Goal: Task Accomplishment & Management: Manage account settings

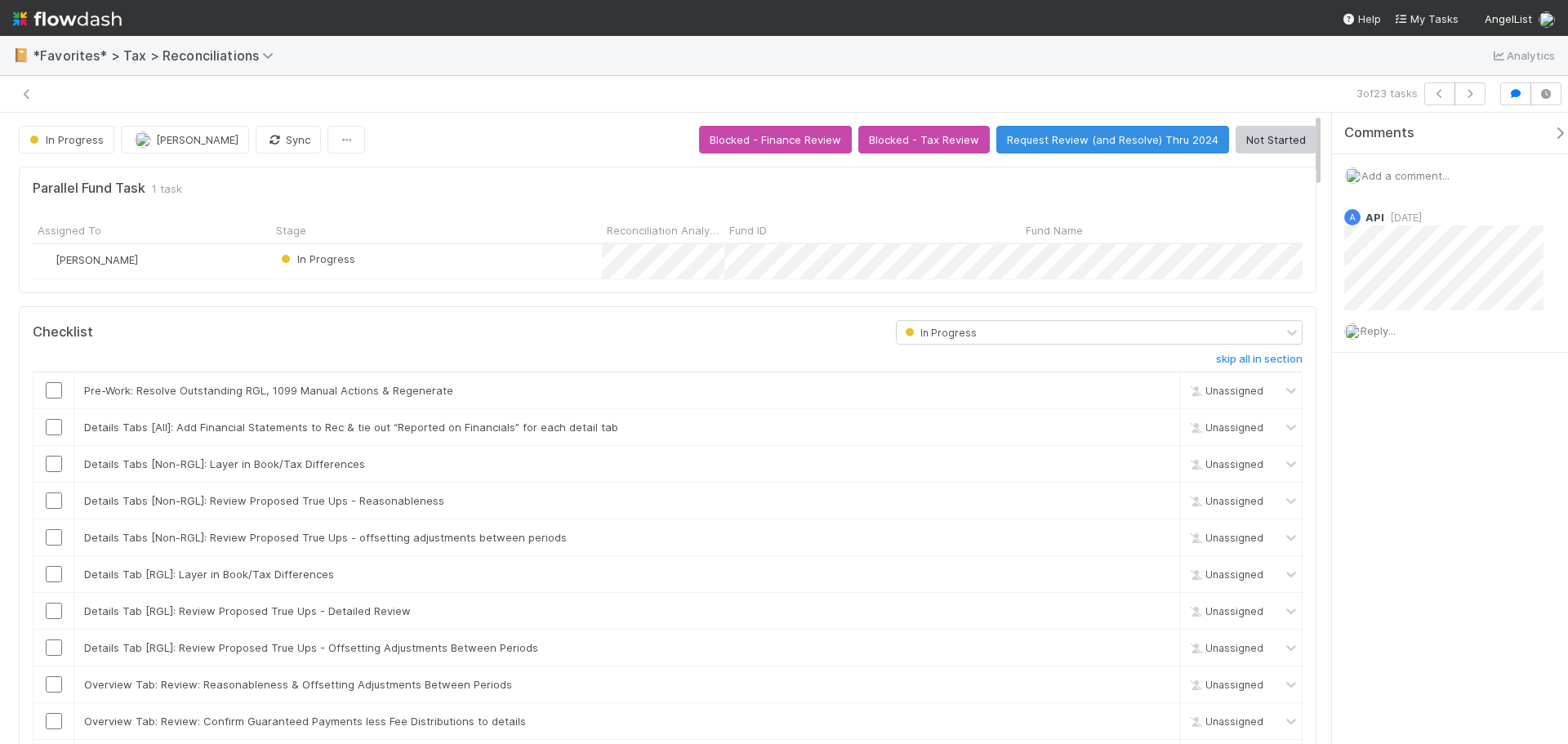
scroll to position [319, 597]
click at [1392, 337] on span "Reply..." at bounding box center [1378, 331] width 35 height 13
click at [1389, 164] on div "Add a comment..." at bounding box center [1457, 175] width 248 height 42
click at [1396, 169] on span "Add a comment..." at bounding box center [1405, 175] width 88 height 13
click at [1374, 499] on div "Attach files: Choose or drag and drop file(s) Add Comment" at bounding box center [1456, 347] width 222 height 326
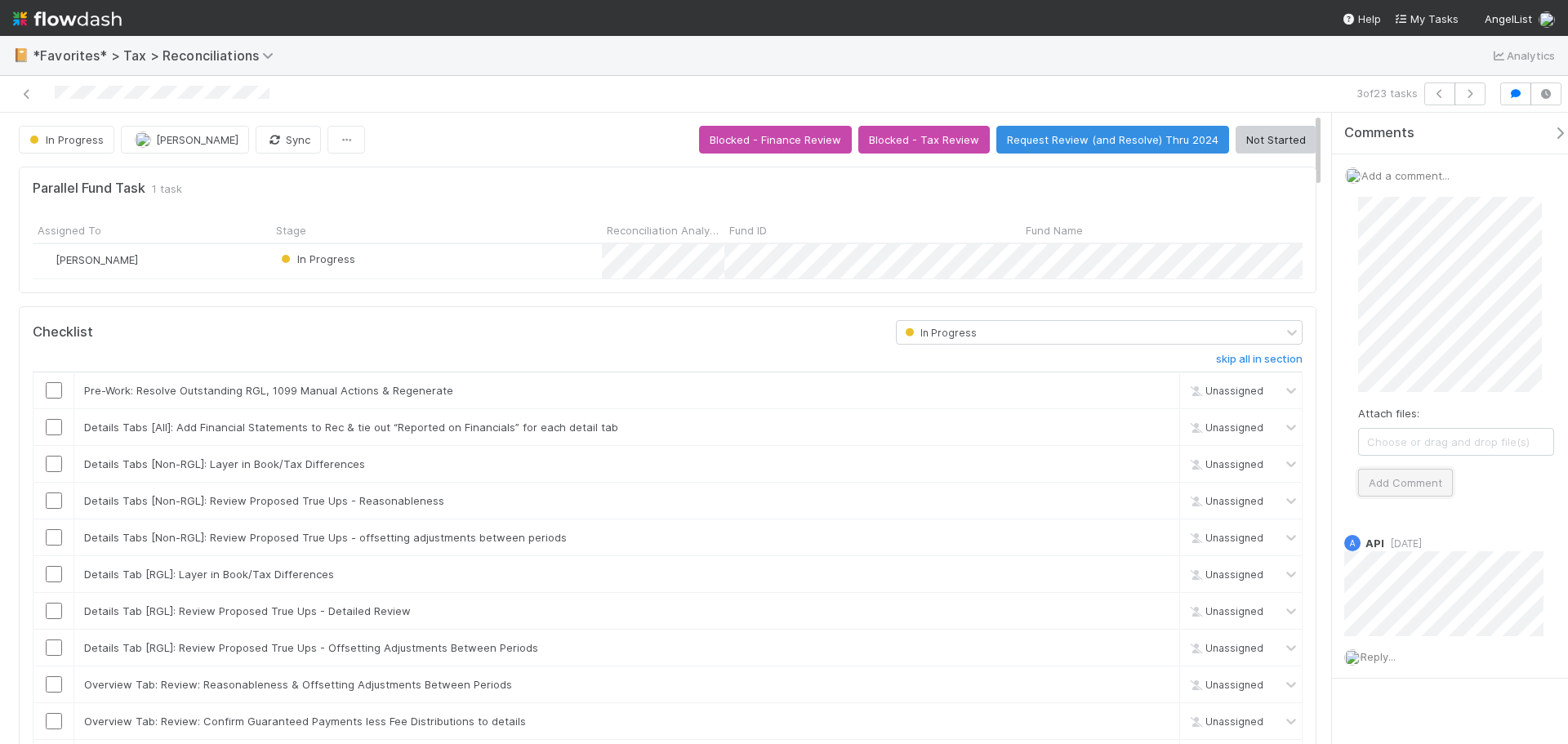
click at [1379, 488] on button "Add Comment" at bounding box center [1405, 483] width 94 height 28
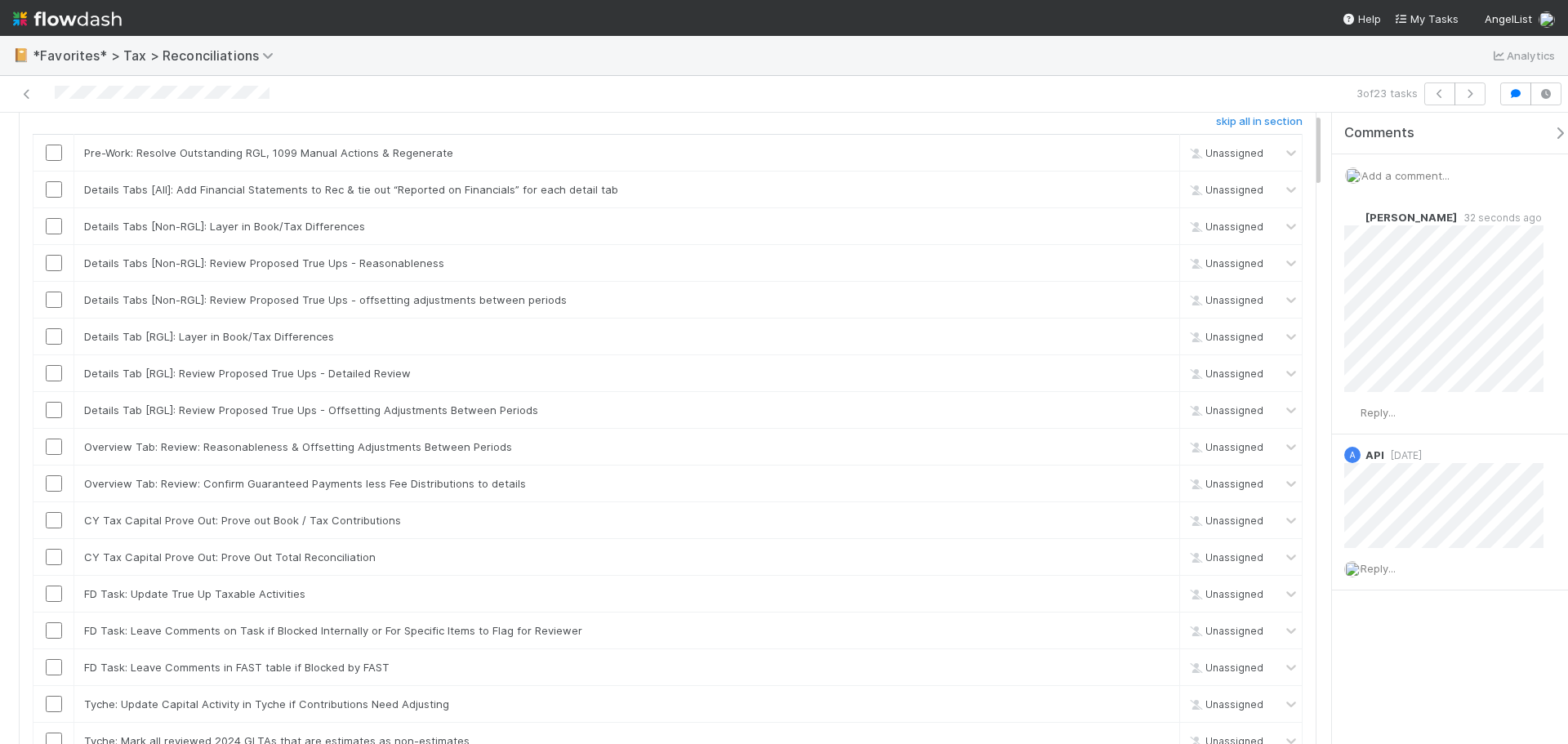
scroll to position [0, 0]
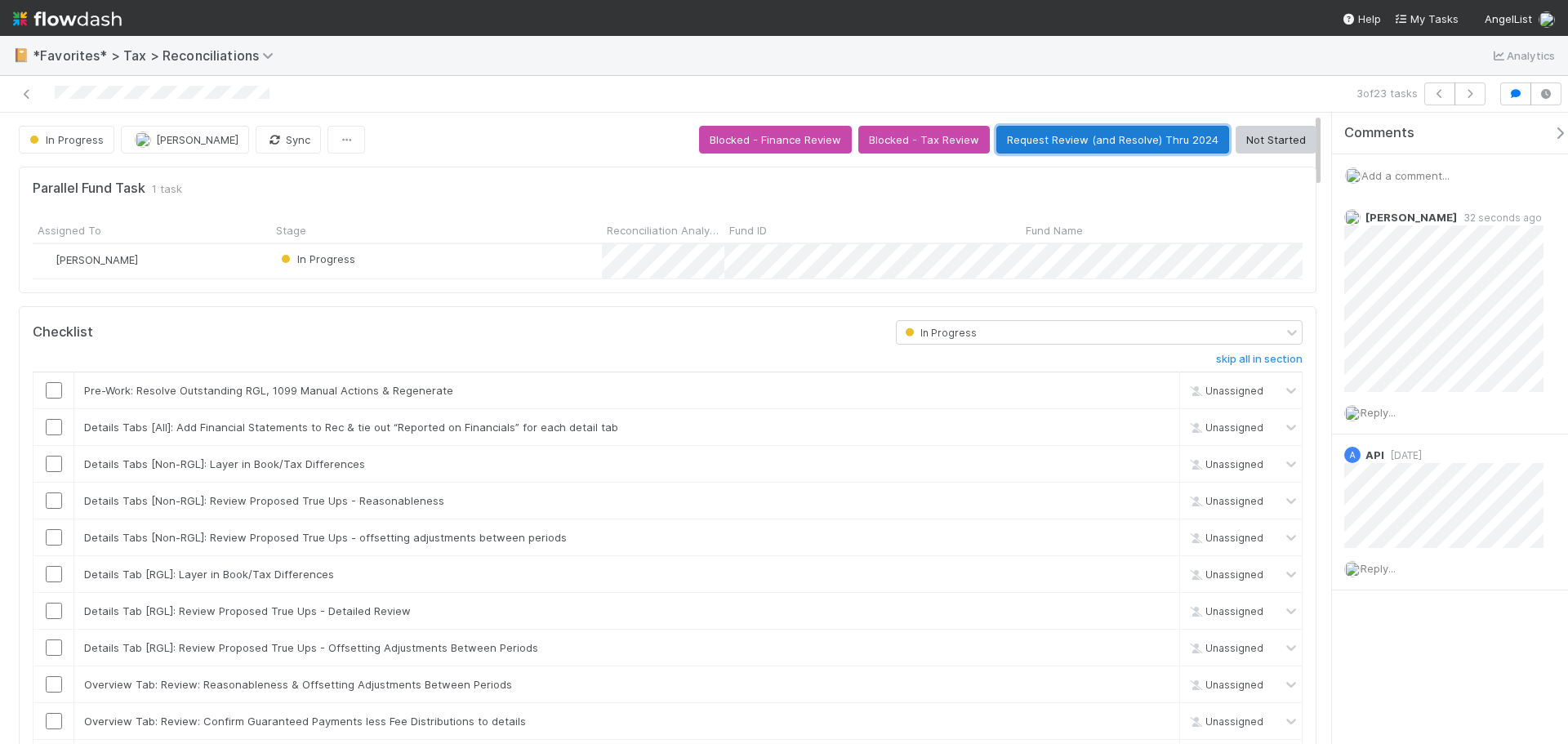
click at [1089, 141] on button "Request Review (and Resolve) Thru 2024" at bounding box center [1112, 139] width 233 height 28
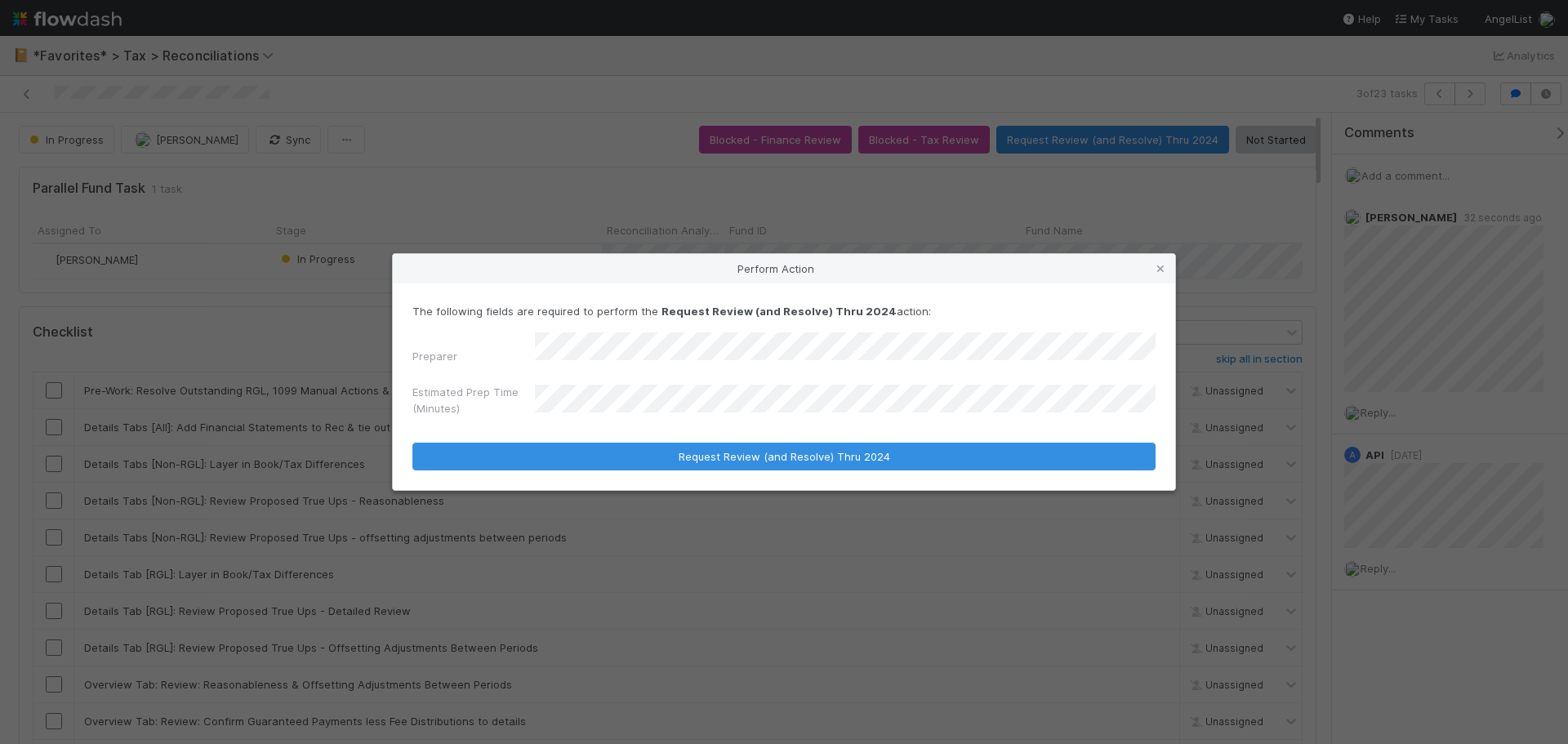
click at [516, 390] on div "Estimated Prep Time (Minutes)" at bounding box center [784, 403] width 743 height 40
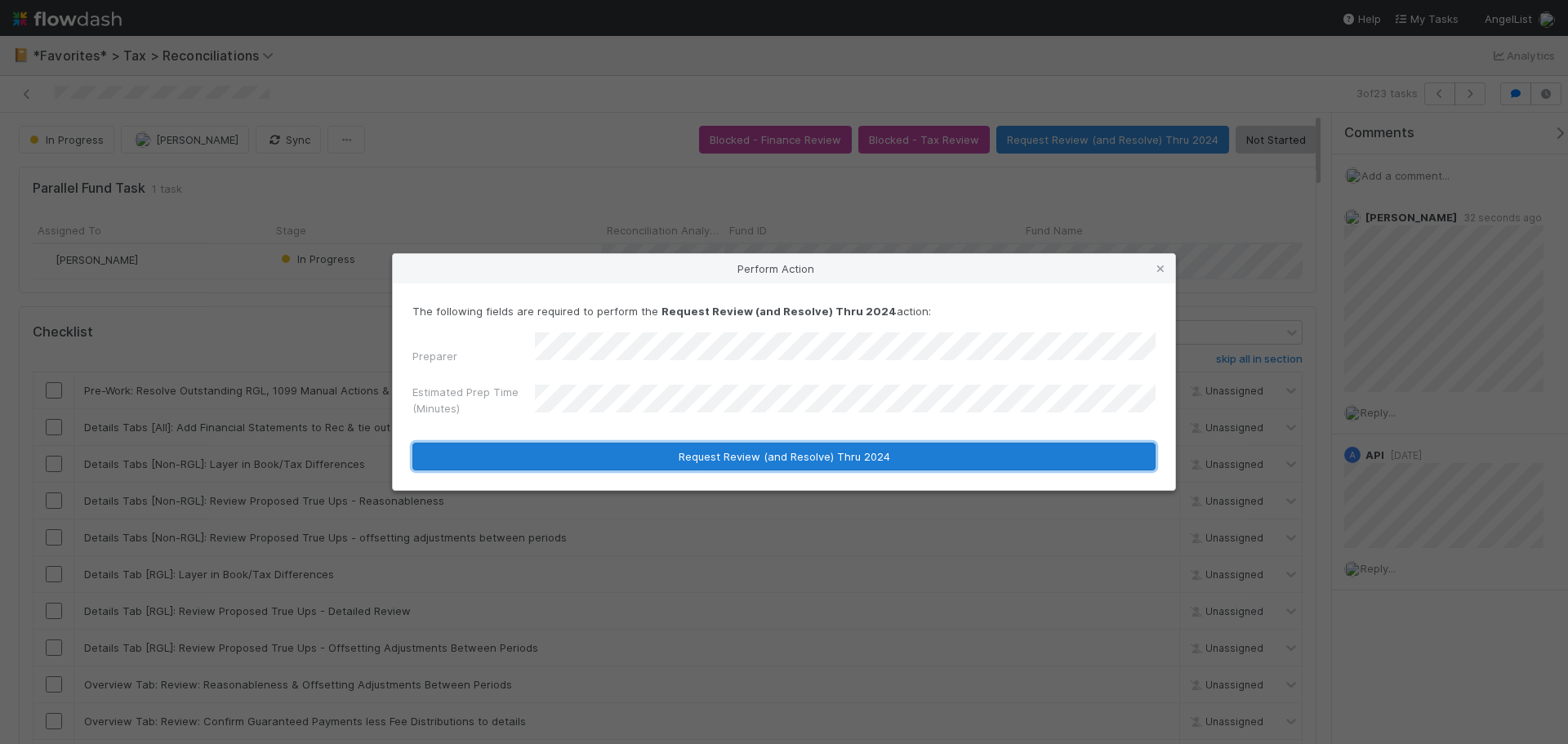
click at [668, 454] on button "Request Review (and Resolve) Thru 2024" at bounding box center [784, 456] width 743 height 28
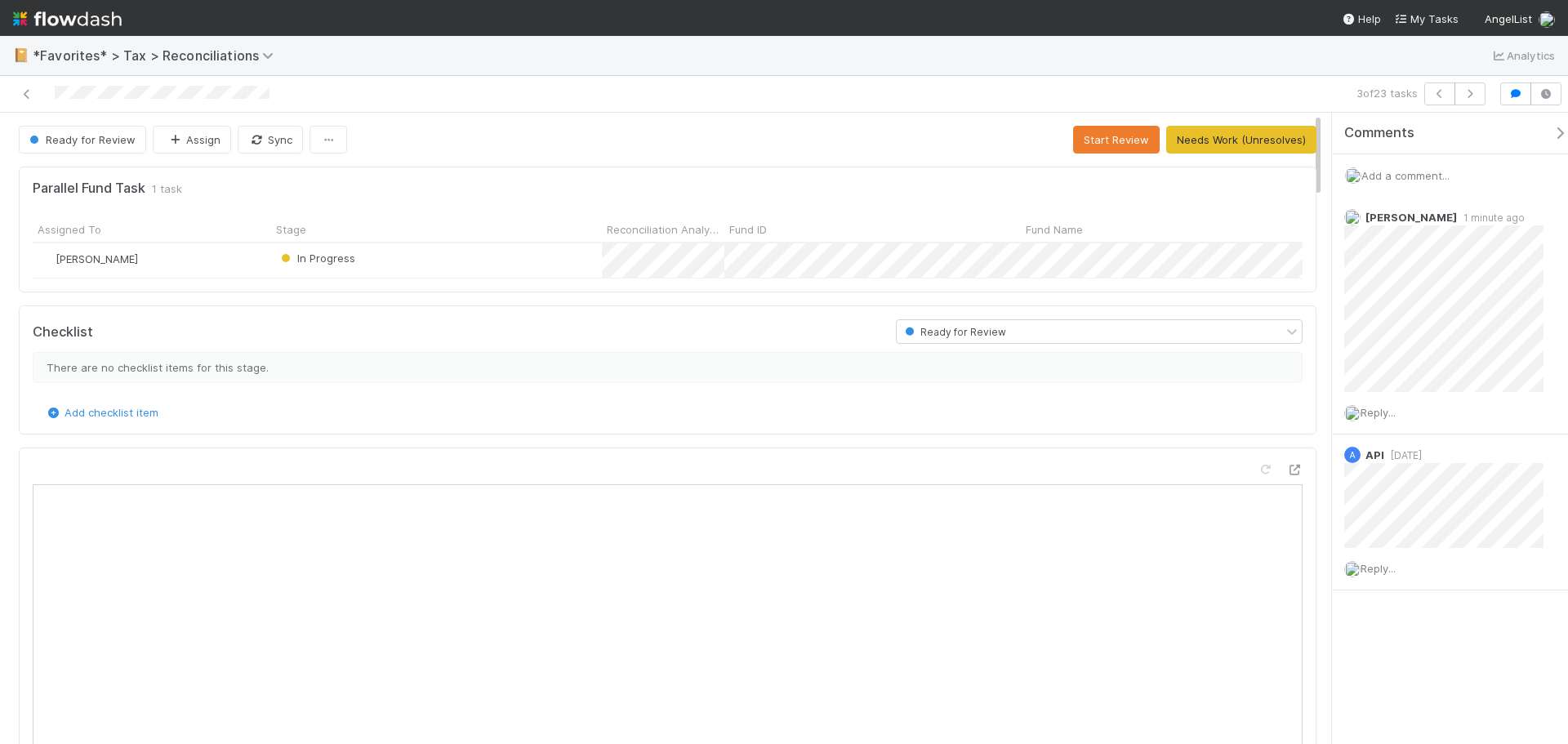
click at [31, 79] on div "3 of 23 tasks" at bounding box center [784, 94] width 1568 height 37
click at [24, 90] on icon at bounding box center [27, 94] width 16 height 11
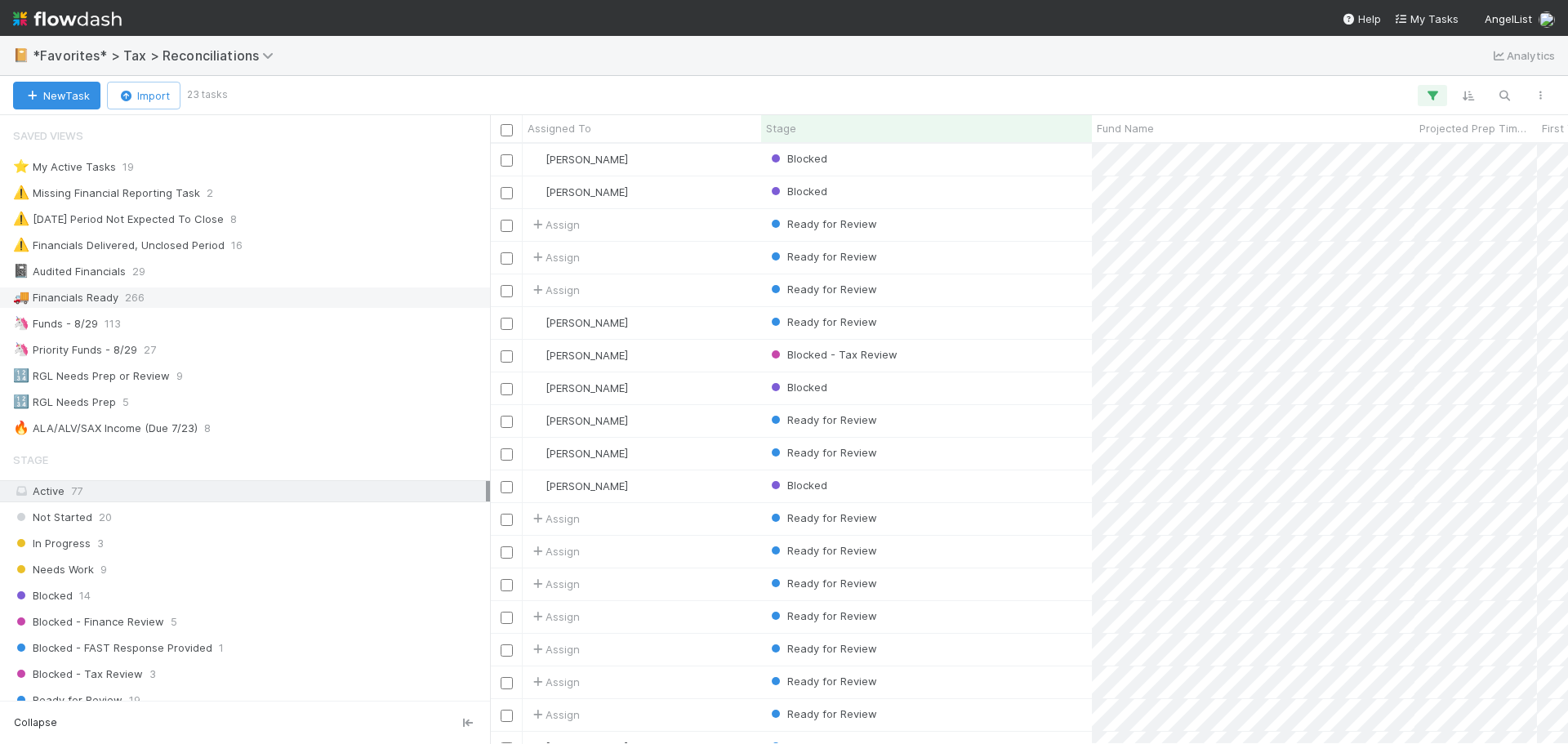
click at [197, 298] on div "🚚 Financials Ready 266" at bounding box center [250, 297] width 473 height 21
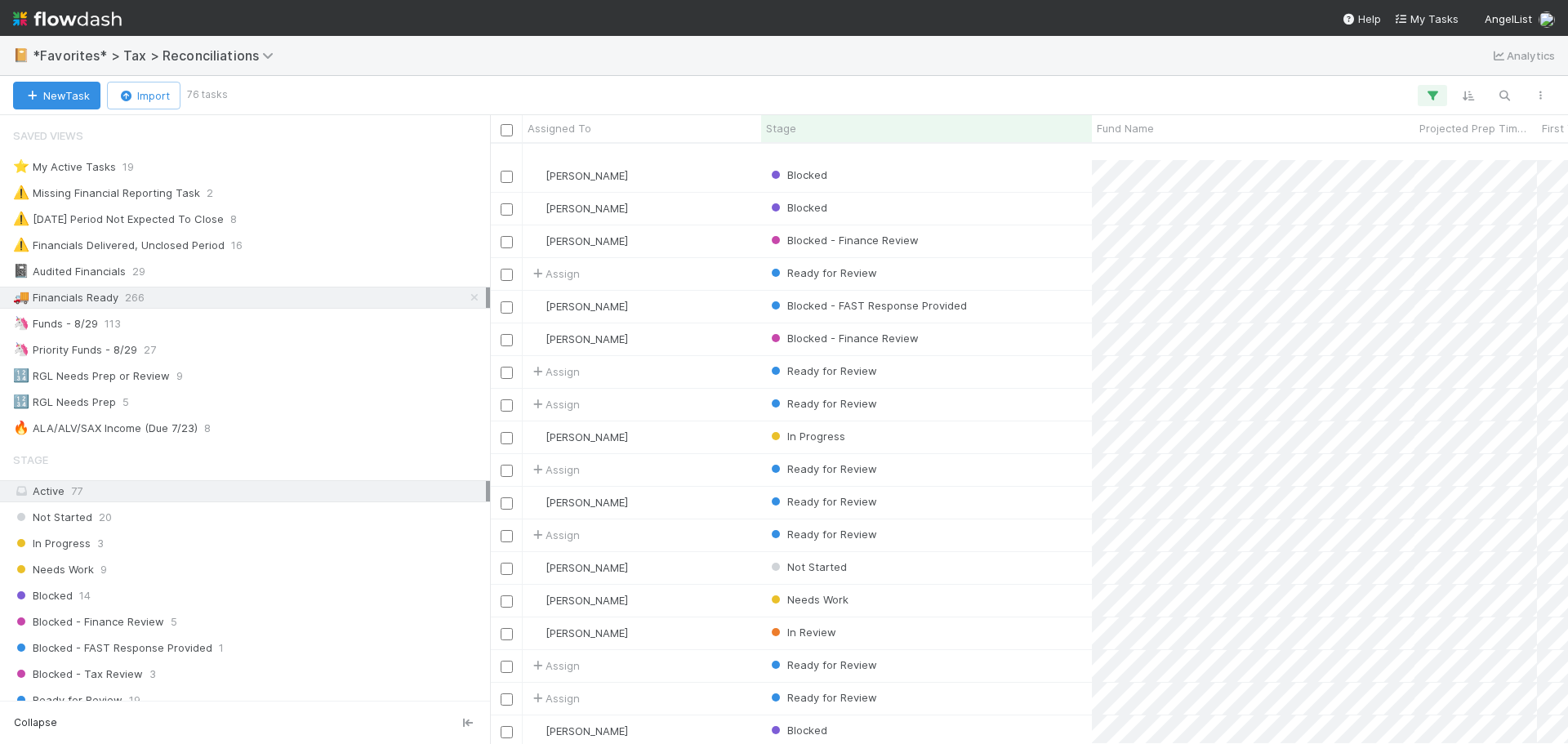
scroll to position [1634, 0]
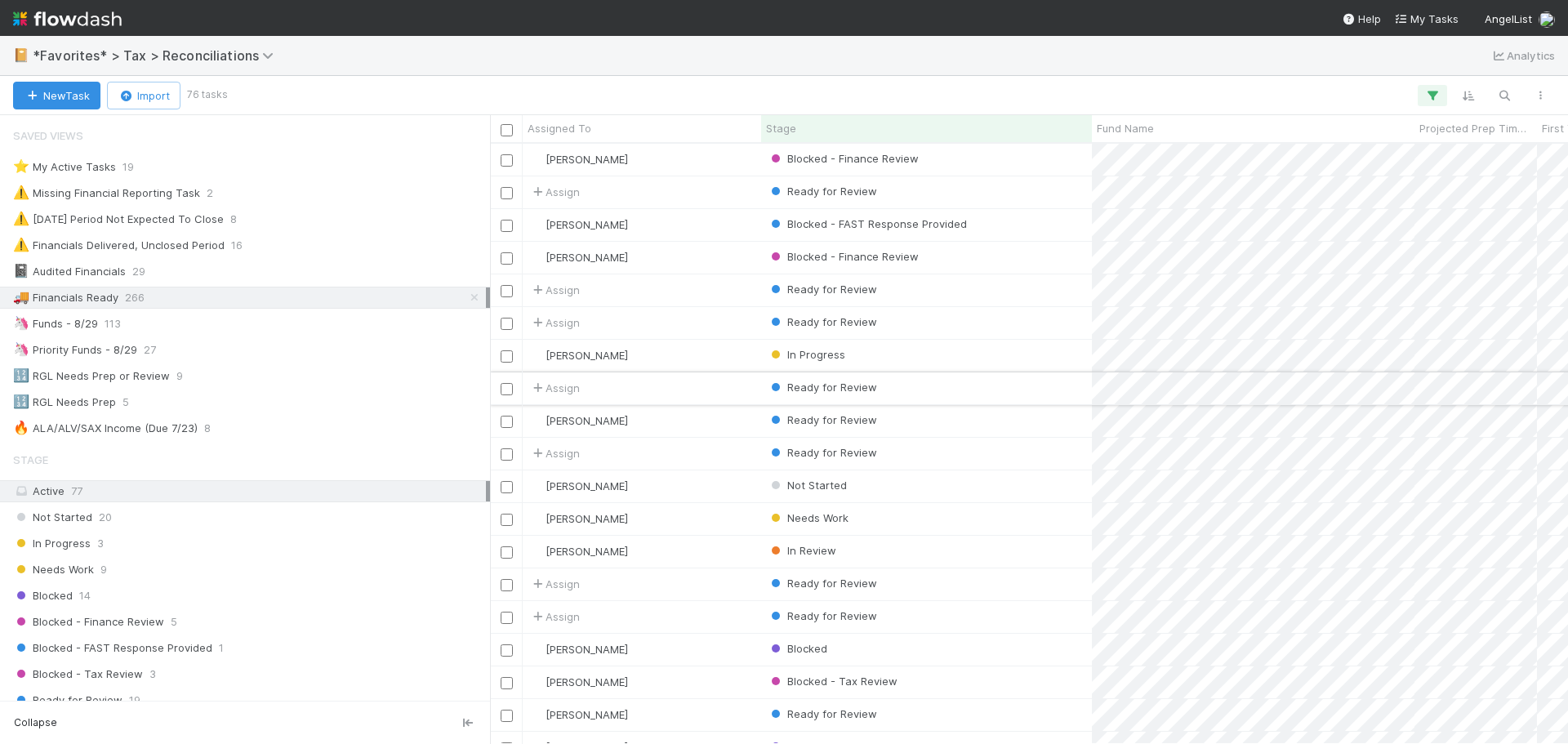
click at [955, 395] on div "Ready for Review" at bounding box center [926, 388] width 331 height 31
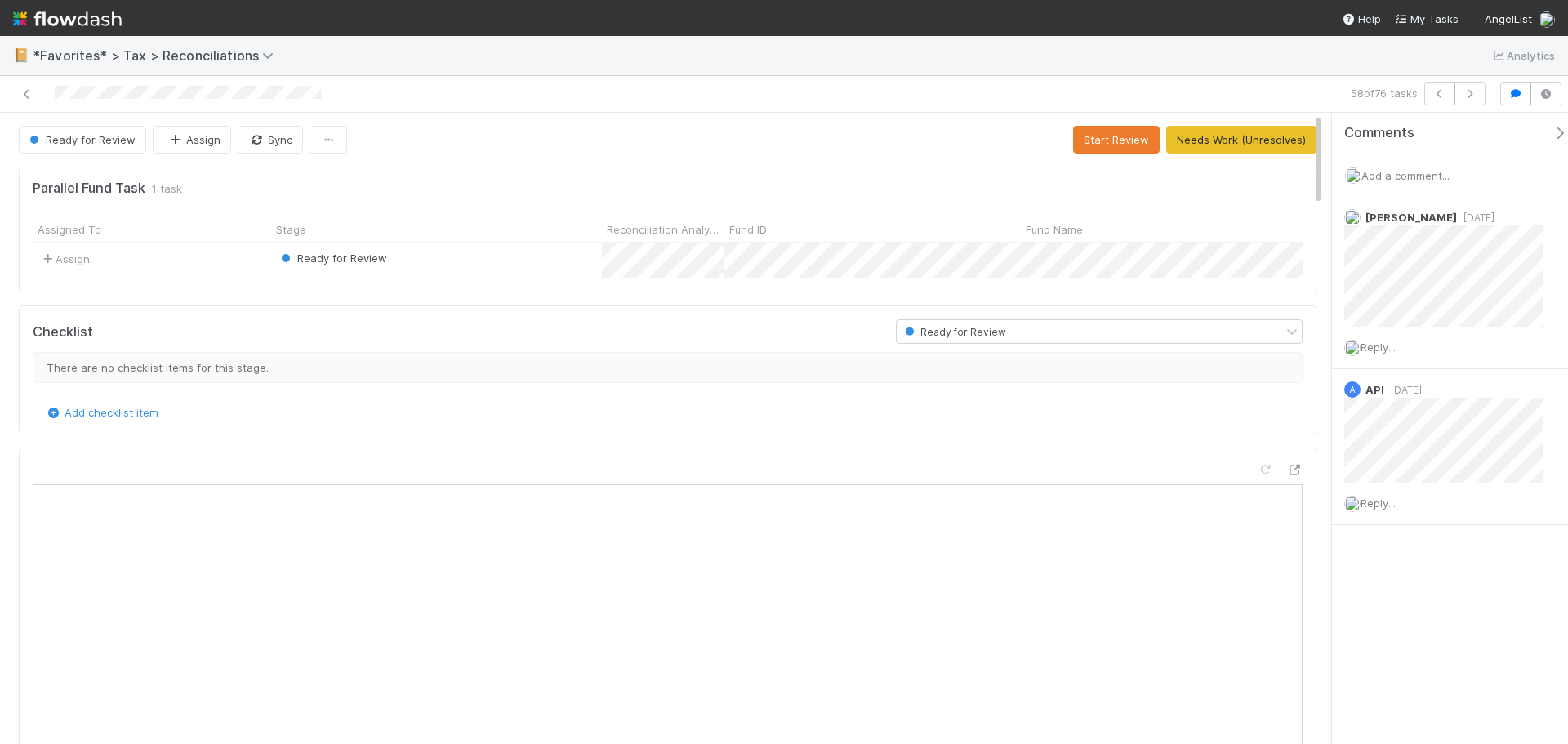
scroll to position [319, 1245]
click at [28, 93] on icon at bounding box center [27, 94] width 16 height 11
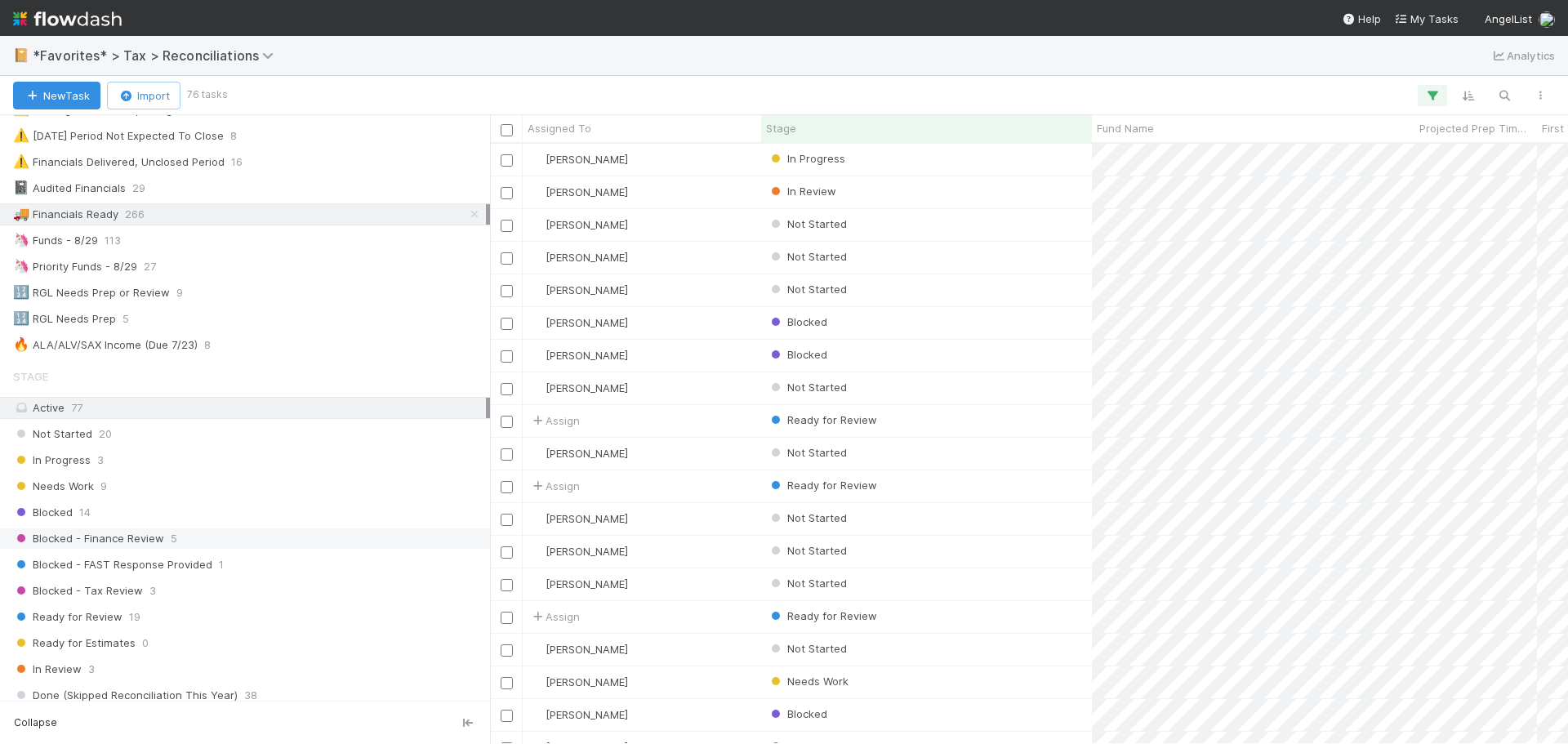
scroll to position [164, 0]
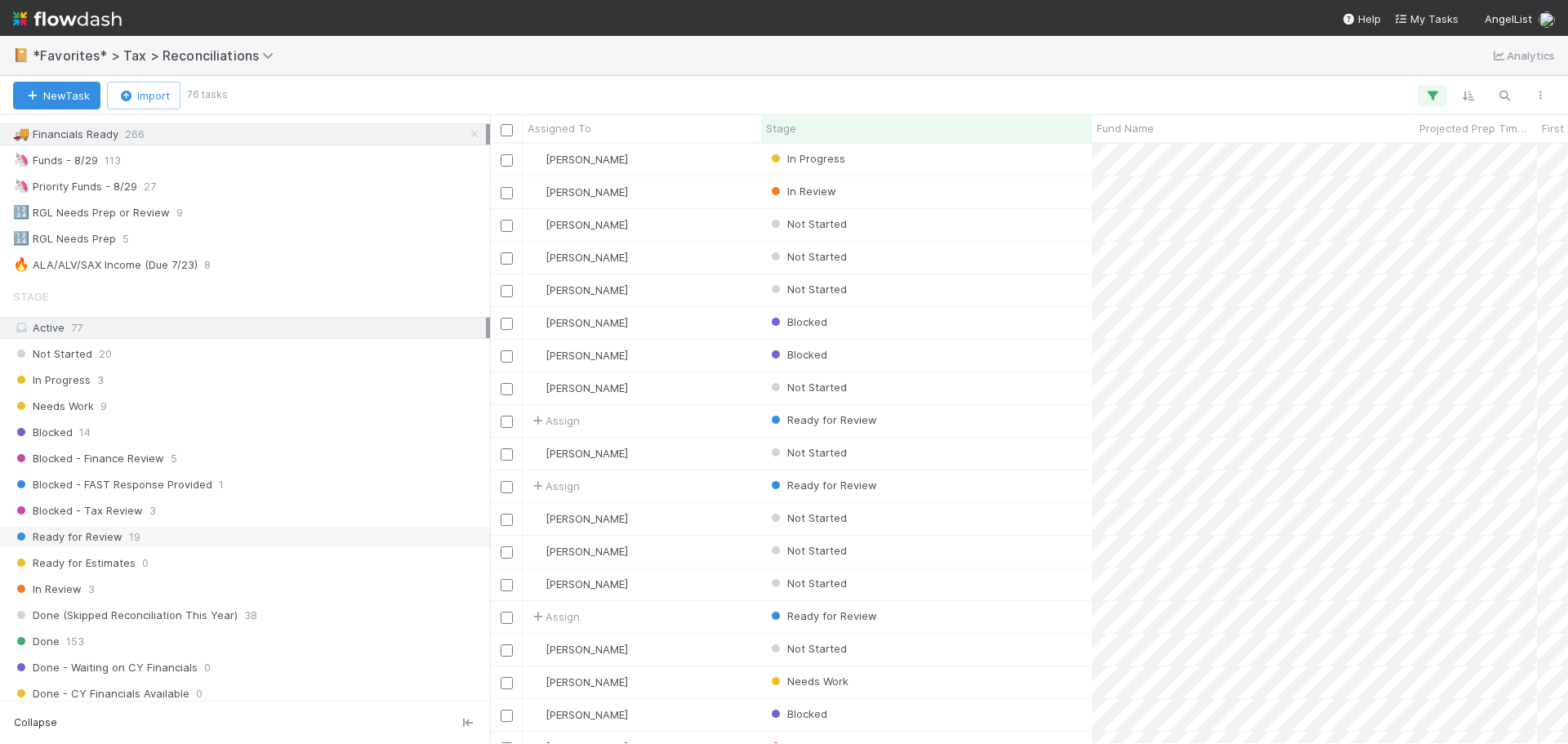
click at [120, 544] on span "Ready for Review" at bounding box center [68, 536] width 110 height 21
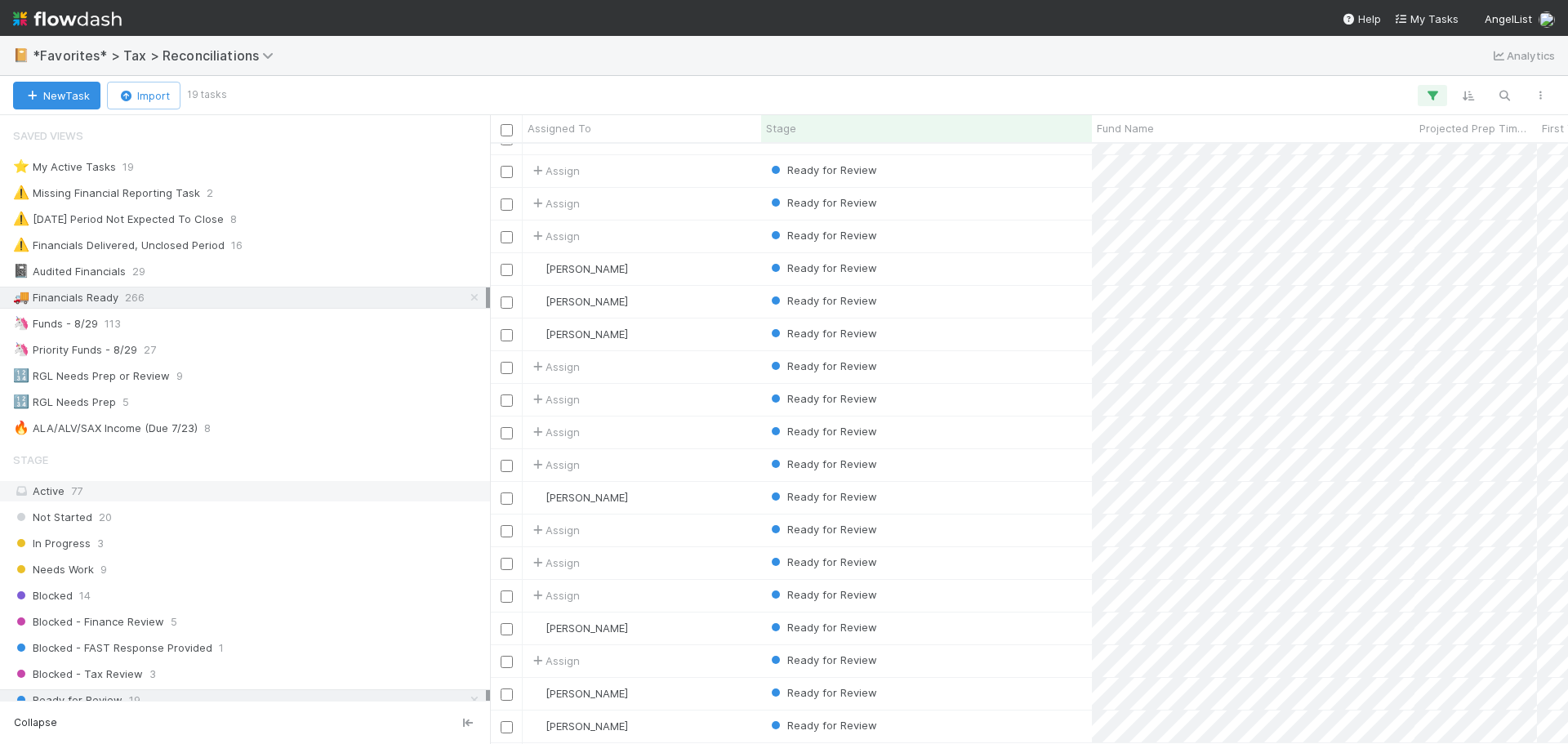
click at [137, 492] on div "Active 77" at bounding box center [250, 491] width 473 height 21
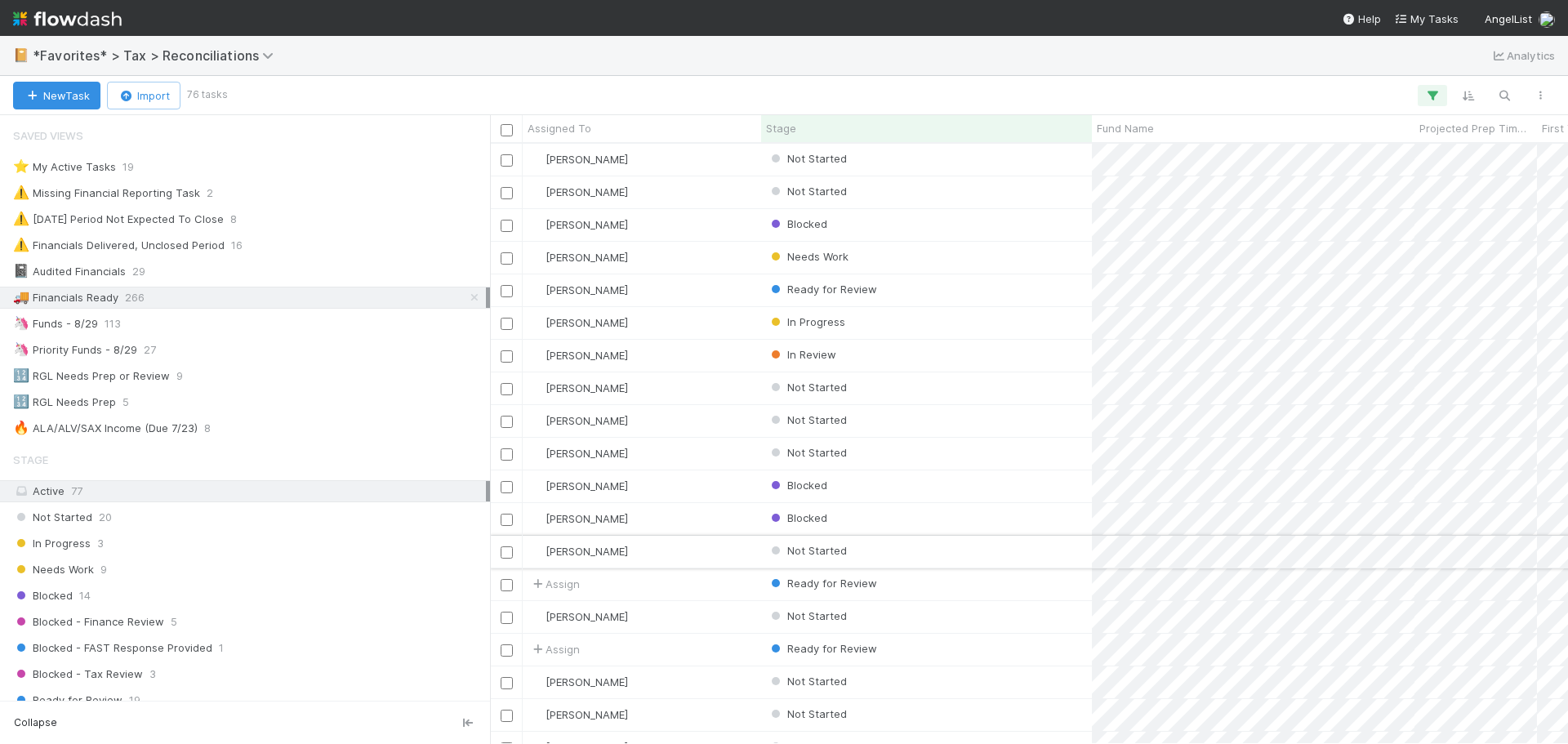
scroll to position [245, 0]
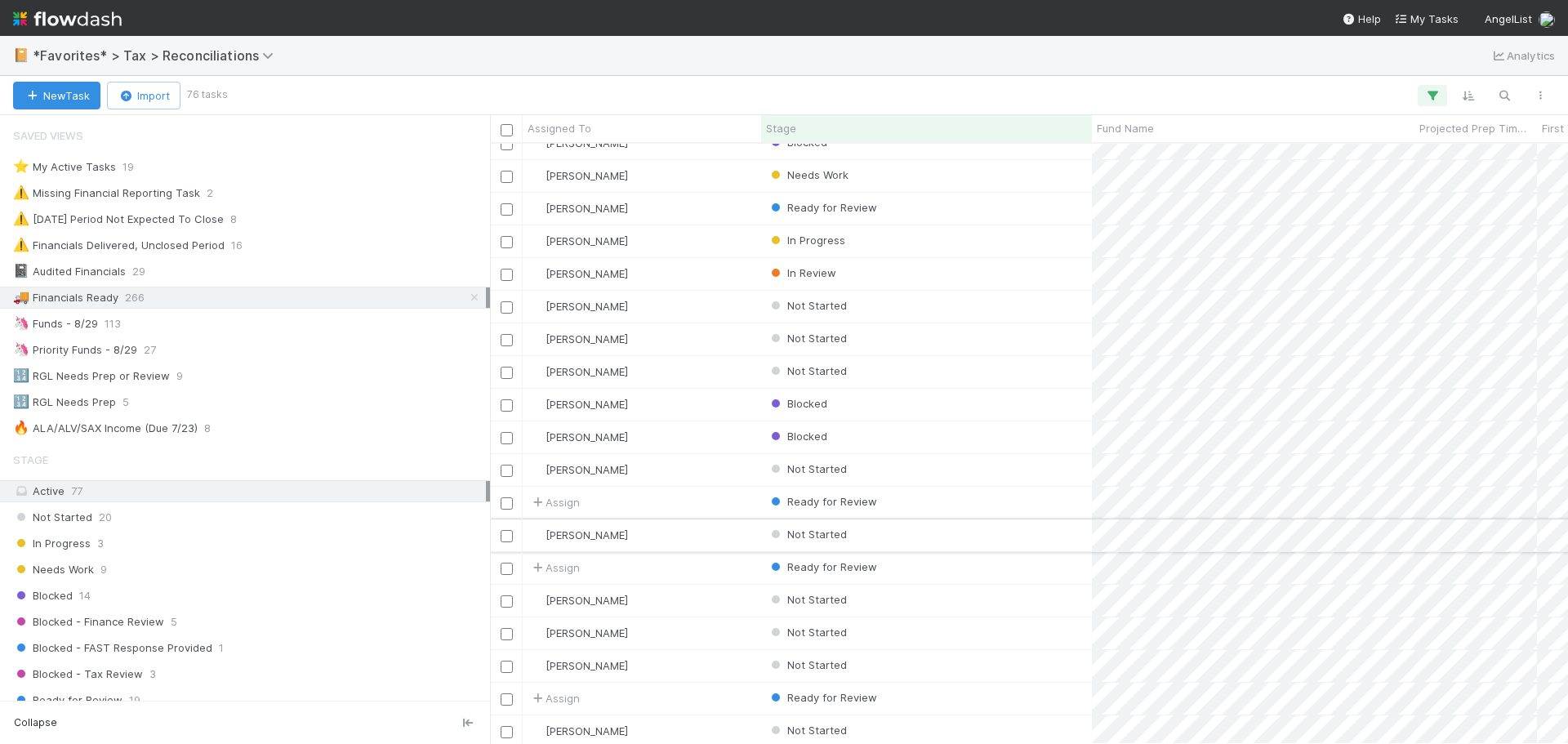
click at [509, 537] on input "checkbox" at bounding box center [507, 536] width 13 height 13
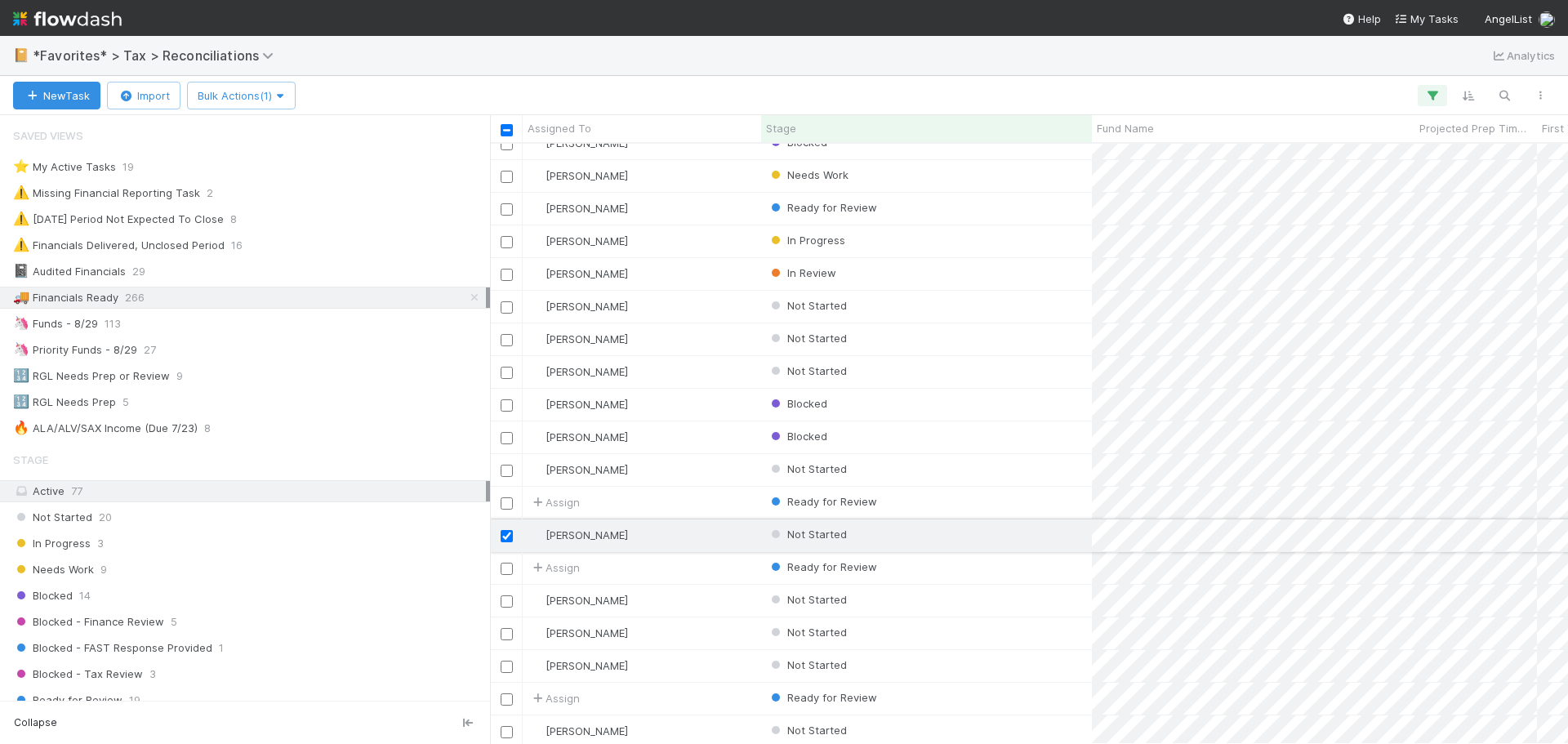
click at [506, 537] on input "checkbox" at bounding box center [507, 536] width 13 height 13
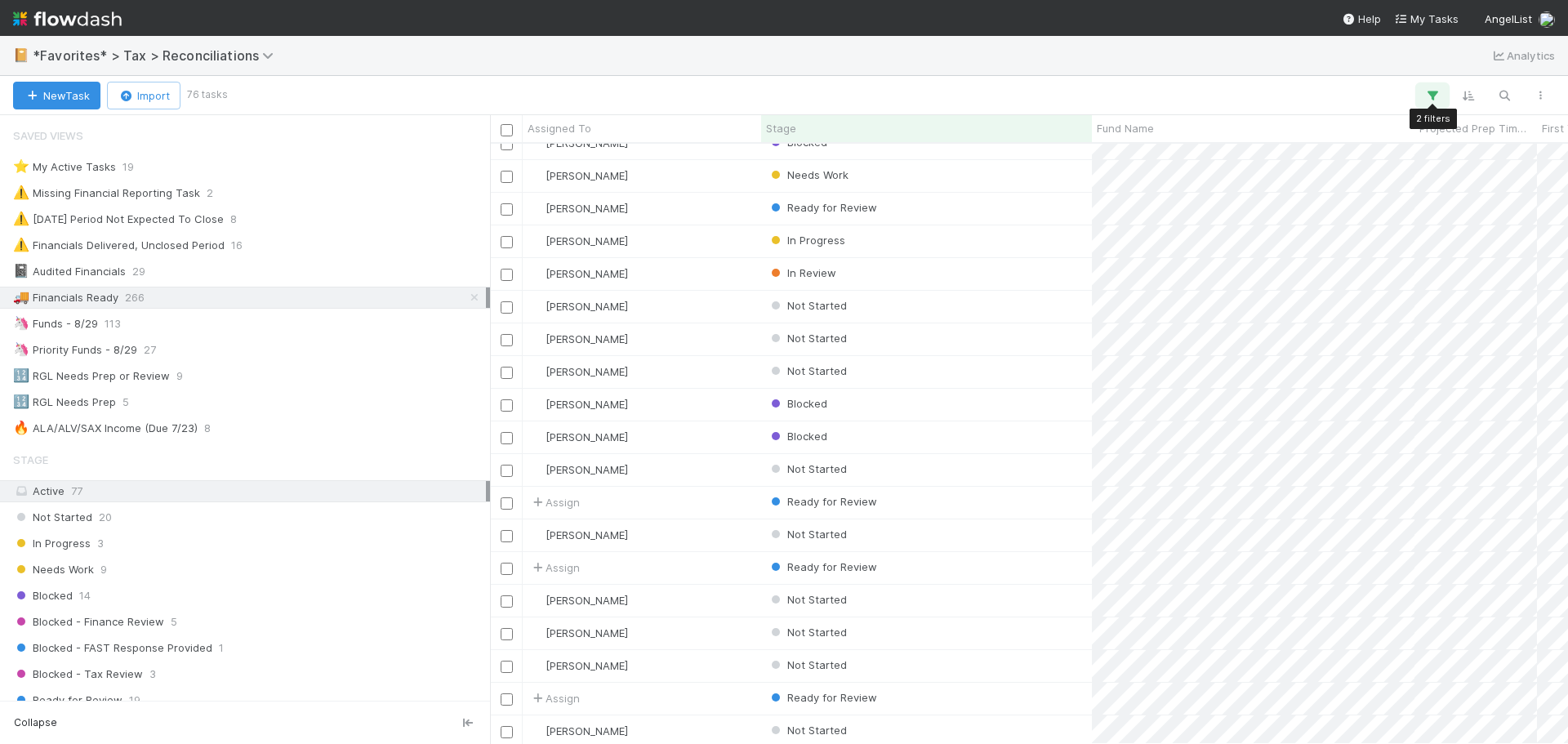
click at [1436, 96] on icon "button" at bounding box center [1432, 95] width 16 height 14
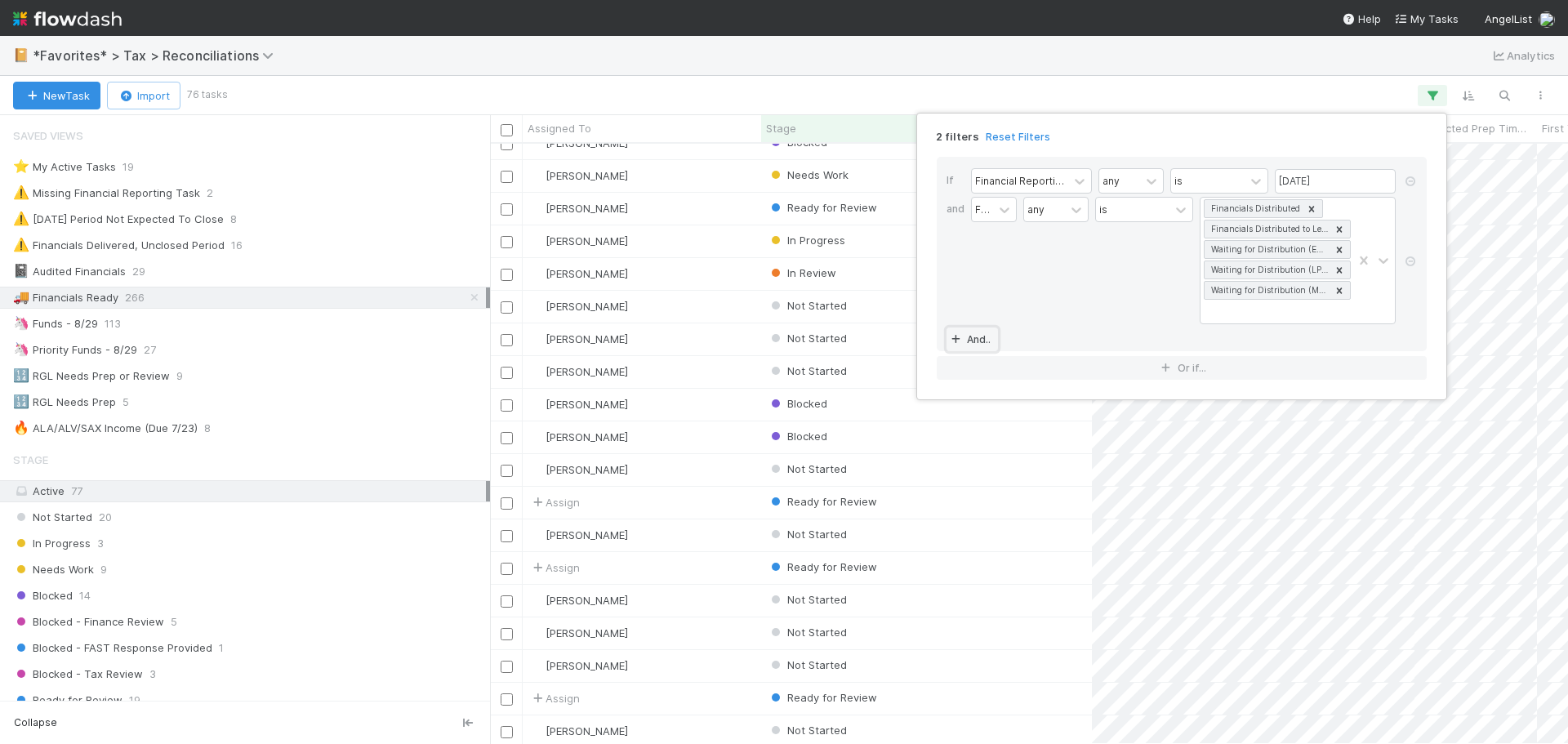
click at [970, 338] on link "And.." at bounding box center [972, 340] width 51 height 23
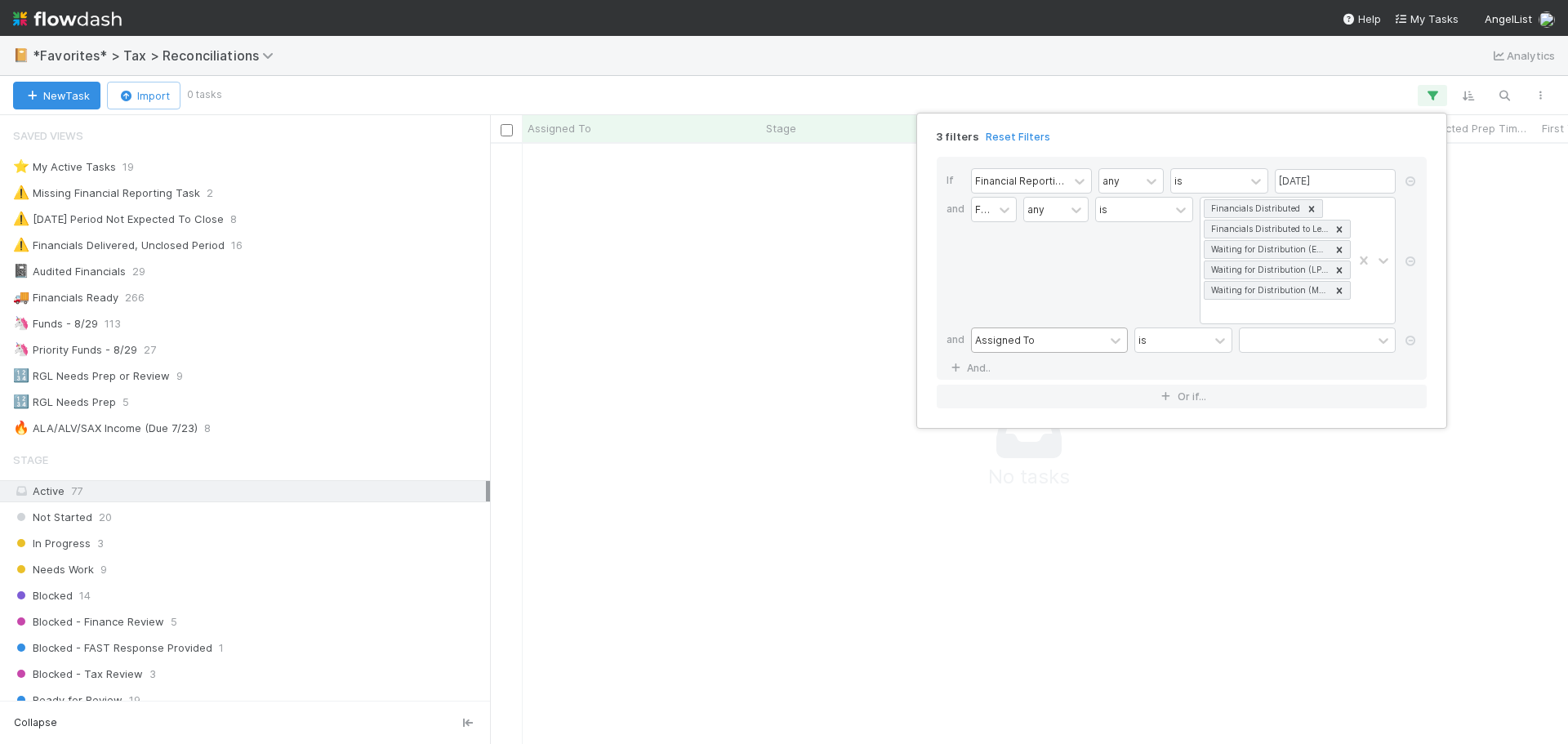
scroll to position [576, 1066]
click at [1039, 343] on div "Assigned To" at bounding box center [1038, 340] width 132 height 23
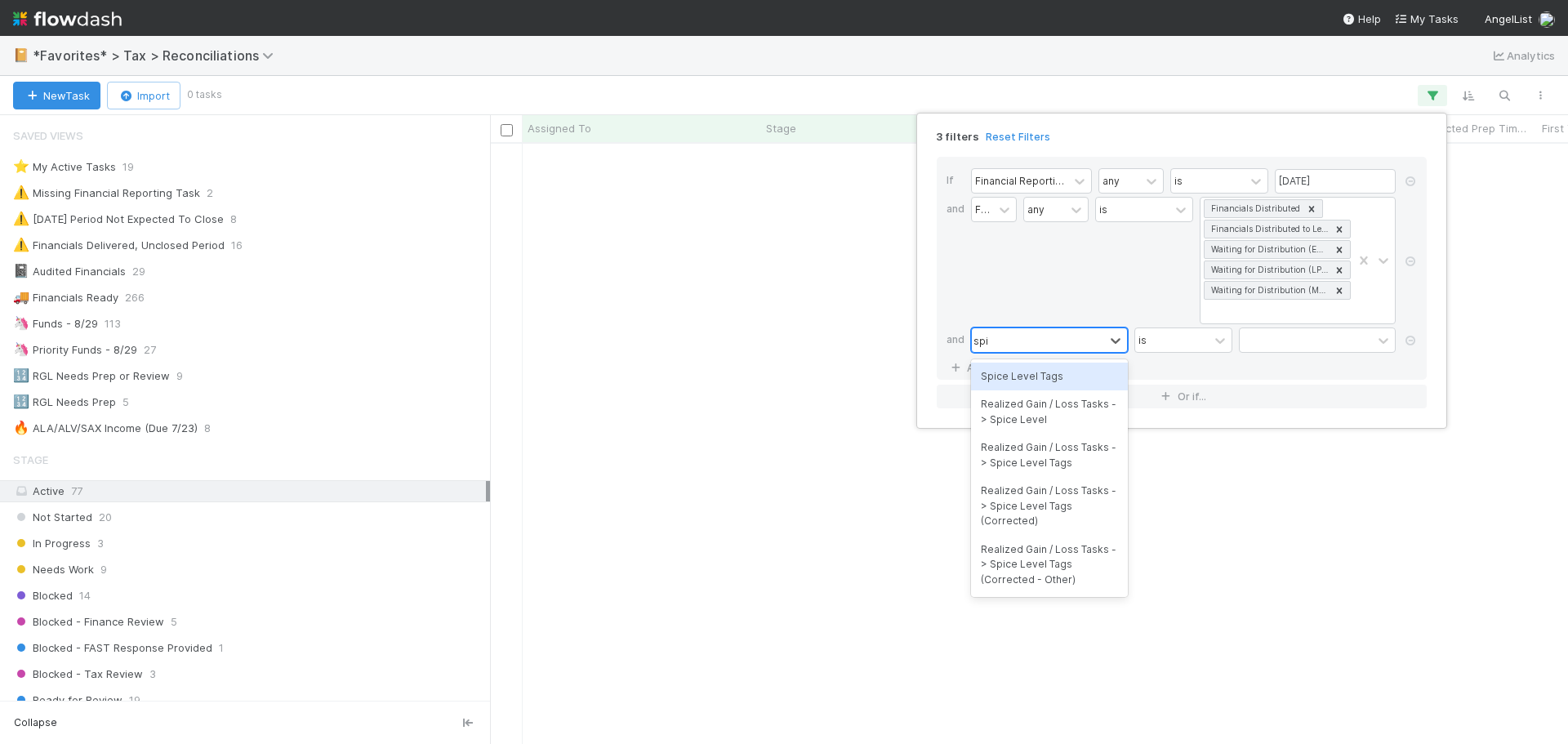
type input "spic"
click at [1031, 383] on div "Spice Level Tags" at bounding box center [1050, 376] width 157 height 28
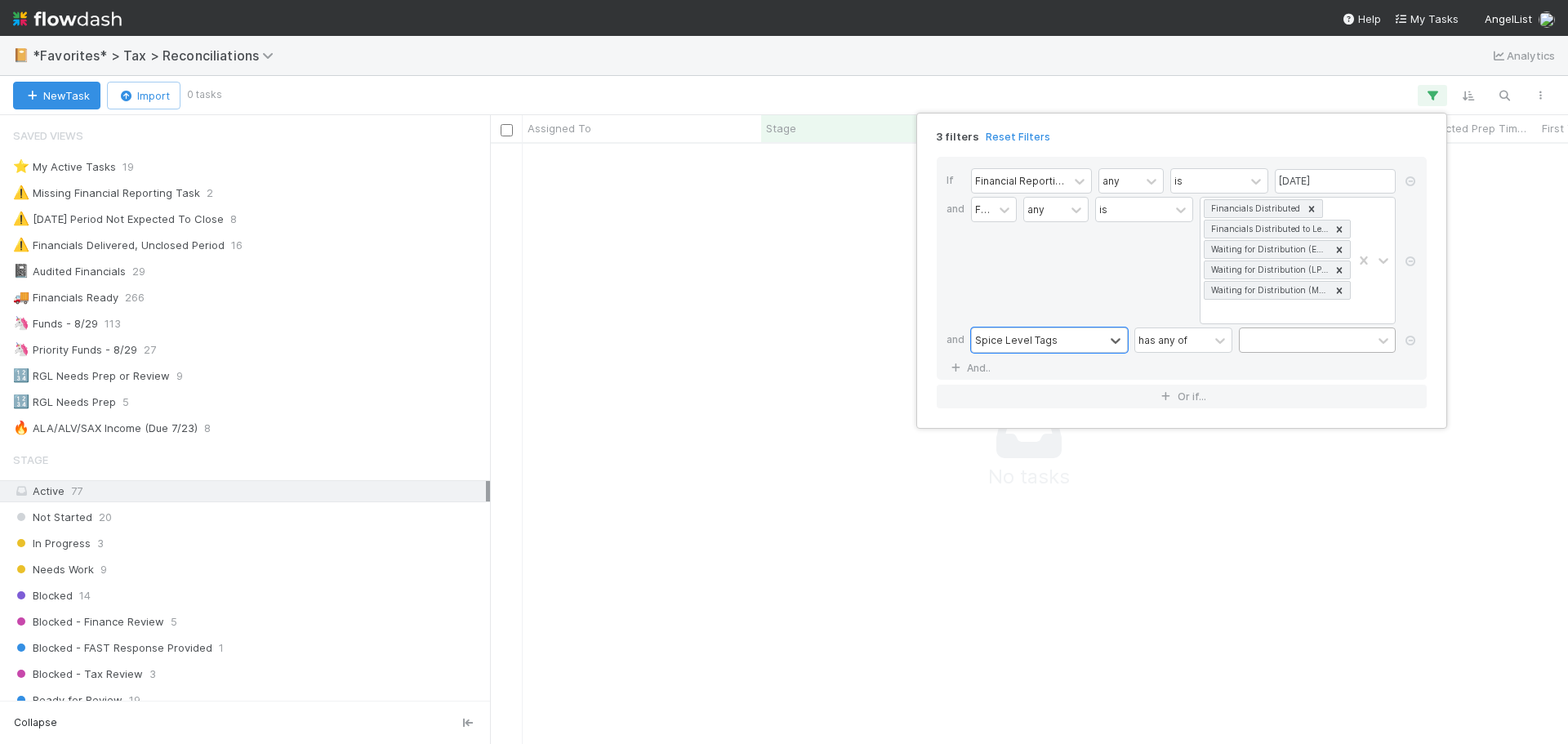
click at [1305, 342] on div at bounding box center [1306, 340] width 132 height 23
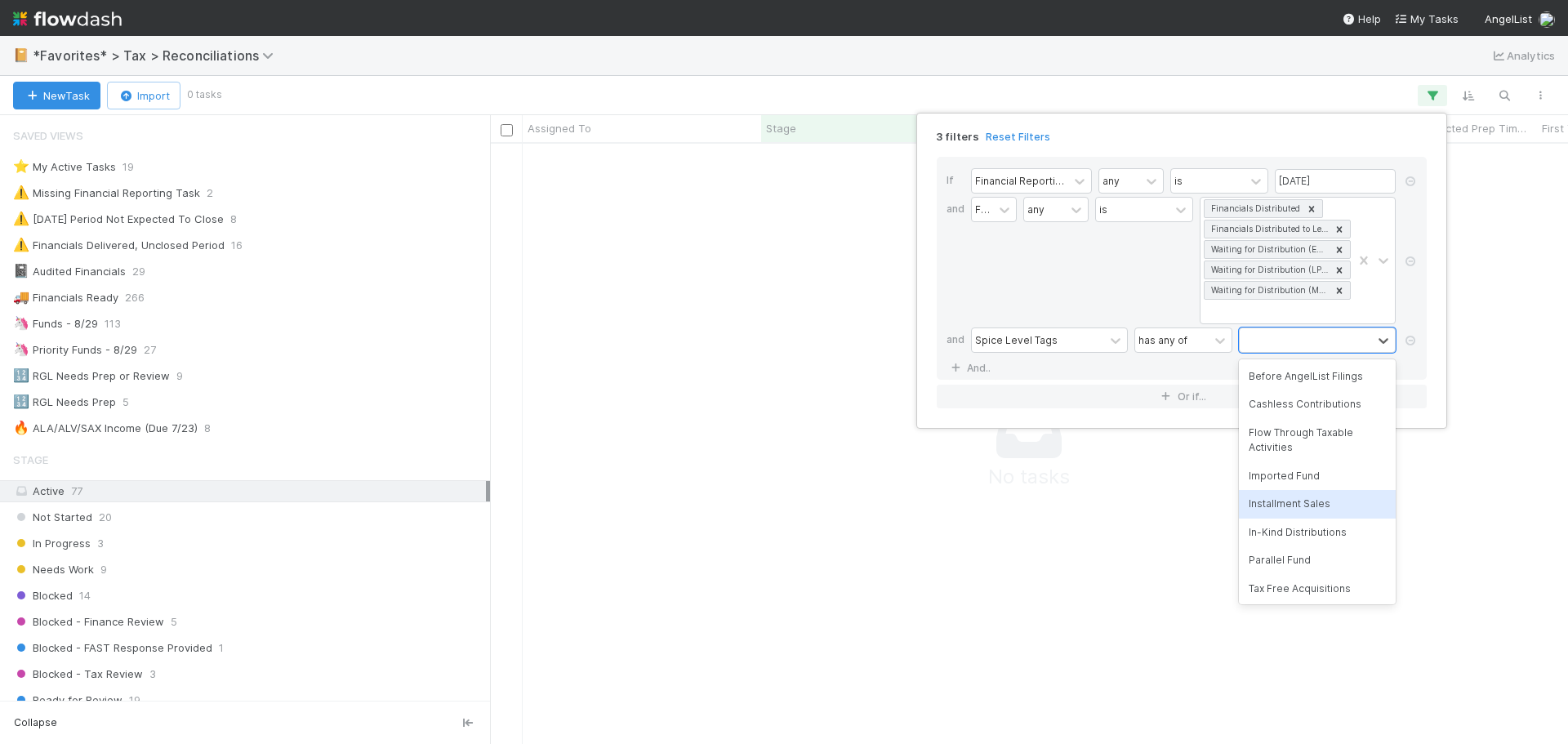
scroll to position [82, 0]
click at [1304, 482] on div "Parallel Fund" at bounding box center [1317, 478] width 157 height 28
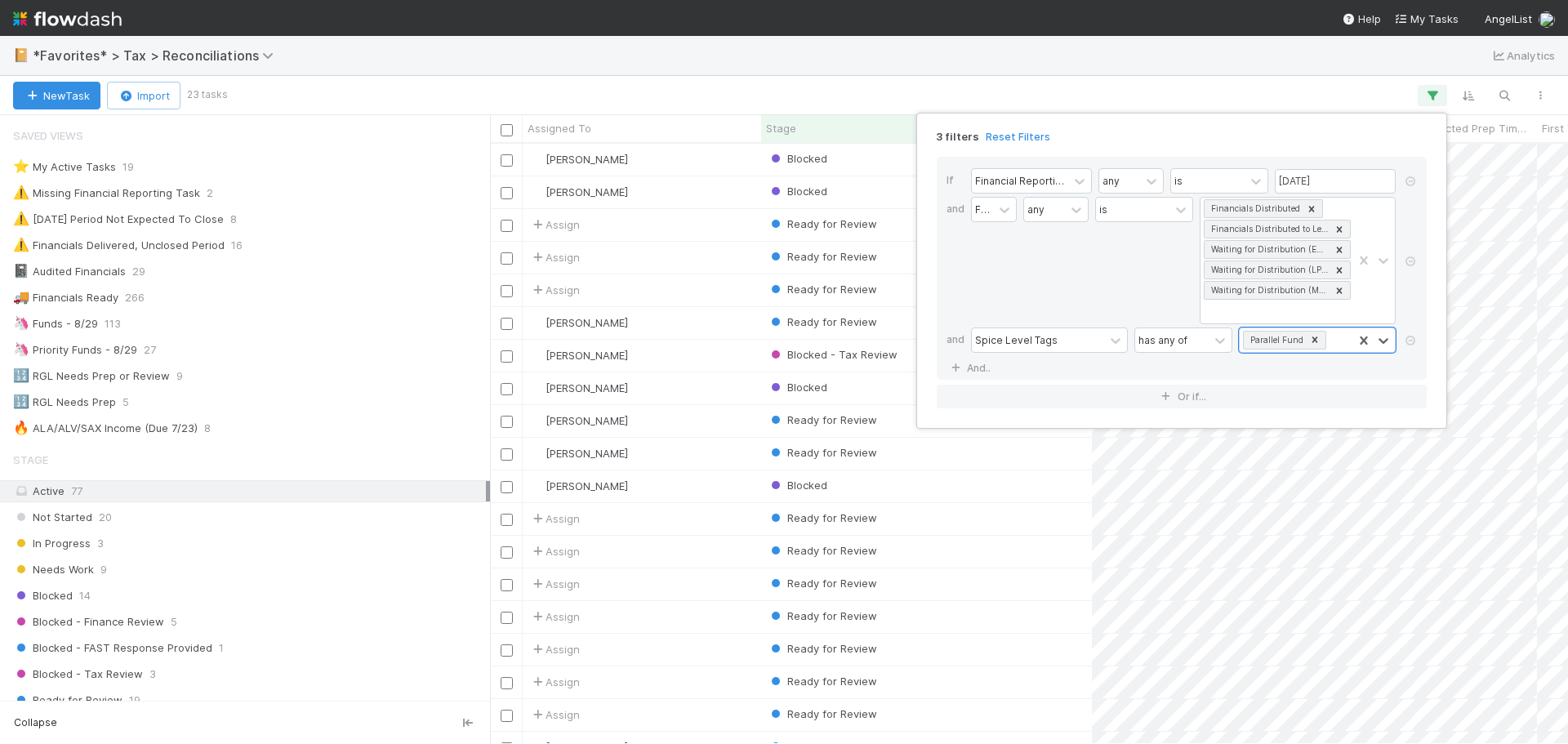
scroll to position [588, 1066]
click at [713, 94] on div "3 filters Reset Filters If Financial Reporting Tasks -> Reporting Period any is…" at bounding box center [784, 372] width 1568 height 744
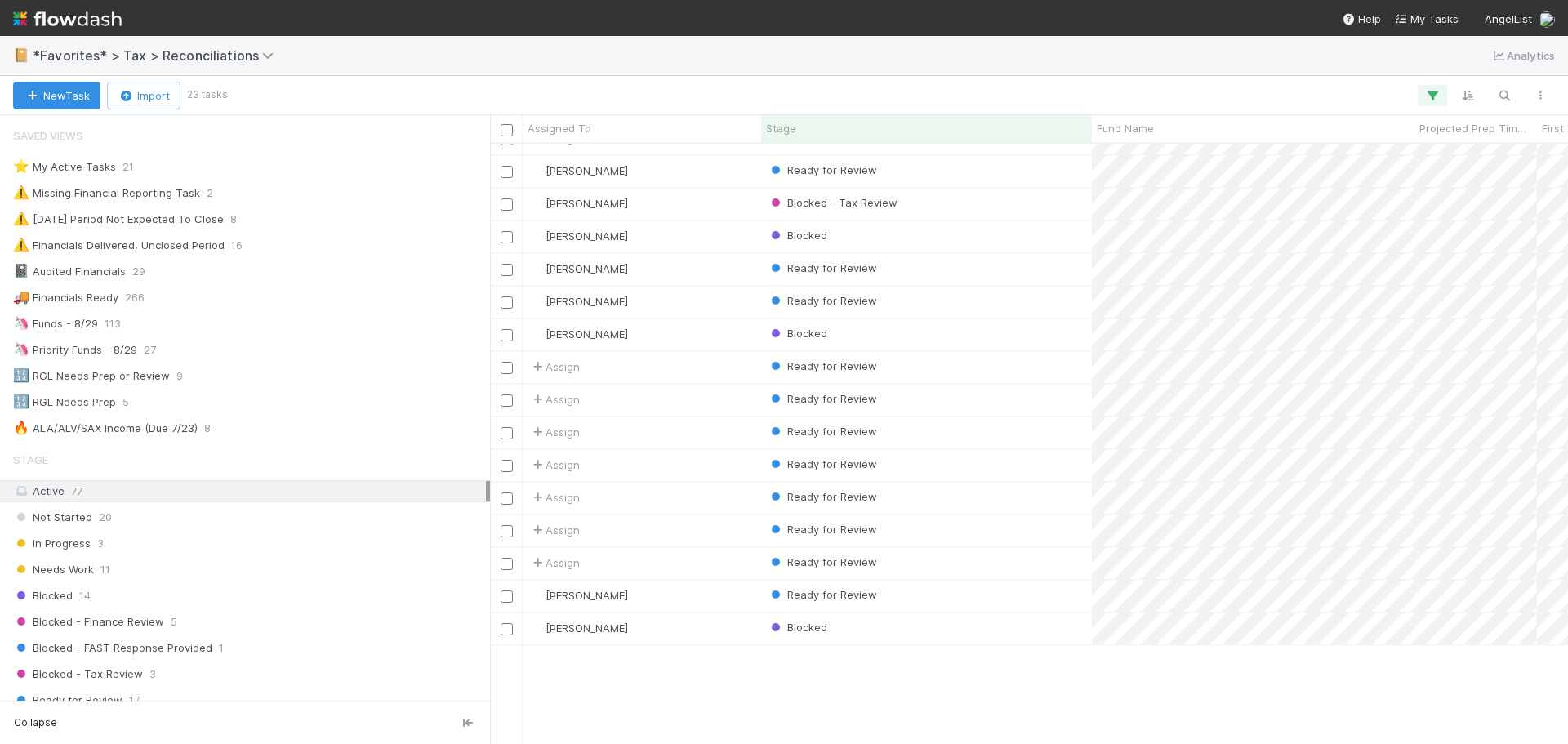
scroll to position [0, 0]
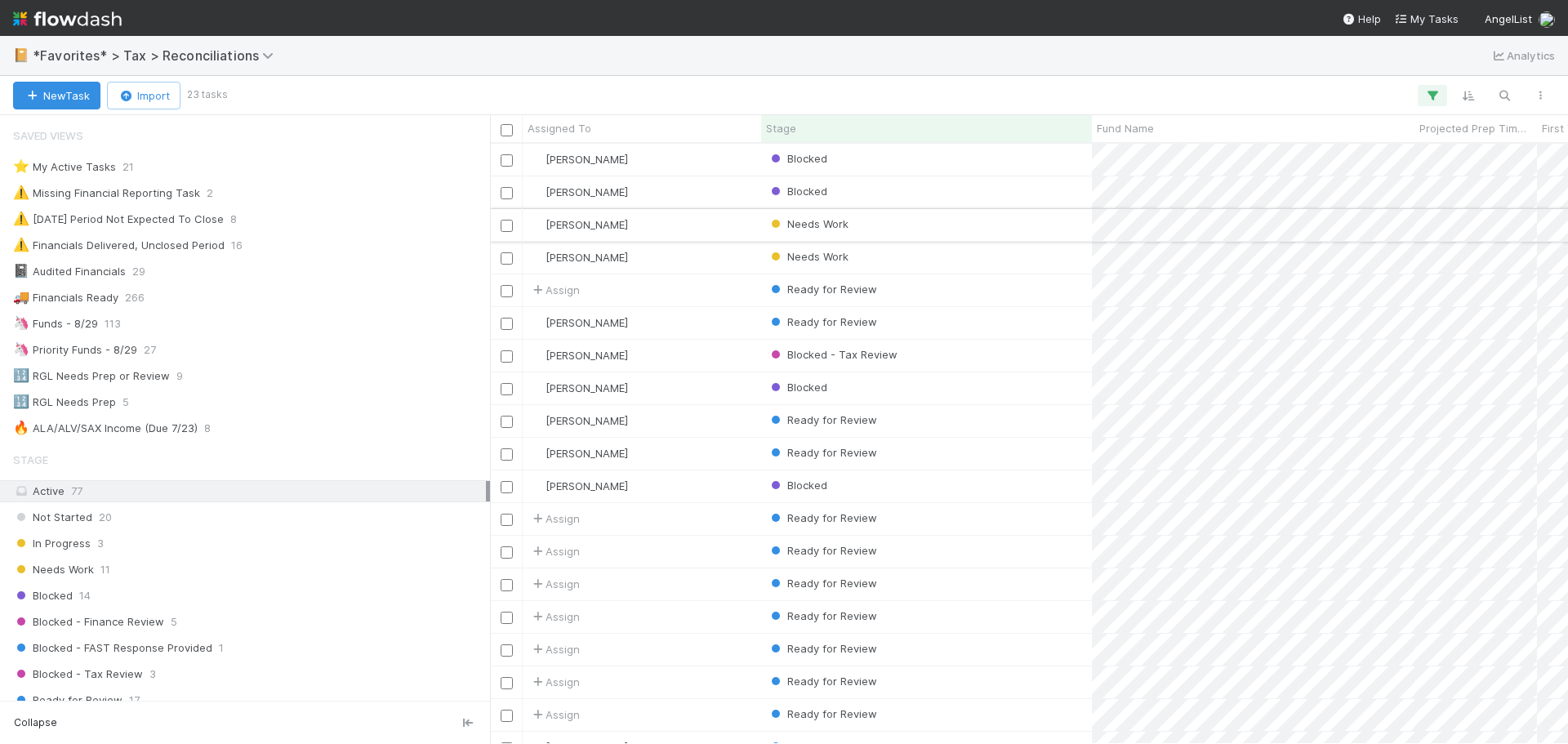
click at [1009, 233] on div "Needs Work" at bounding box center [926, 225] width 331 height 31
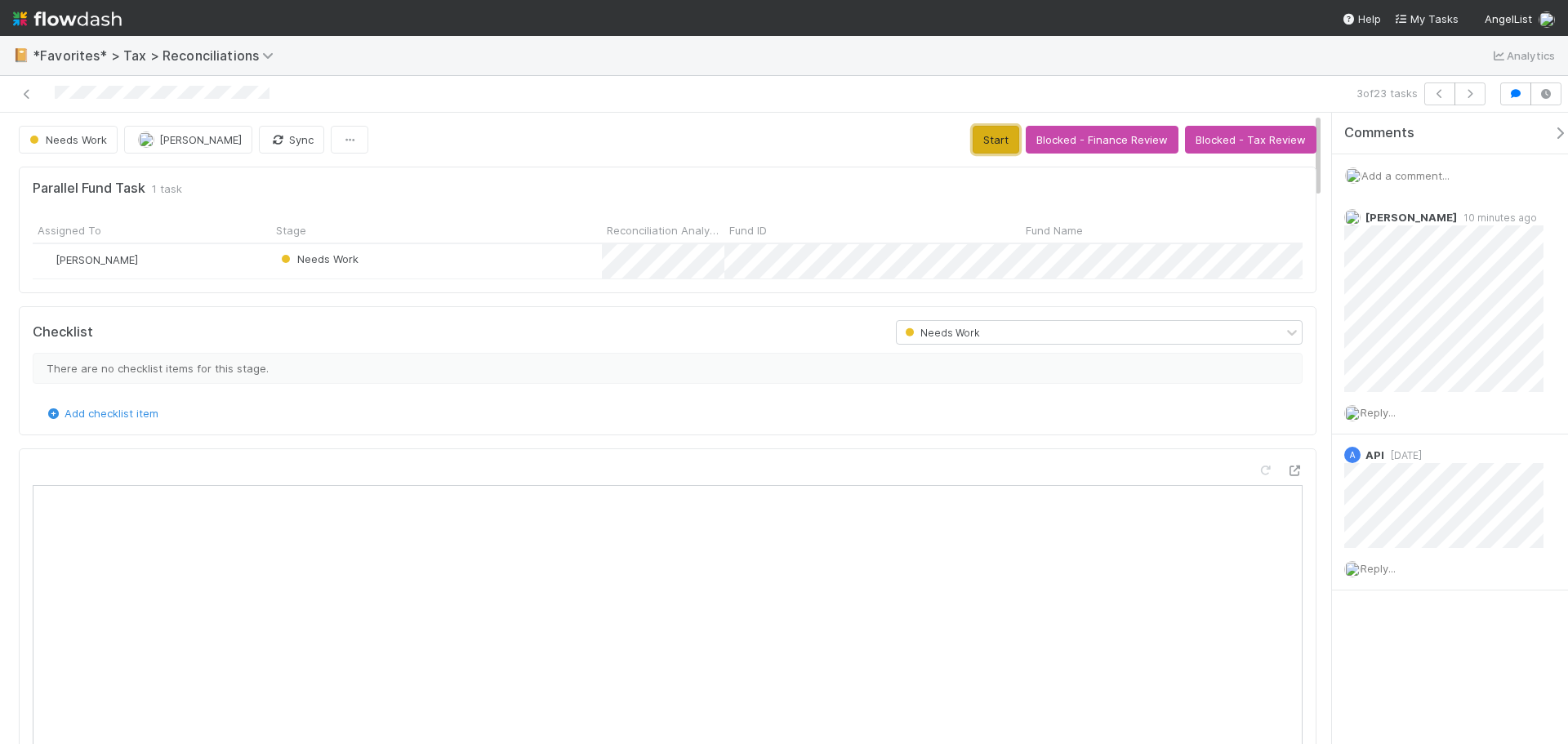
click at [983, 140] on button "Start" at bounding box center [997, 139] width 47 height 28
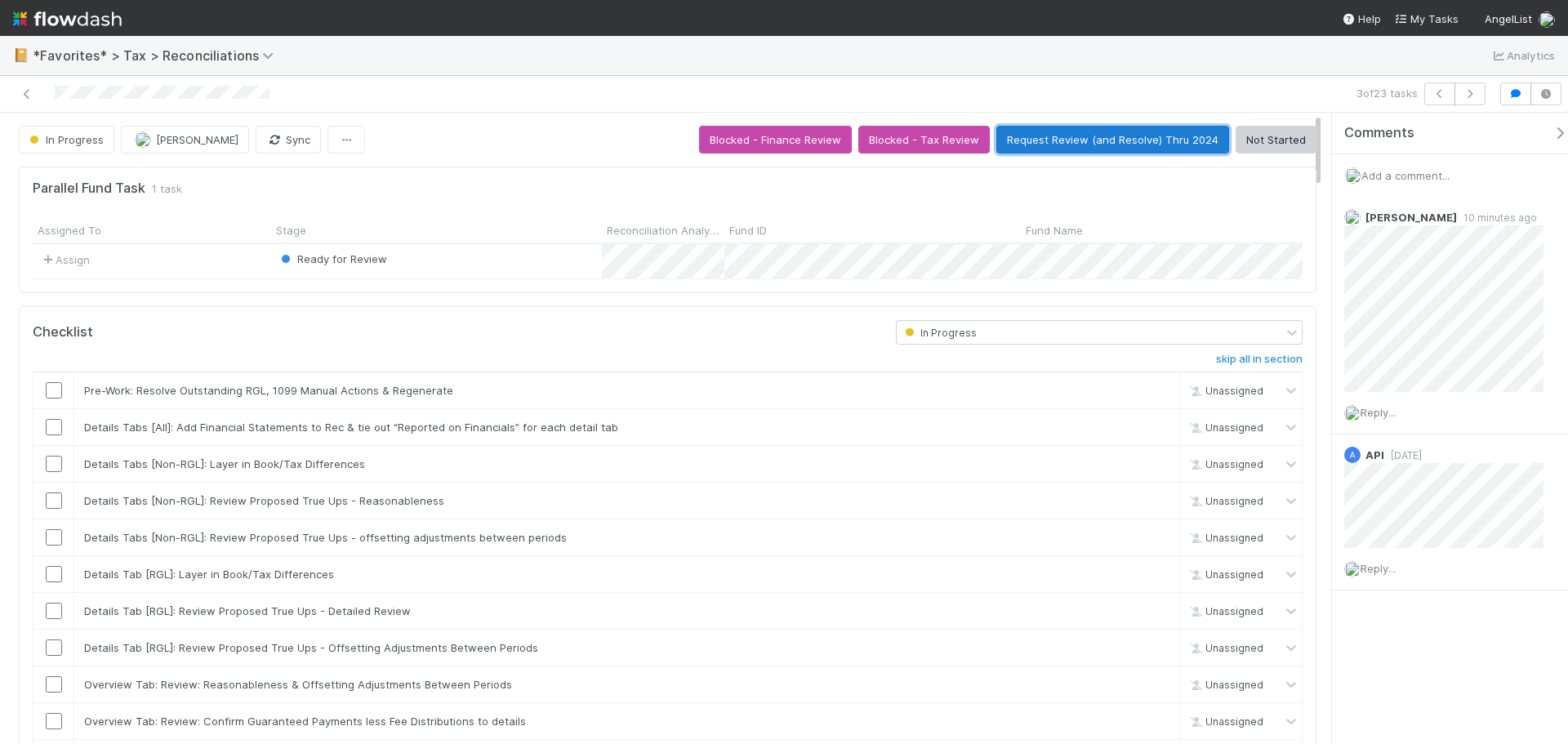
click at [1085, 137] on button "Request Review (and Resolve) Thru 2024" at bounding box center [1112, 139] width 233 height 28
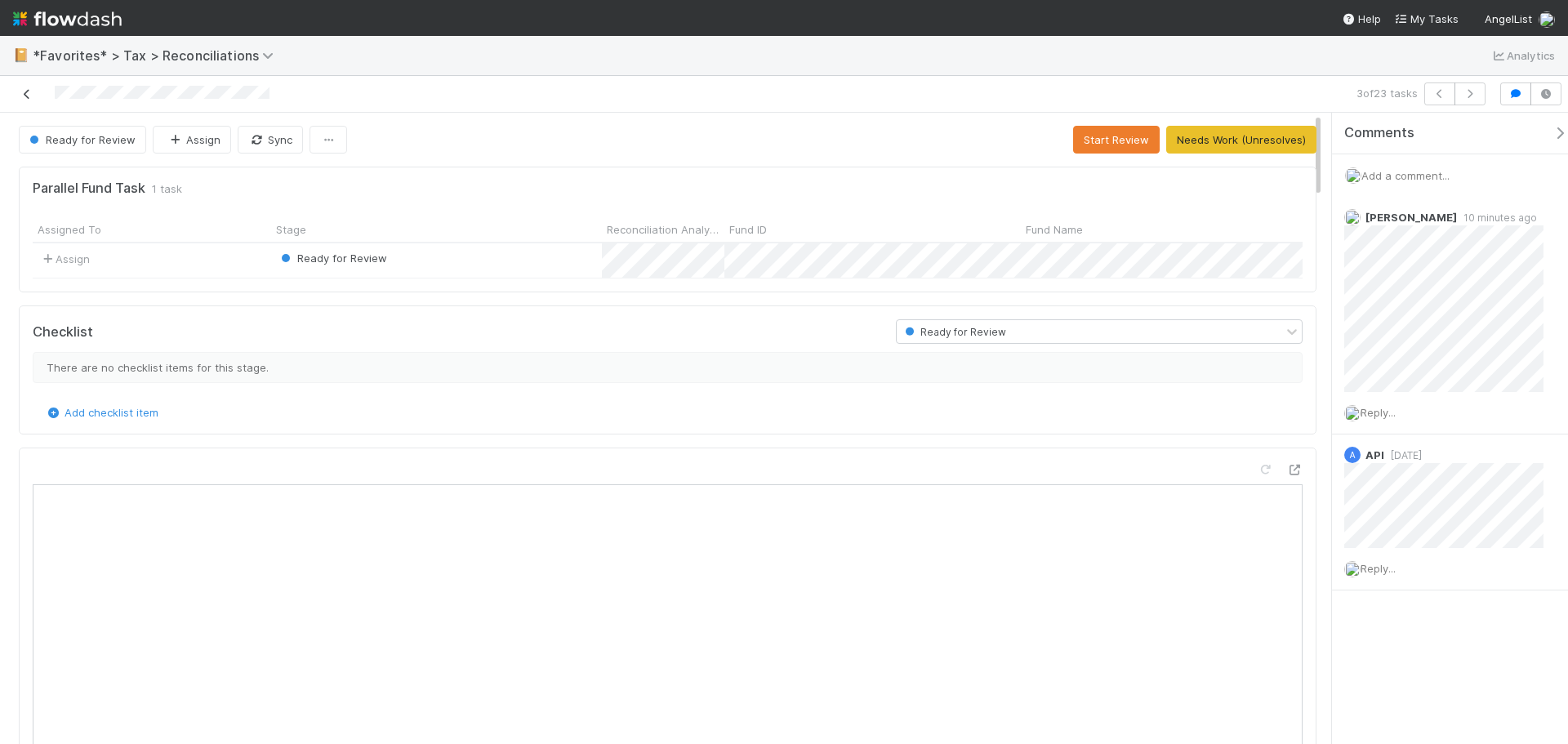
click at [24, 96] on icon at bounding box center [27, 94] width 16 height 11
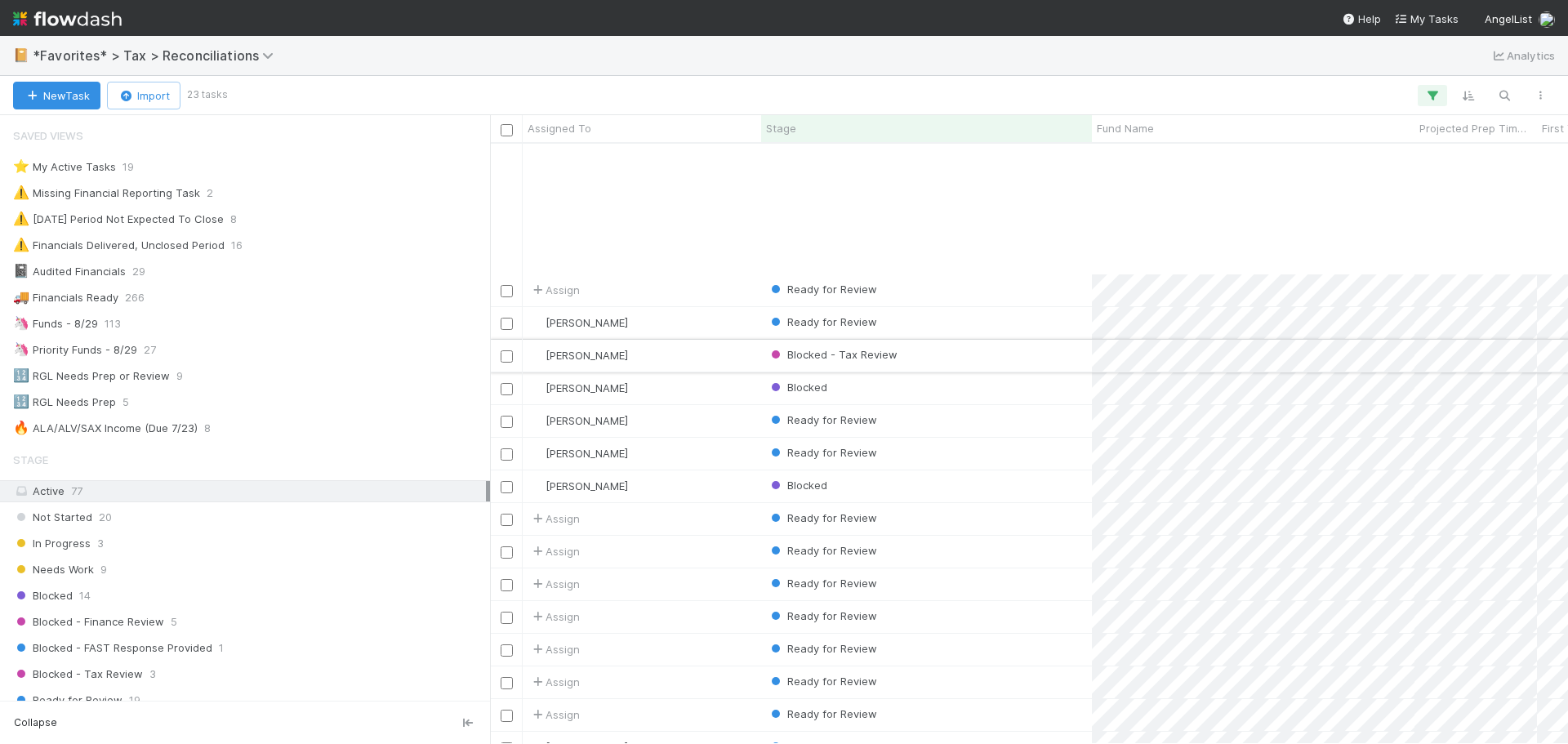
scroll to position [164, 0]
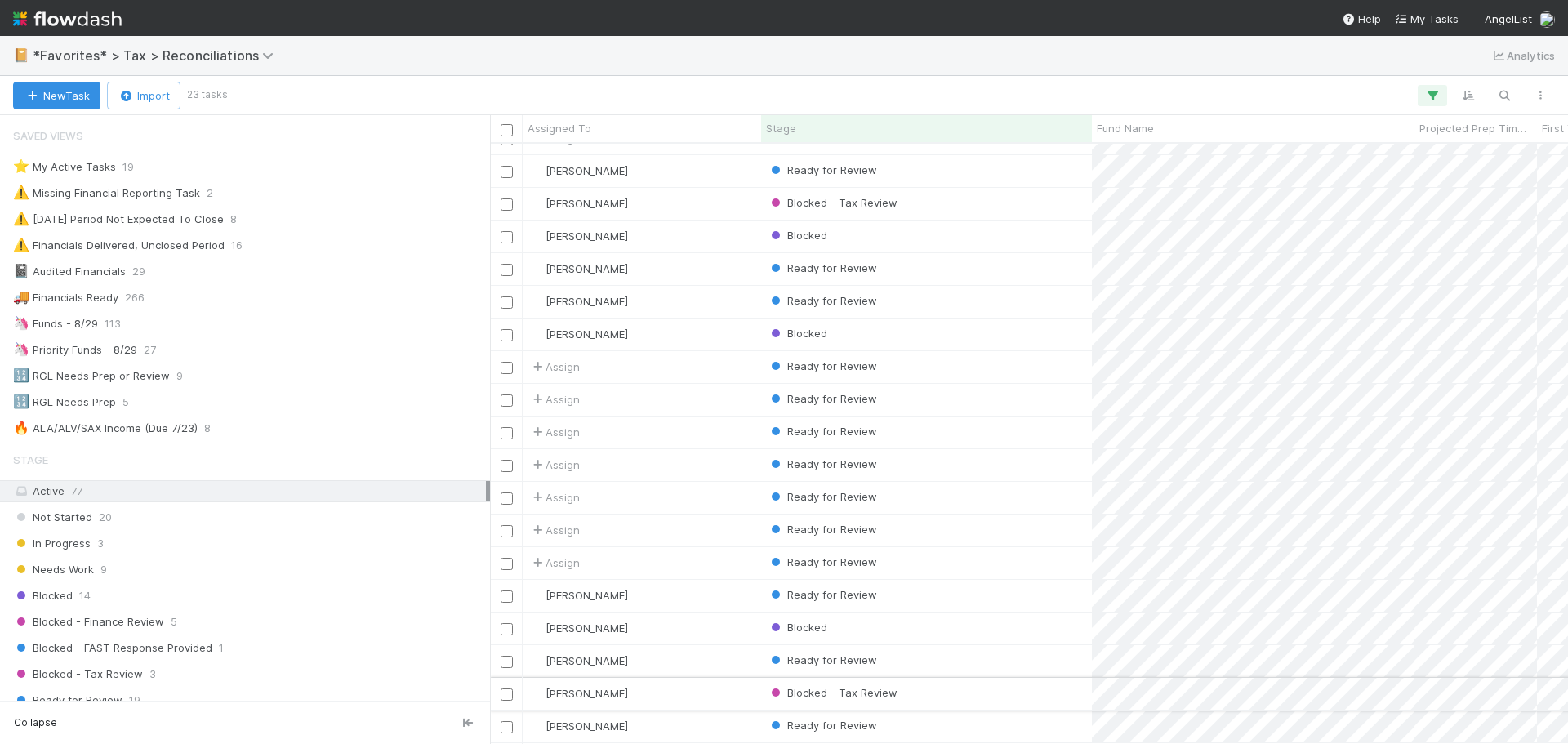
click at [1008, 678] on div "Blocked - Tax Review" at bounding box center [926, 693] width 331 height 31
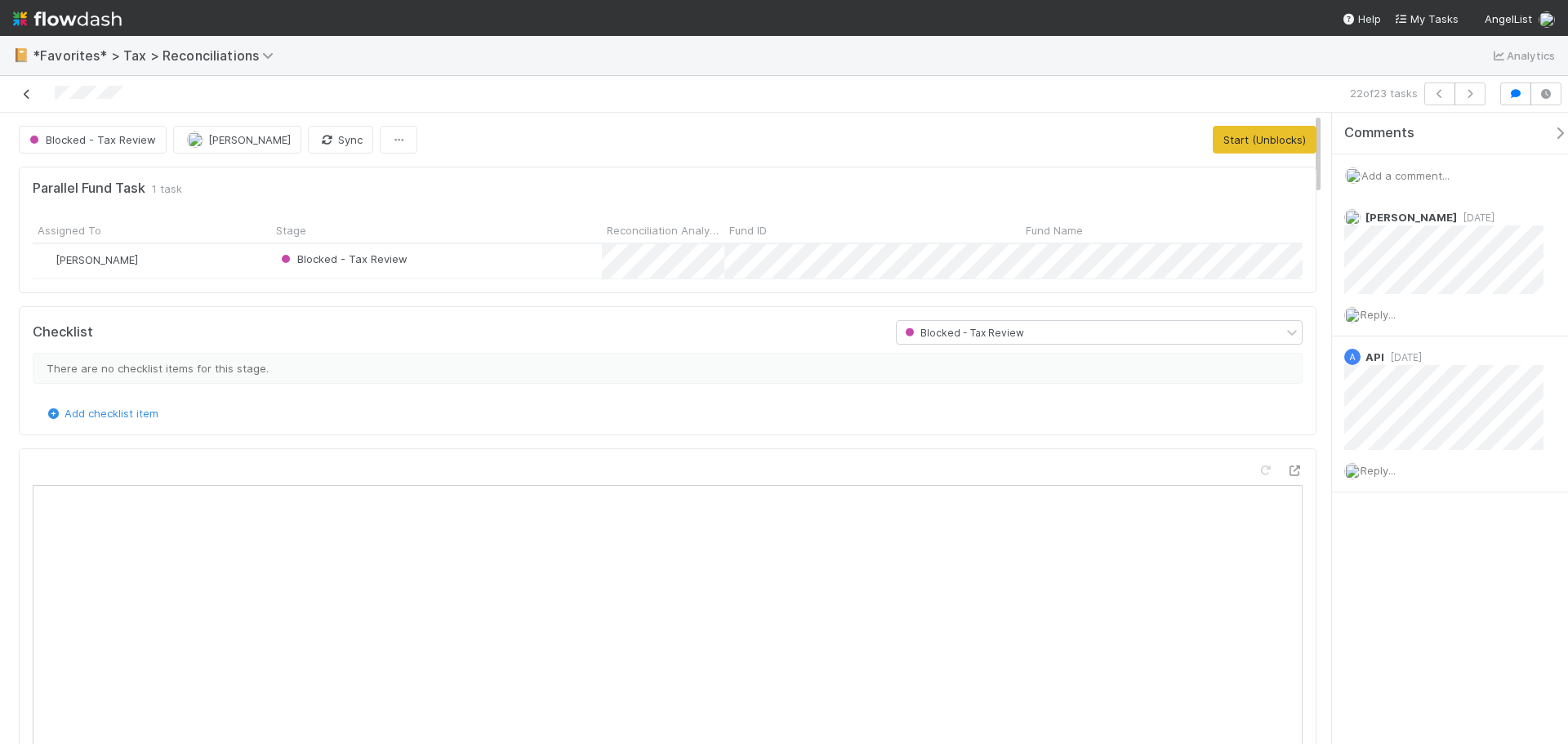
click at [23, 92] on icon at bounding box center [27, 94] width 16 height 11
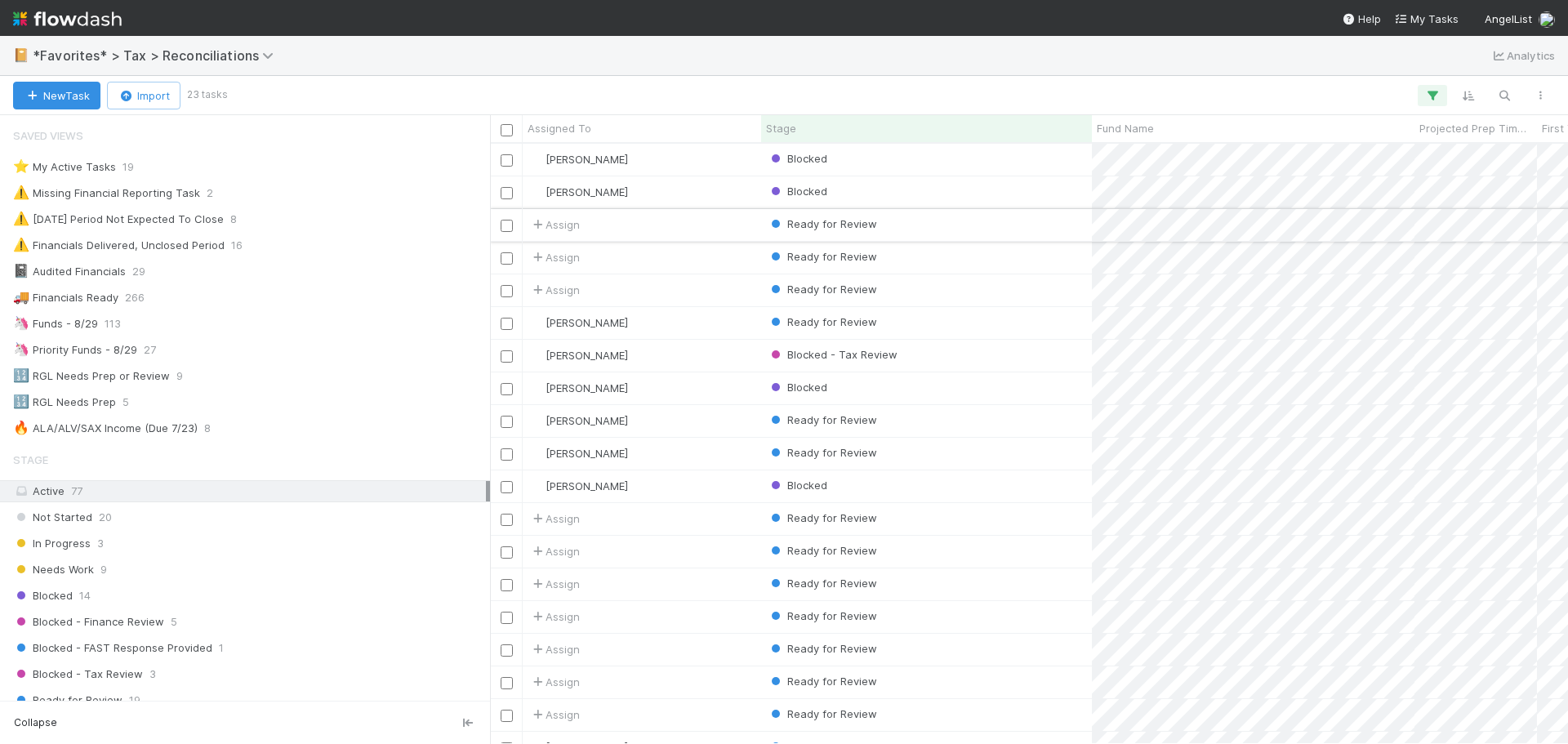
click at [958, 228] on div "Ready for Review" at bounding box center [926, 225] width 331 height 31
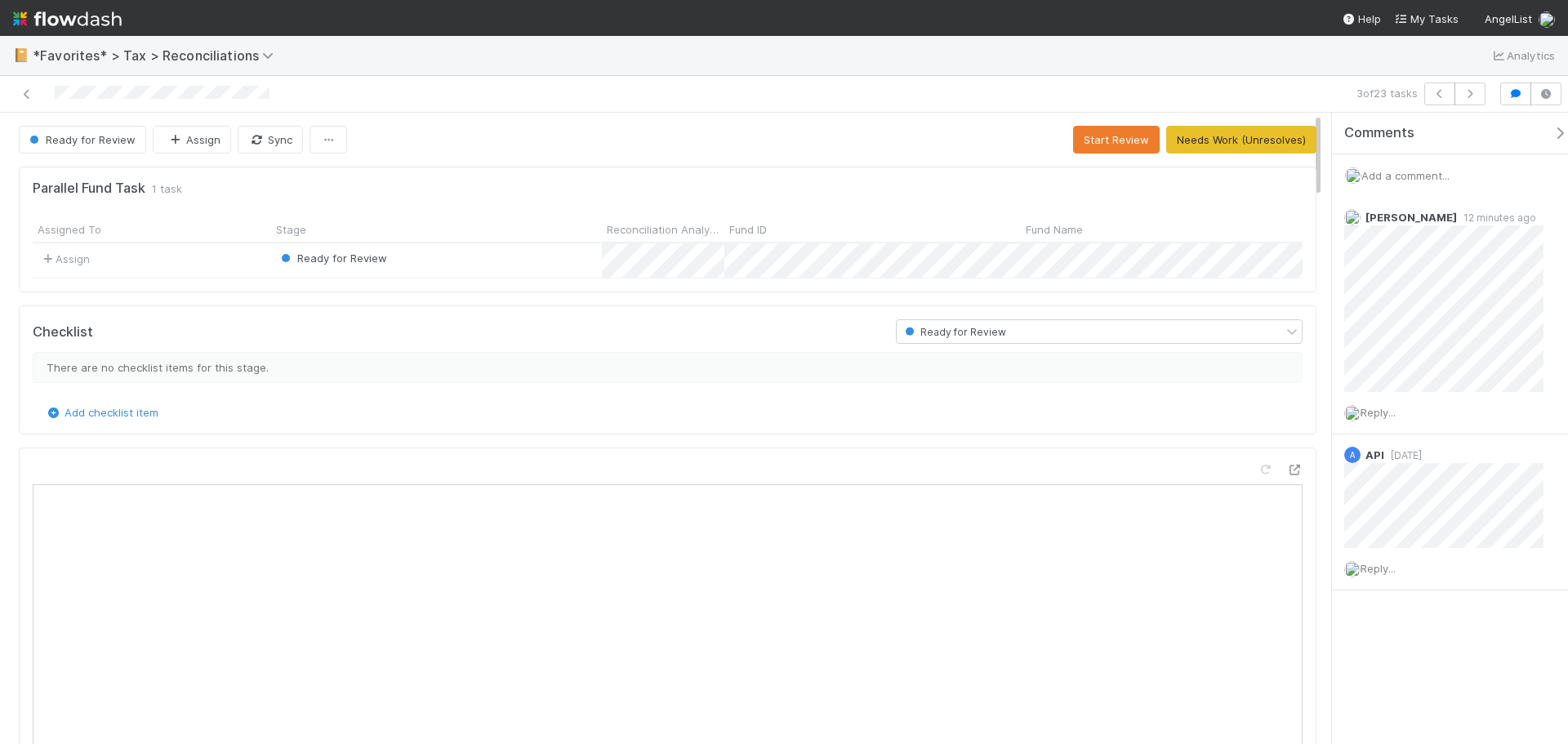
drag, startPoint x: 558, startPoint y: 494, endPoint x: 419, endPoint y: 340, distance: 207.5
click at [419, 340] on div "Checklist" at bounding box center [452, 331] width 864 height 24
click at [29, 93] on icon at bounding box center [27, 94] width 16 height 11
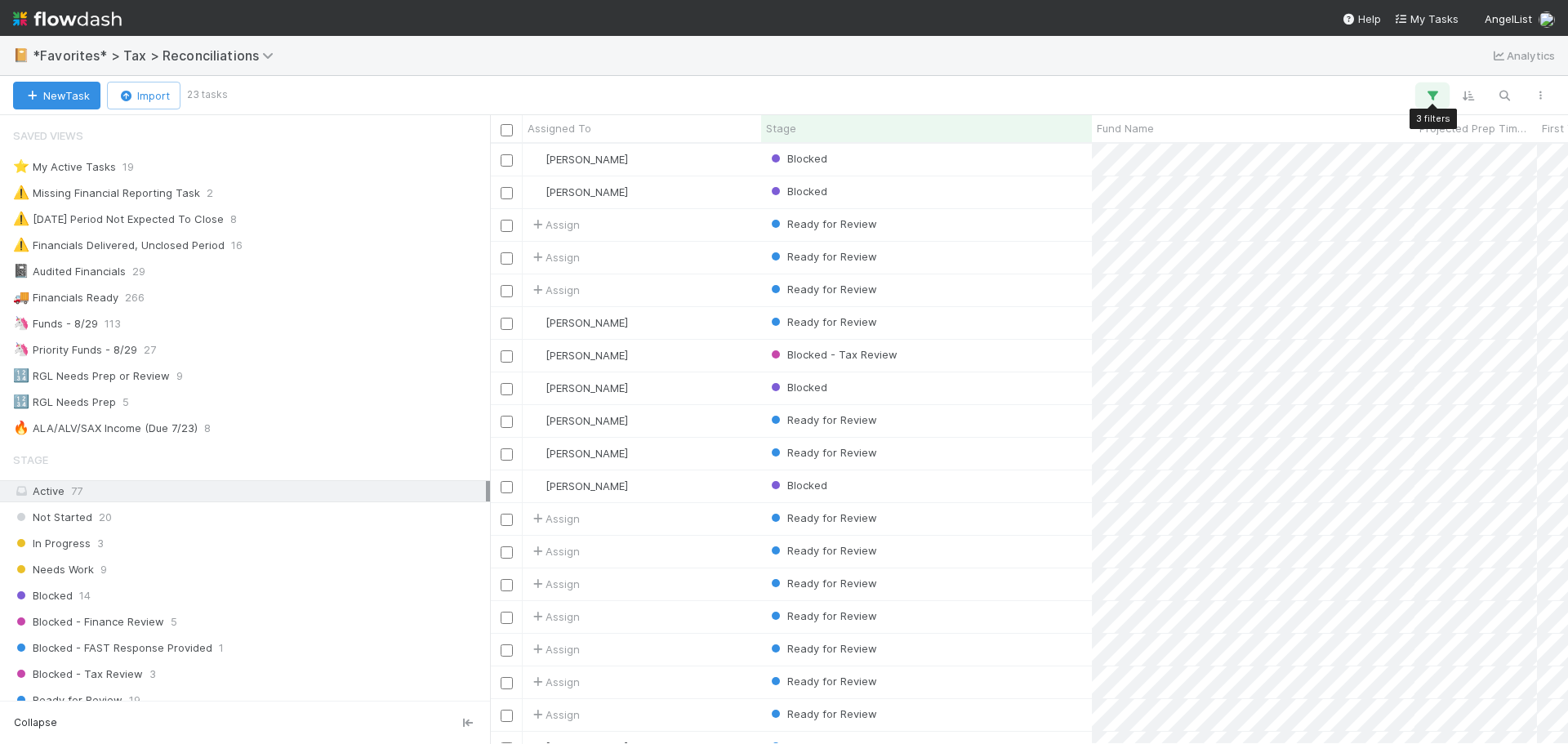
click at [1440, 85] on button "button" at bounding box center [1432, 96] width 30 height 22
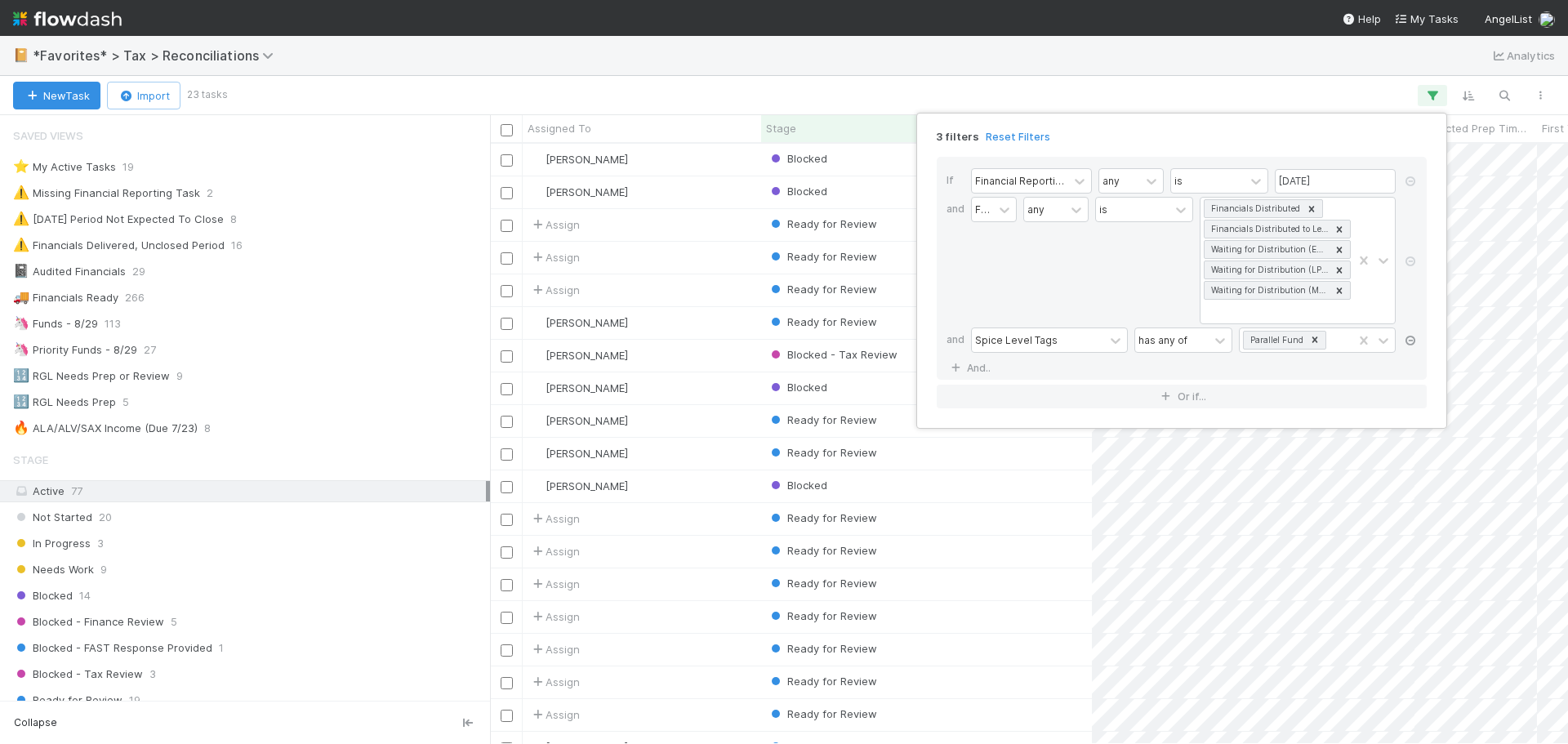
click at [1405, 341] on icon at bounding box center [1411, 341] width 16 height 10
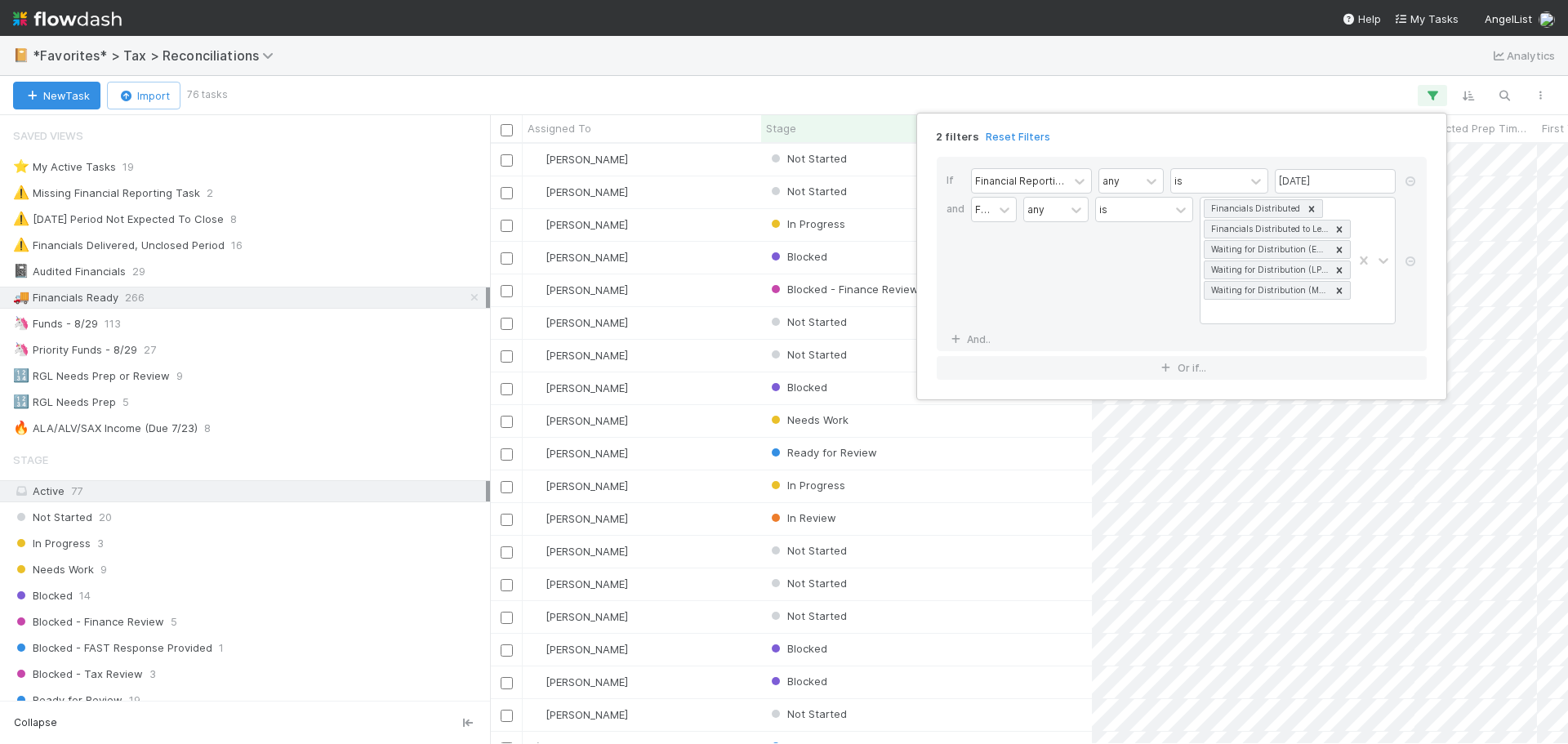
scroll to position [588, 1066]
click at [797, 63] on div "2 filters Reset Filters If Financial Reporting Tasks -> Reporting Period any is…" at bounding box center [784, 372] width 1568 height 744
click at [1293, 93] on div "2 filters Reset Filters If Financial Reporting Tasks -> Reporting Period any is…" at bounding box center [784, 372] width 1568 height 744
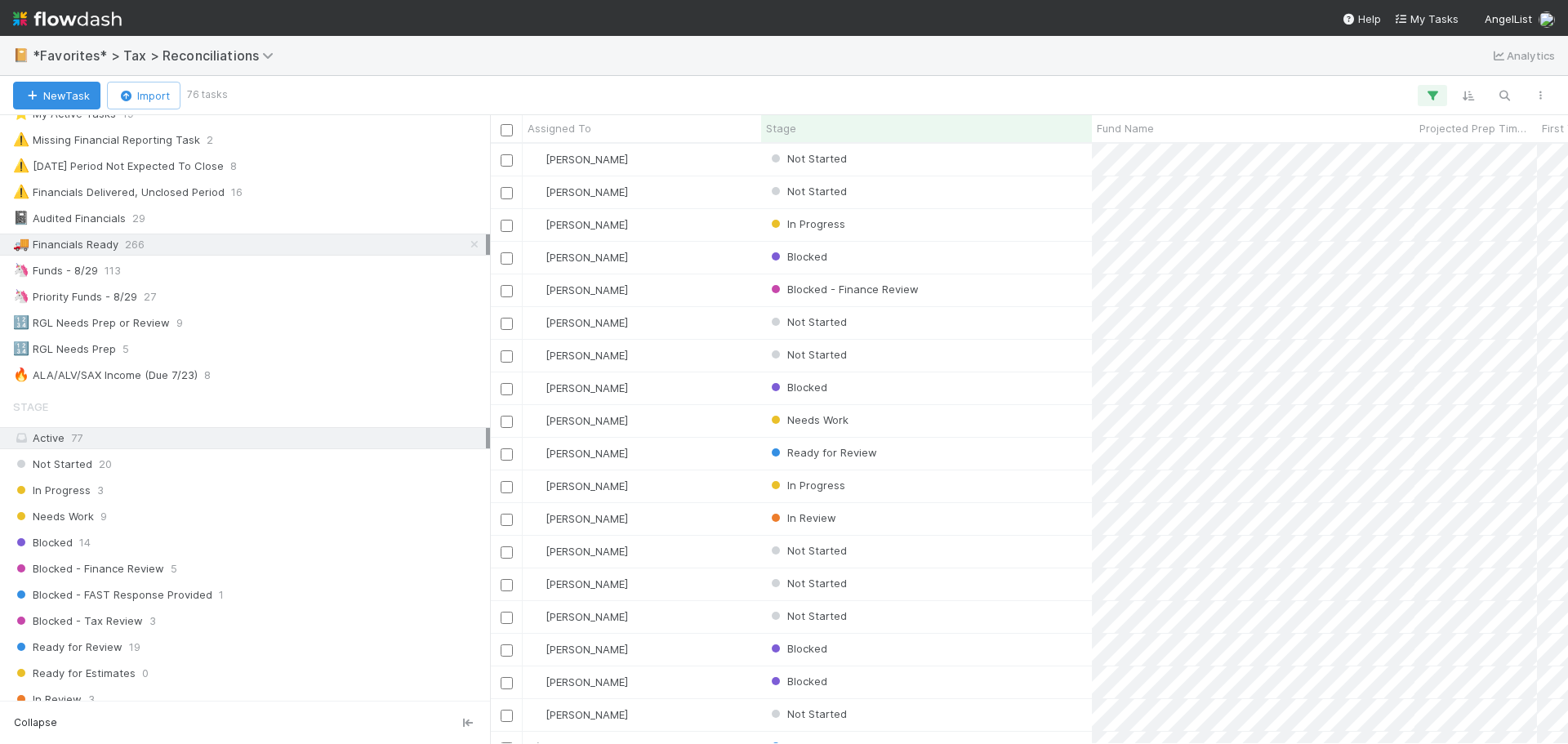
scroll to position [82, 0]
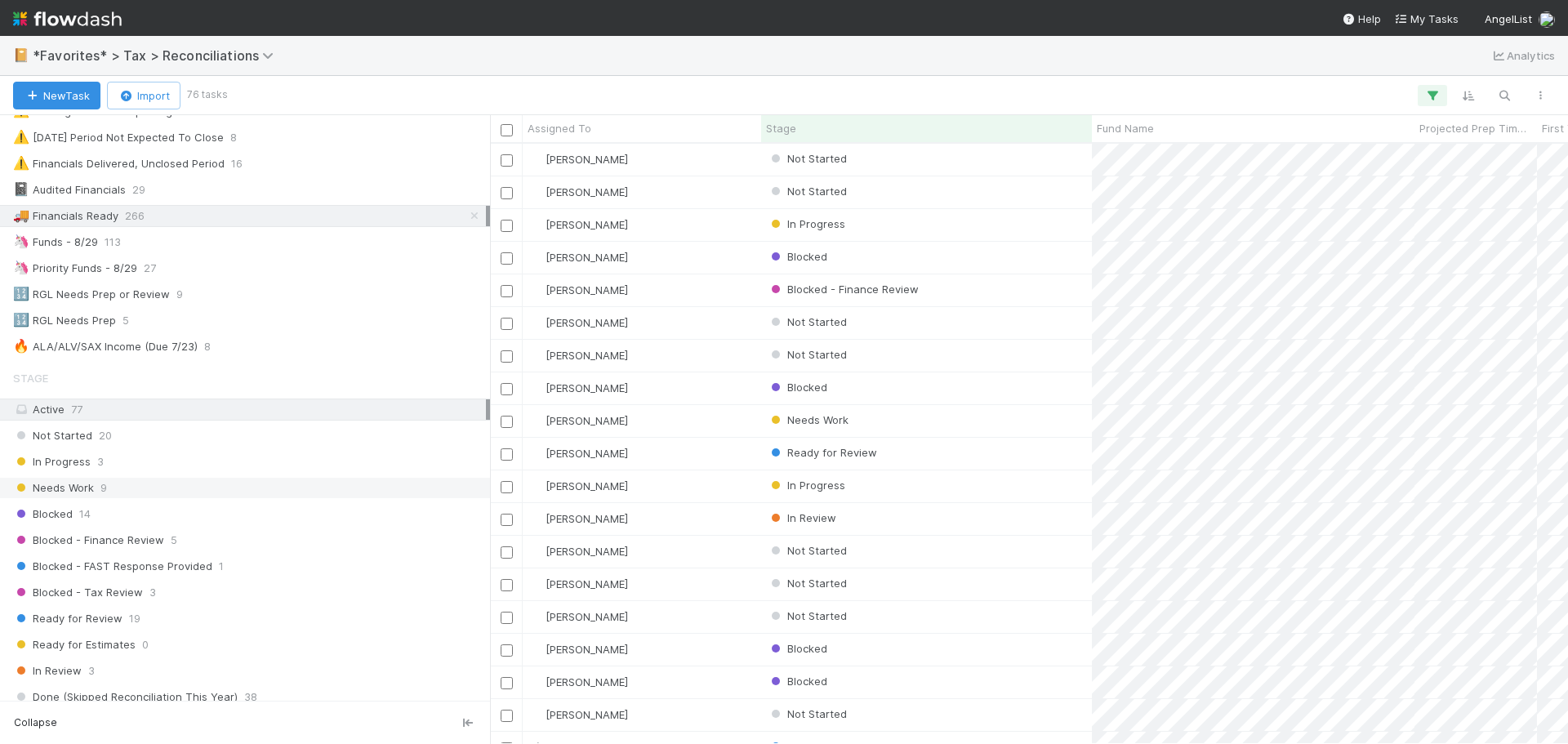
click at [225, 489] on div "Needs Work 9" at bounding box center [250, 488] width 473 height 21
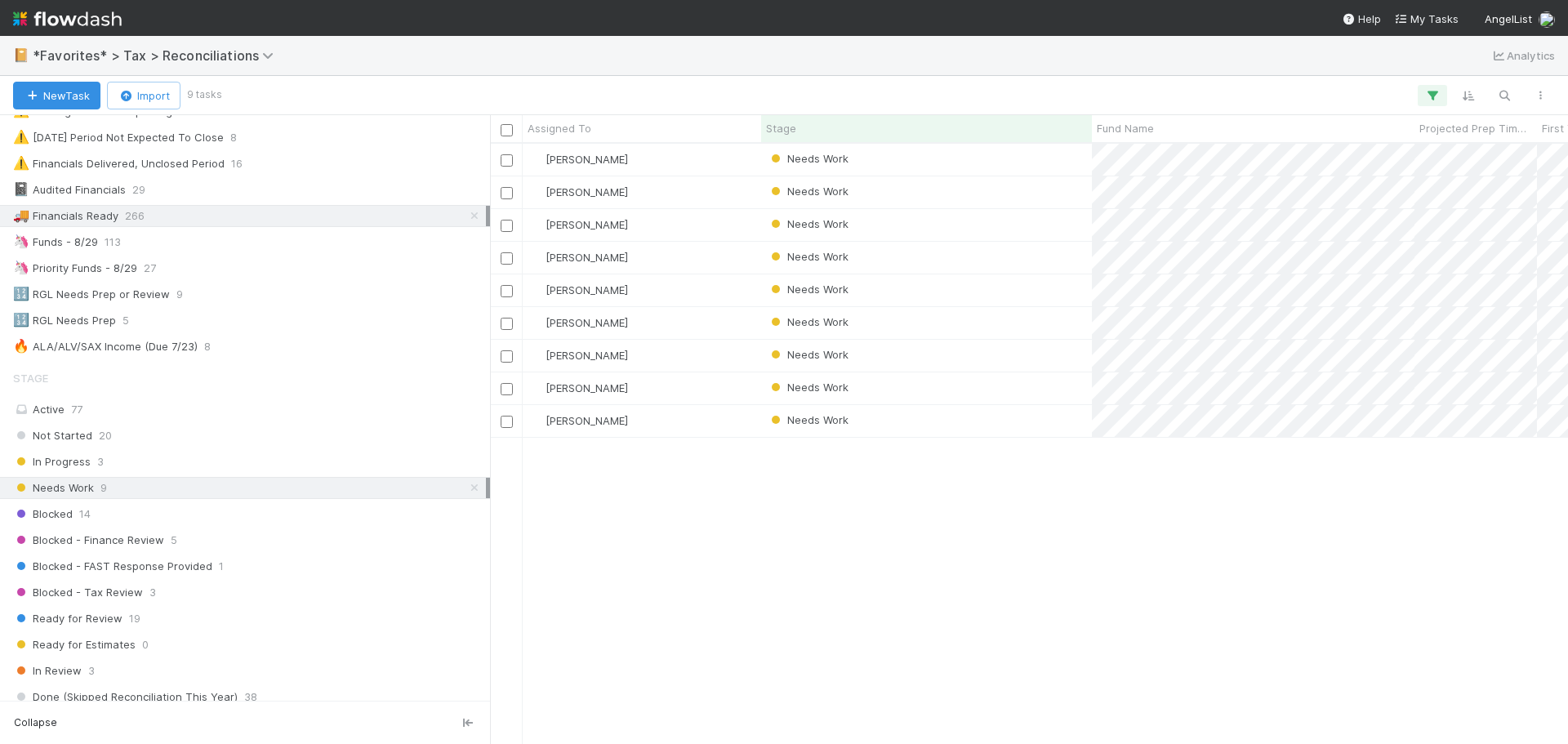
scroll to position [588, 1066]
click at [991, 193] on div "Needs Work" at bounding box center [926, 191] width 331 height 31
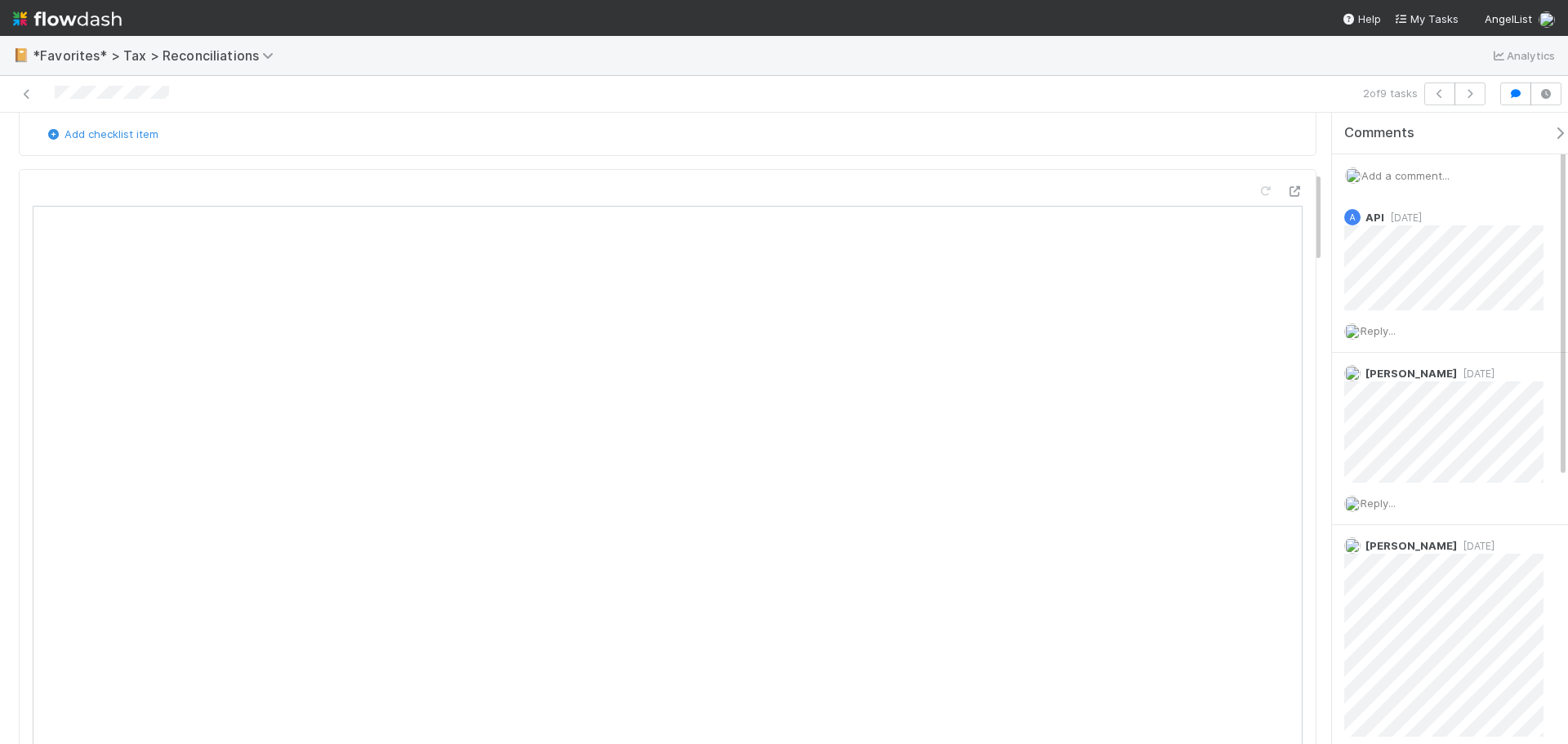
scroll to position [82, 0]
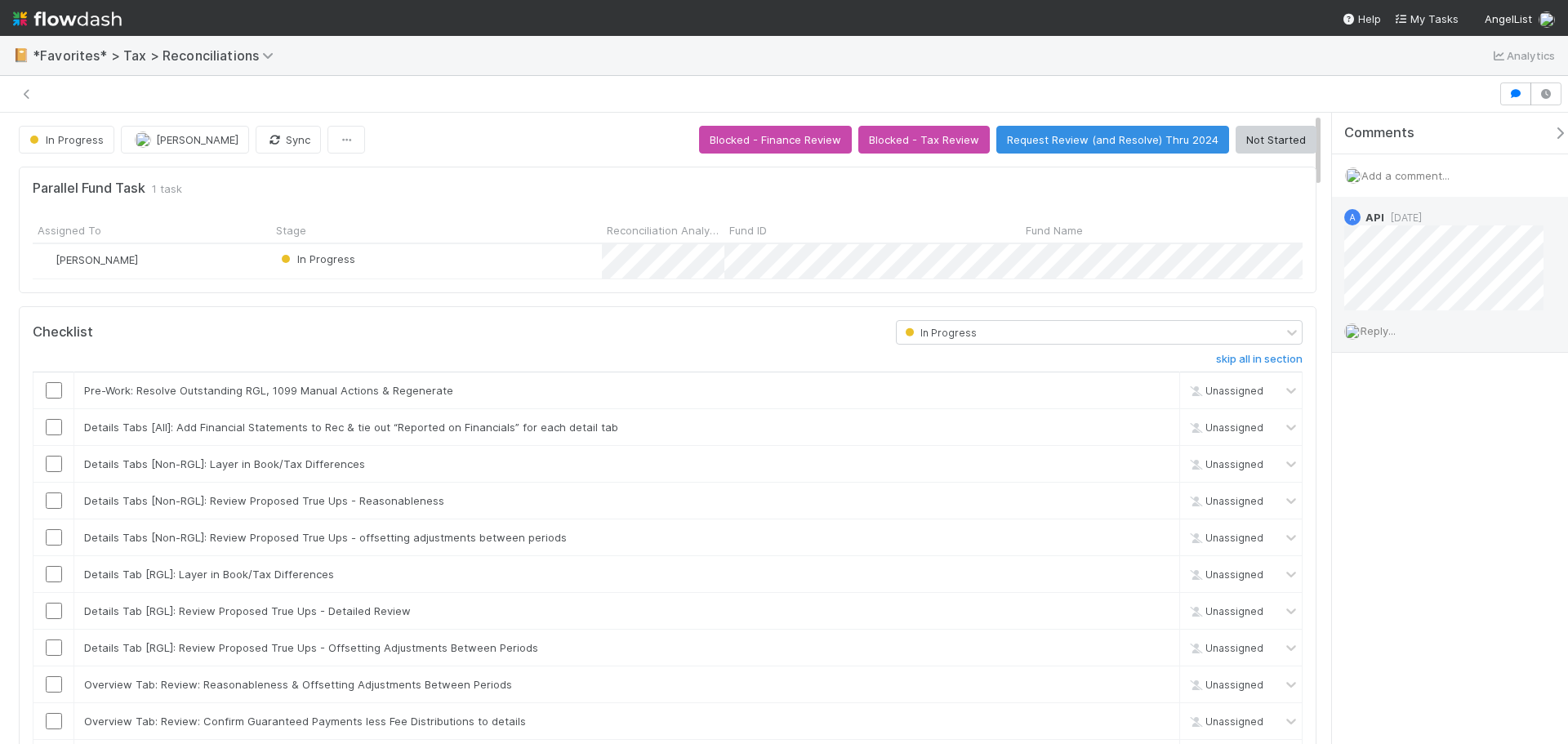
click at [1386, 323] on div "Reply..." at bounding box center [1450, 330] width 236 height 40
click at [1395, 178] on span "Add a comment..." at bounding box center [1405, 175] width 88 height 13
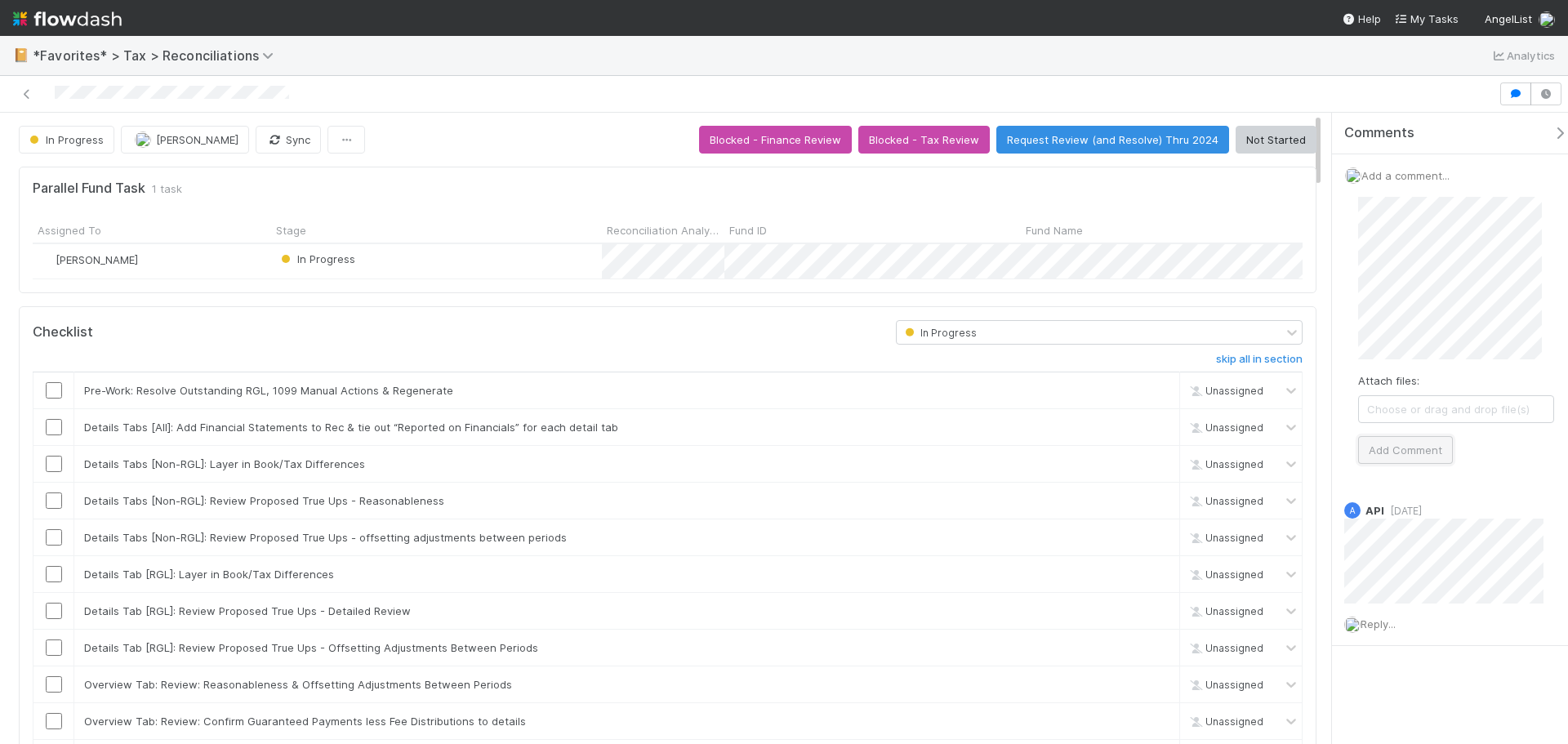
click at [1414, 449] on button "Add Comment" at bounding box center [1405, 449] width 94 height 28
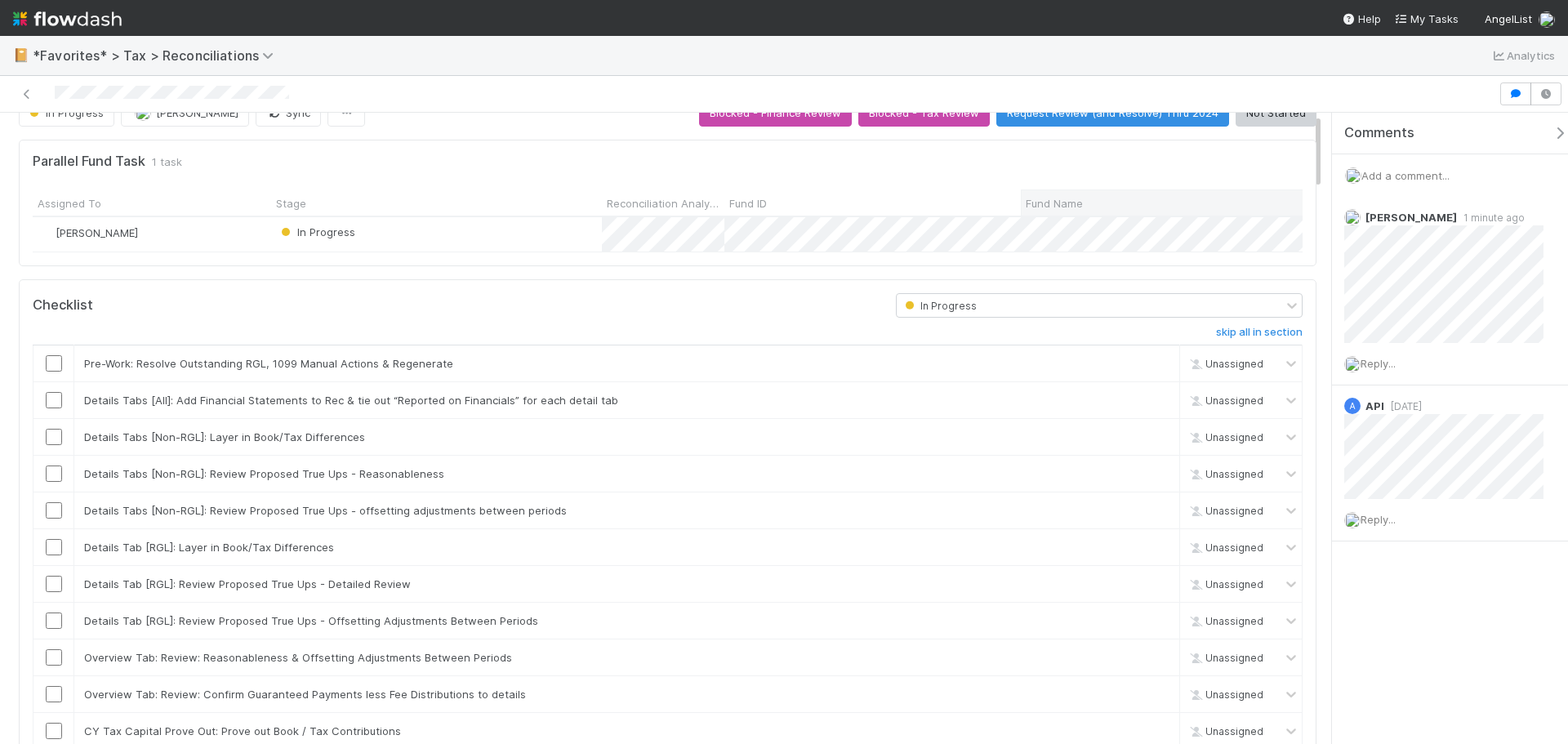
scroll to position [0, 0]
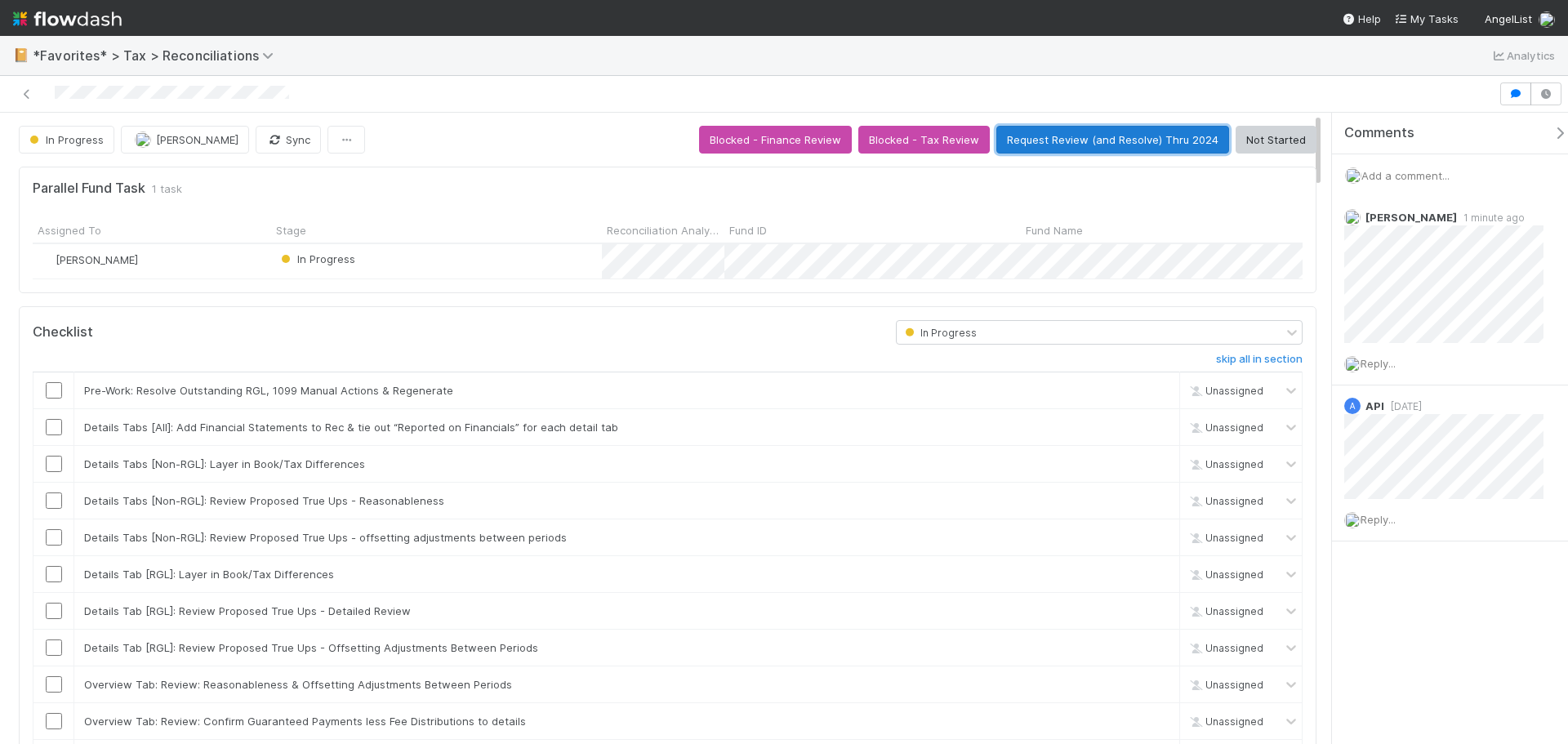
click at [1118, 141] on button "Request Review (and Resolve) Thru 2024" at bounding box center [1112, 139] width 233 height 28
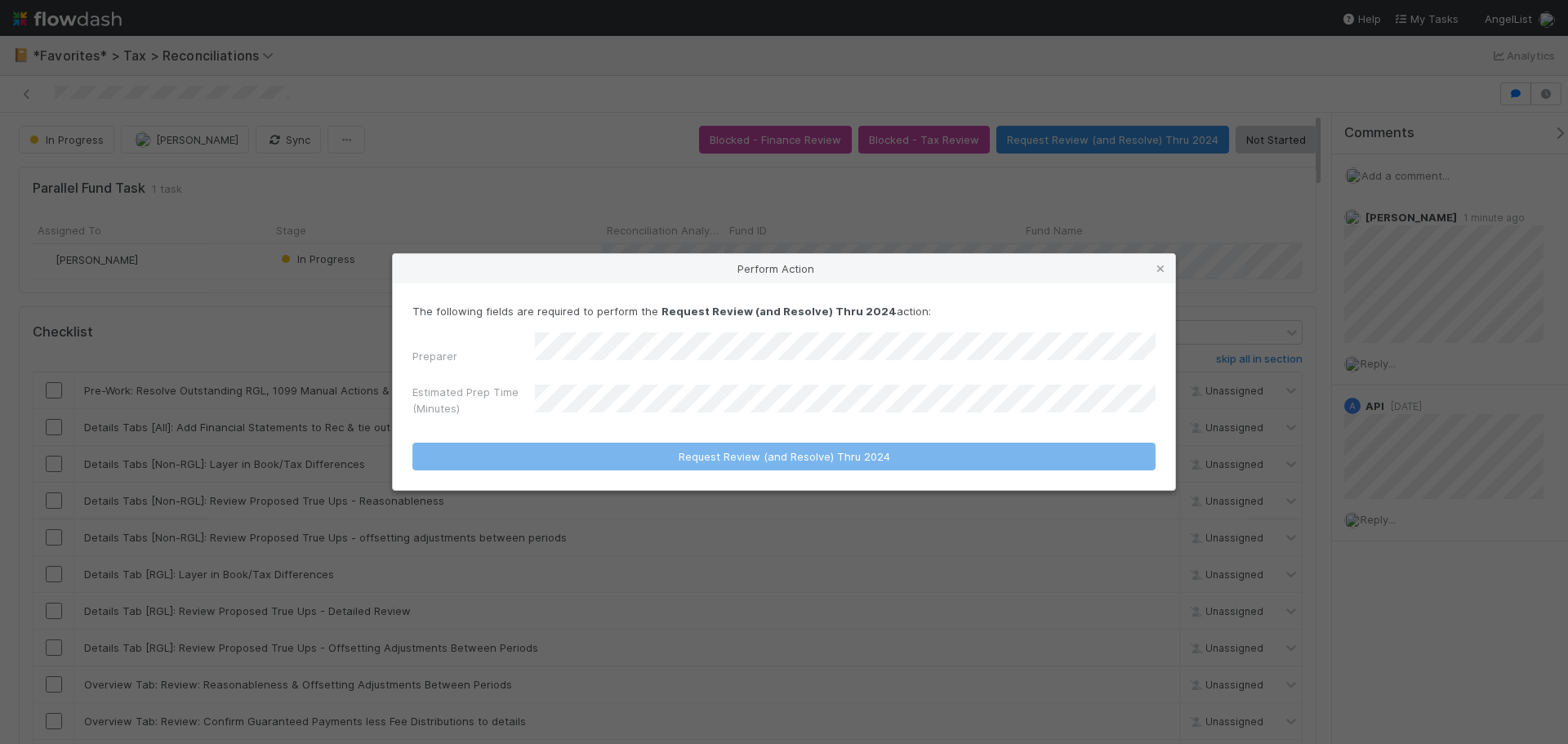
click at [686, 421] on form "The following fields are required to perform the Request Review (and Resolve) T…" at bounding box center [784, 386] width 743 height 167
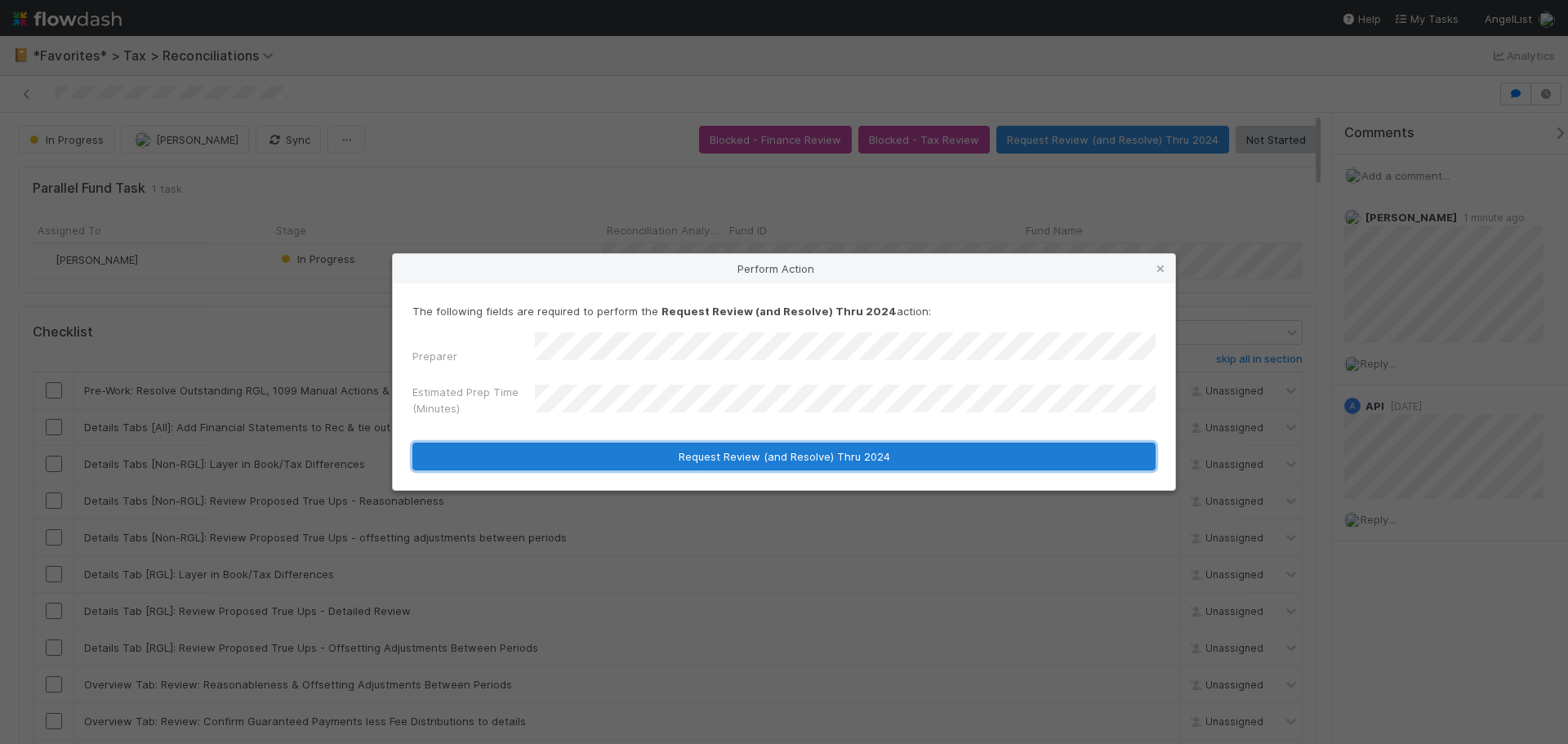
click at [638, 443] on button "Request Review (and Resolve) Thru 2024" at bounding box center [784, 456] width 743 height 28
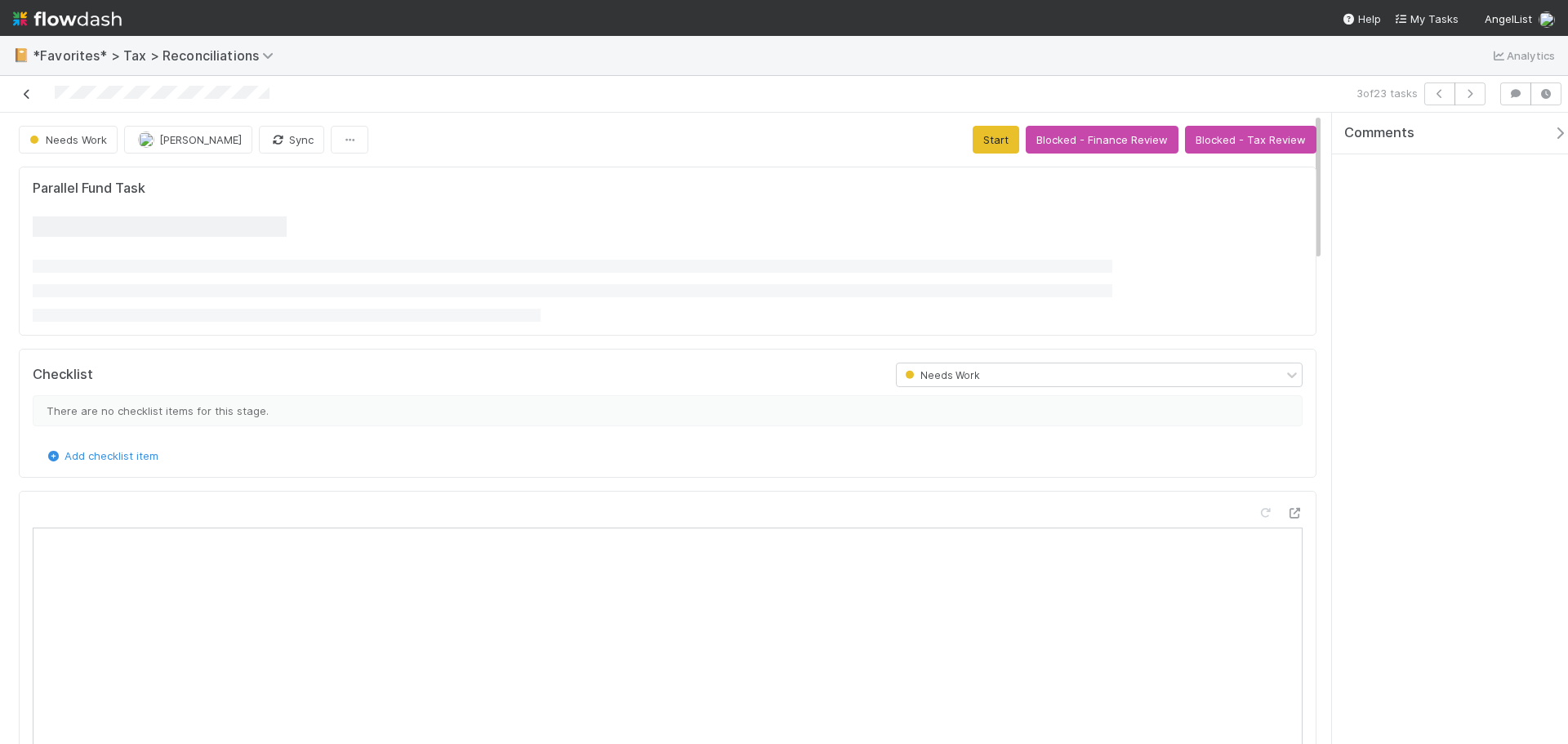
click at [26, 92] on icon at bounding box center [27, 94] width 16 height 11
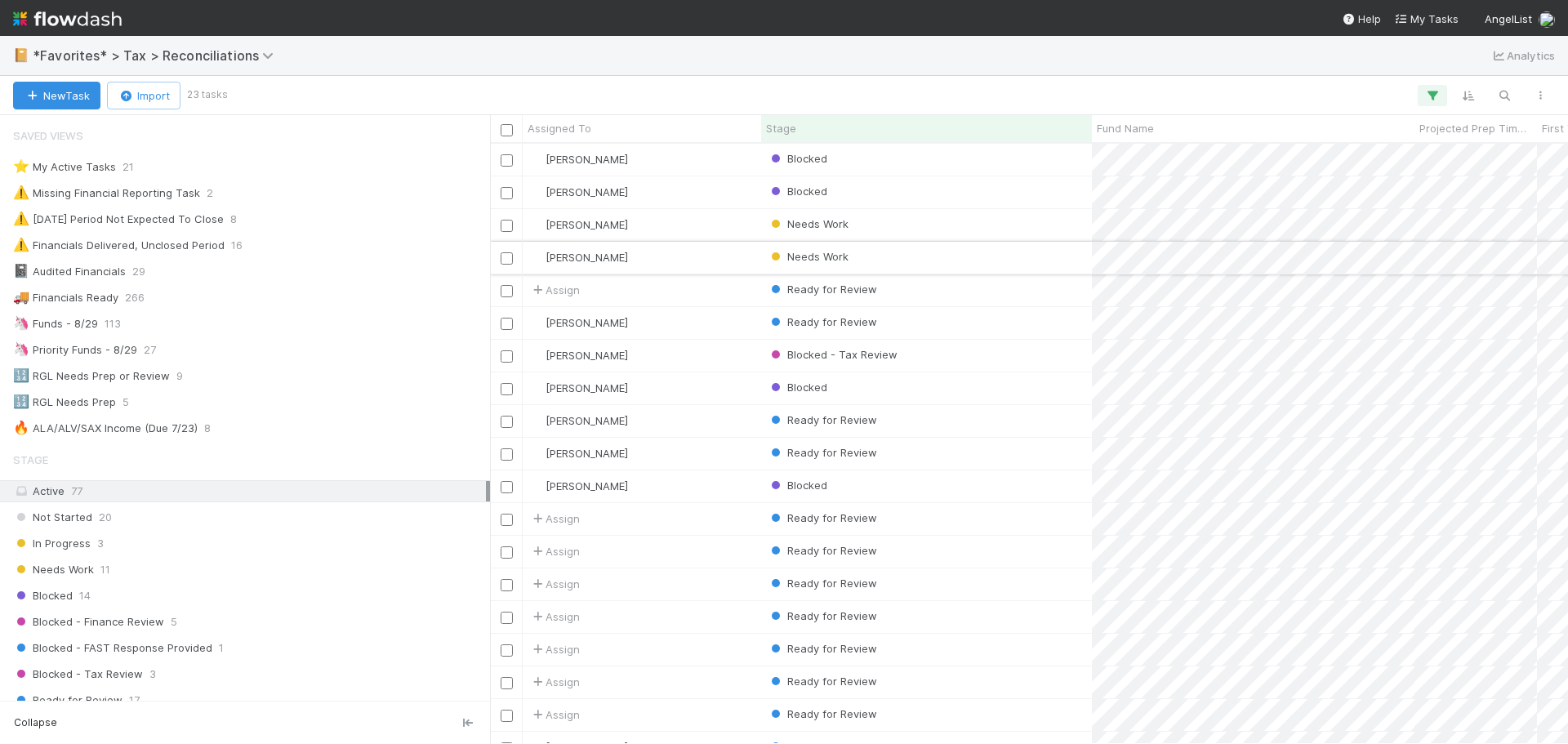
click at [994, 252] on div "Needs Work" at bounding box center [926, 257] width 331 height 31
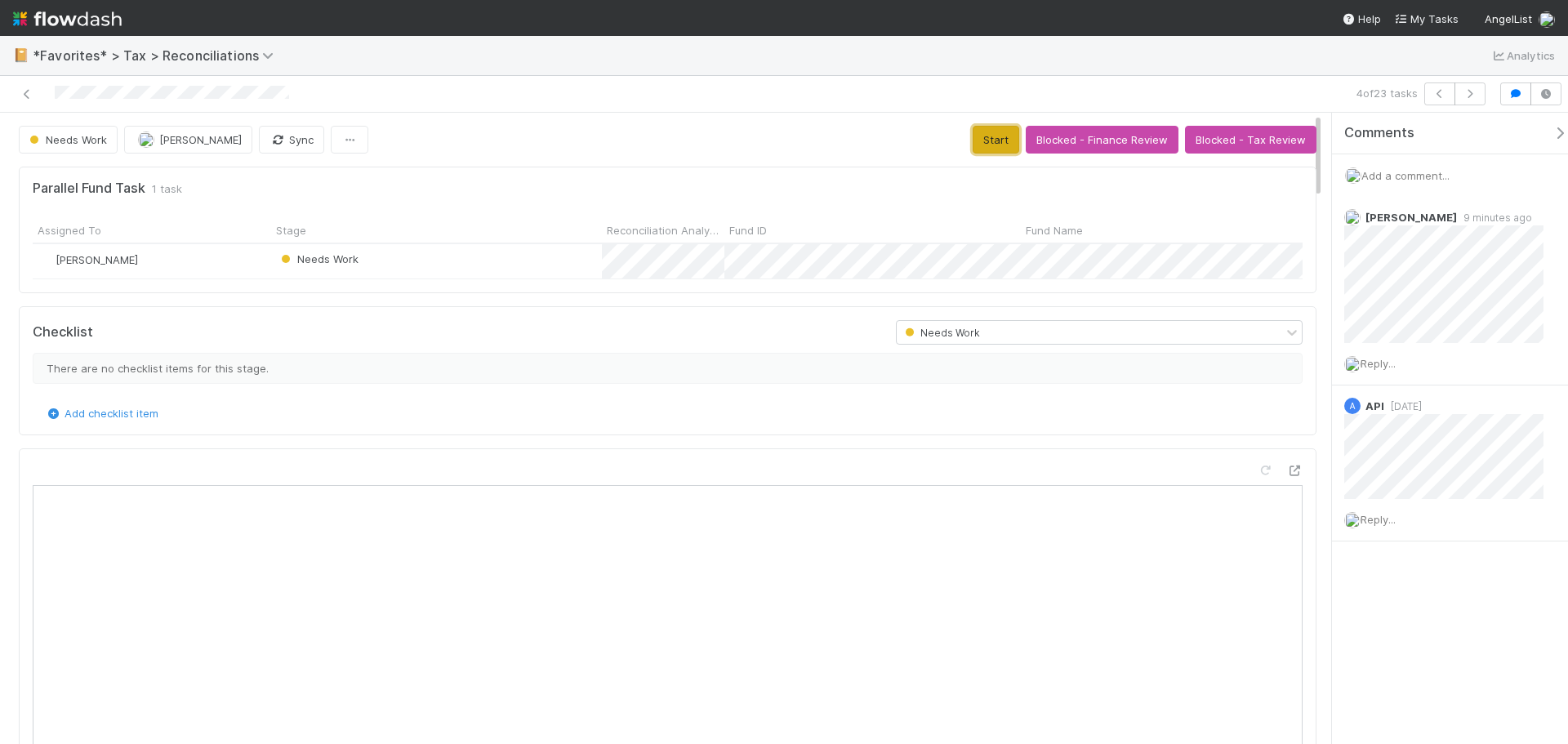
click at [988, 146] on button "Start" at bounding box center [997, 139] width 47 height 28
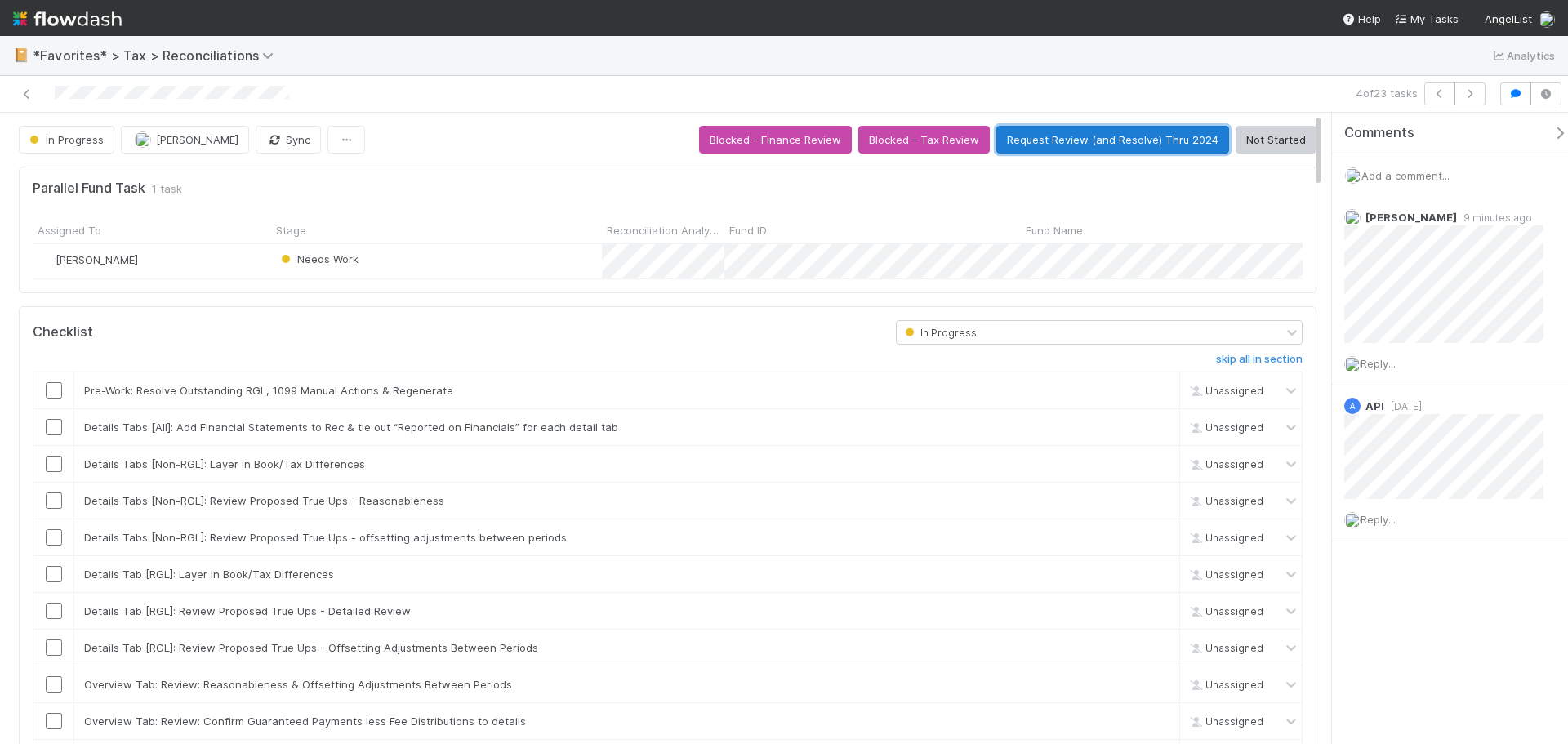
click at [1134, 139] on button "Request Review (and Resolve) Thru 2024" at bounding box center [1112, 139] width 233 height 28
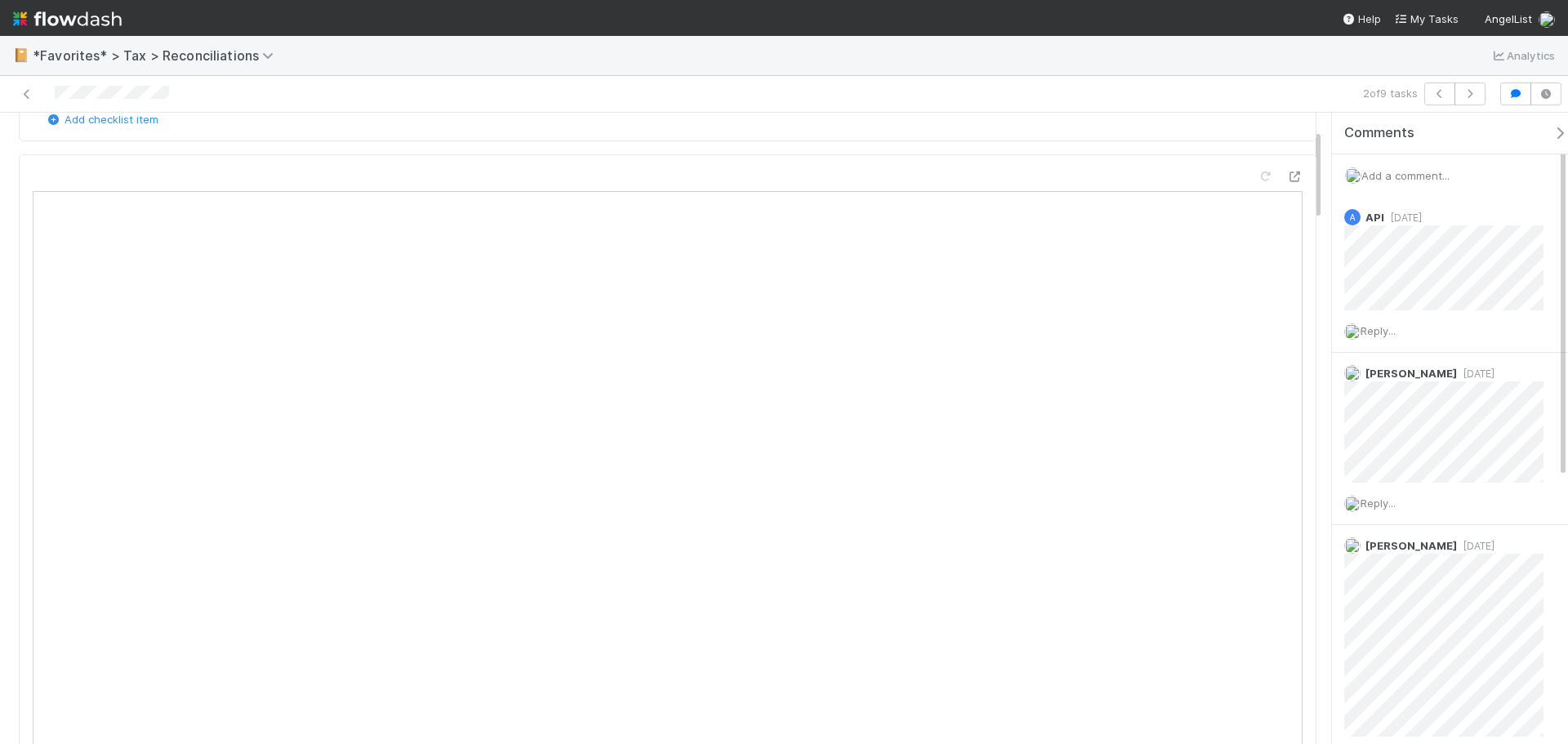
scroll to position [164, 0]
click at [875, 143] on div "Checklist Needs Work There are no checklist items for this stage. Add checklist…" at bounding box center [668, 539] width 1311 height 1086
click at [1460, 540] on span "[DATE]" at bounding box center [1476, 546] width 38 height 13
click at [1463, 542] on span "[DATE]" at bounding box center [1476, 546] width 38 height 13
click at [1391, 179] on span "Add a comment..." at bounding box center [1405, 175] width 88 height 13
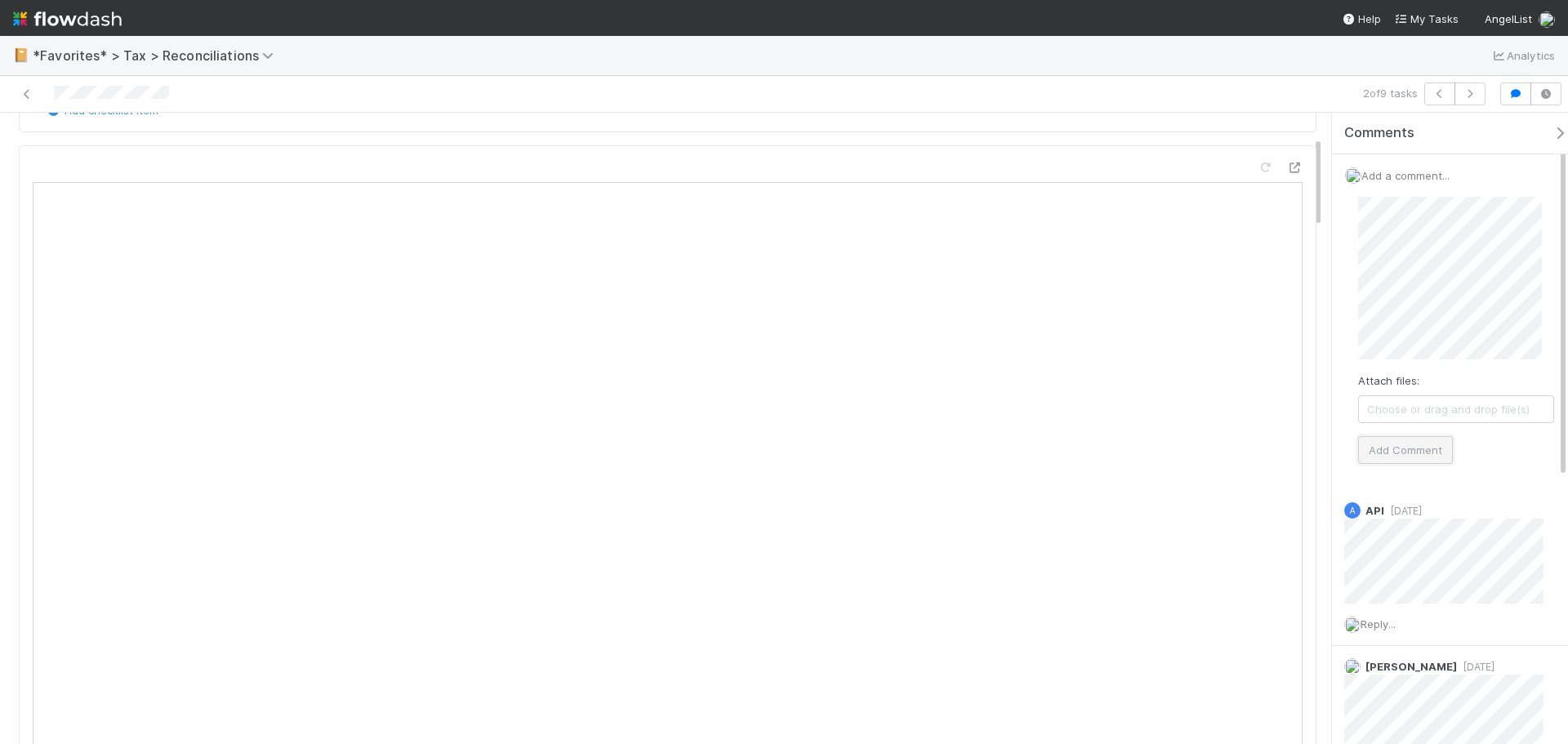
click at [1392, 447] on button "Add Comment" at bounding box center [1405, 449] width 94 height 28
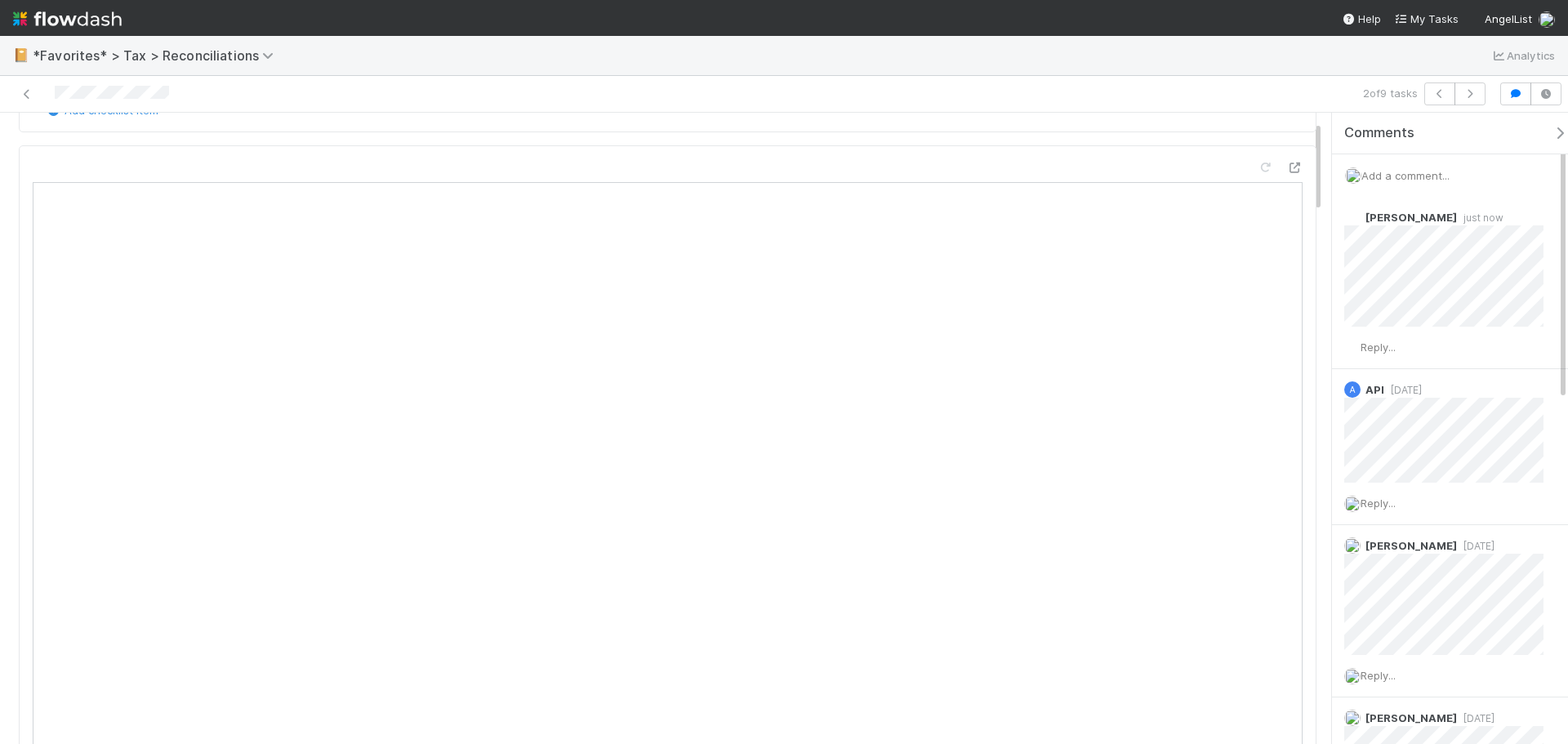
scroll to position [0, 0]
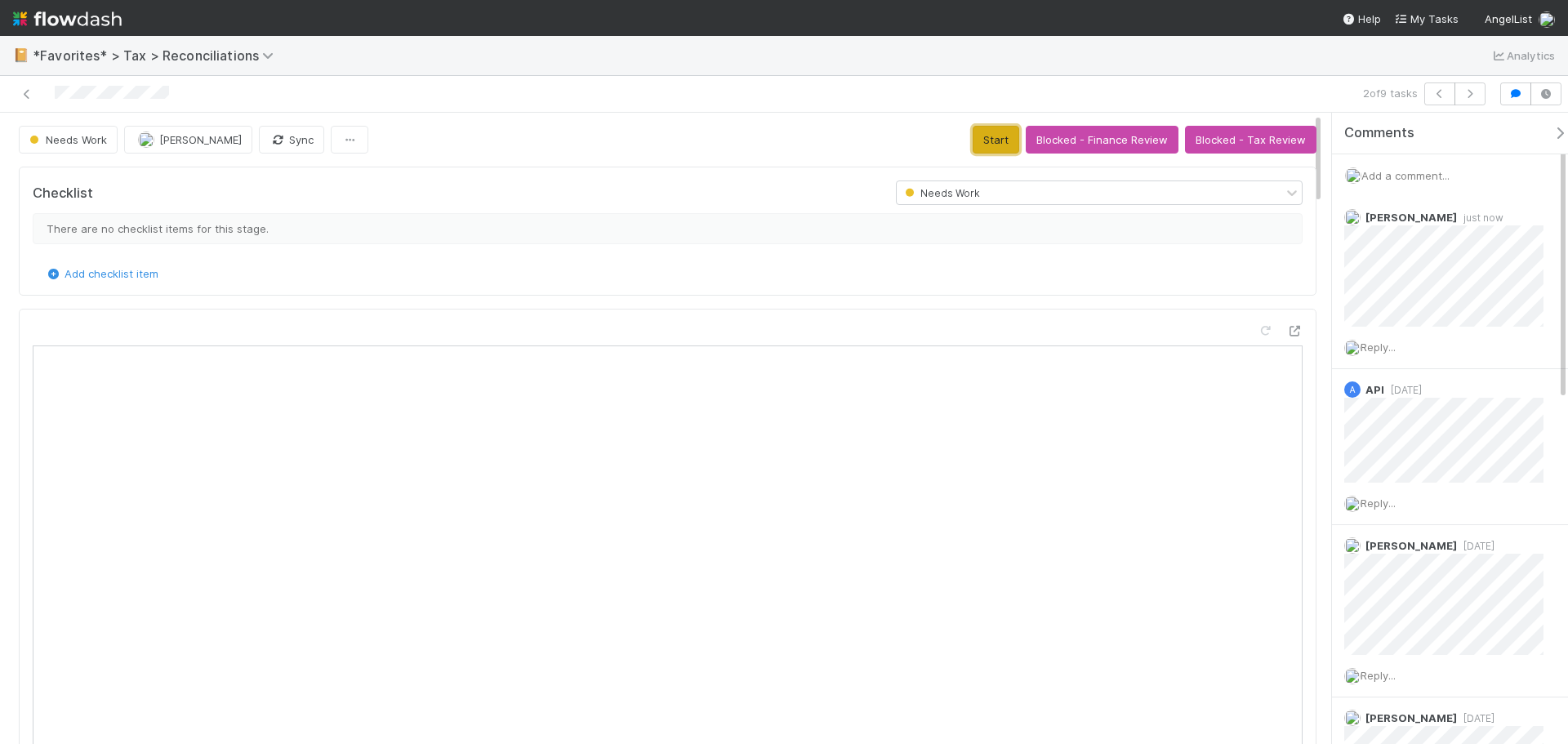
click at [988, 128] on button "Start" at bounding box center [997, 139] width 47 height 28
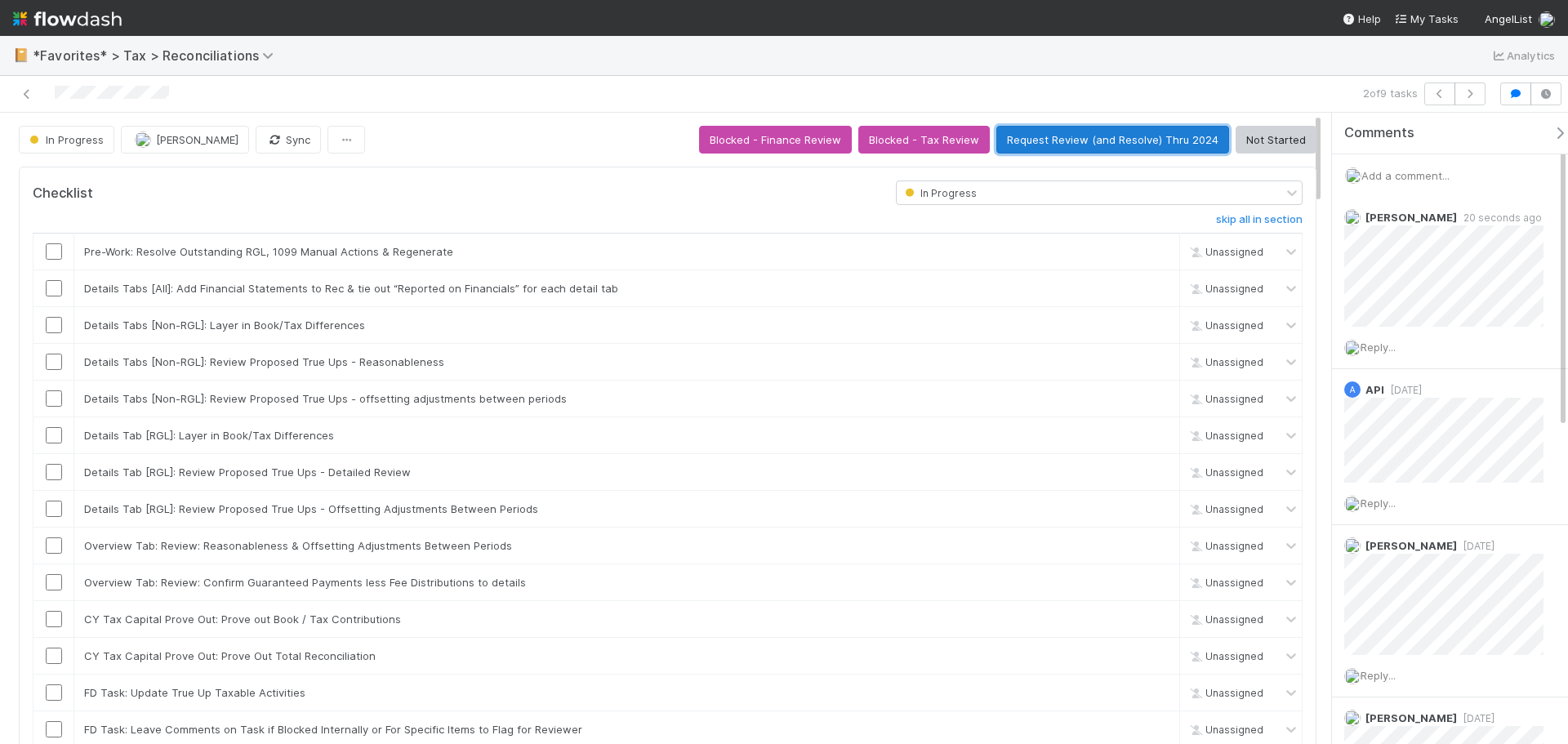
click at [1138, 141] on button "Request Review (and Resolve) Thru 2024" at bounding box center [1112, 139] width 233 height 28
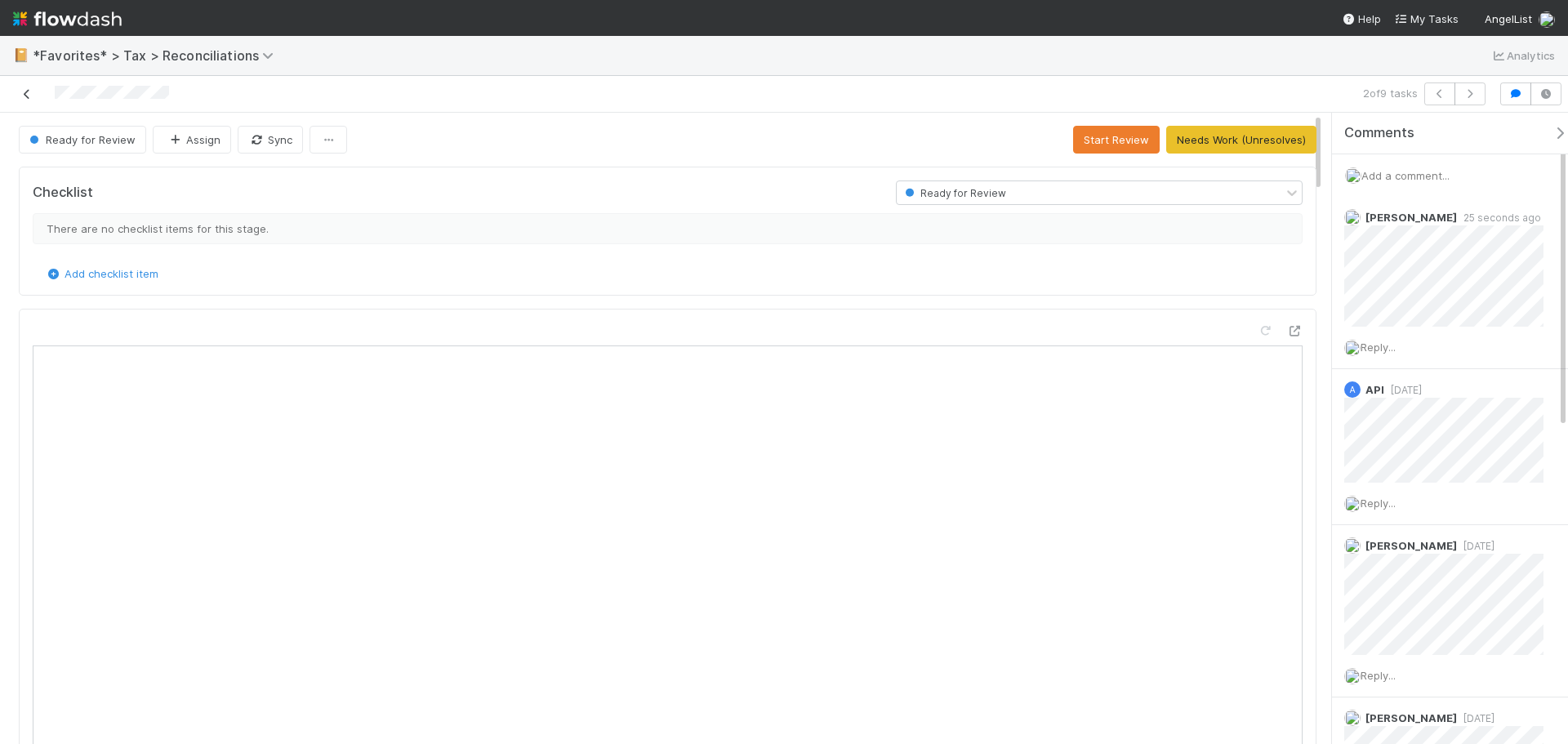
click at [24, 94] on icon at bounding box center [27, 94] width 16 height 11
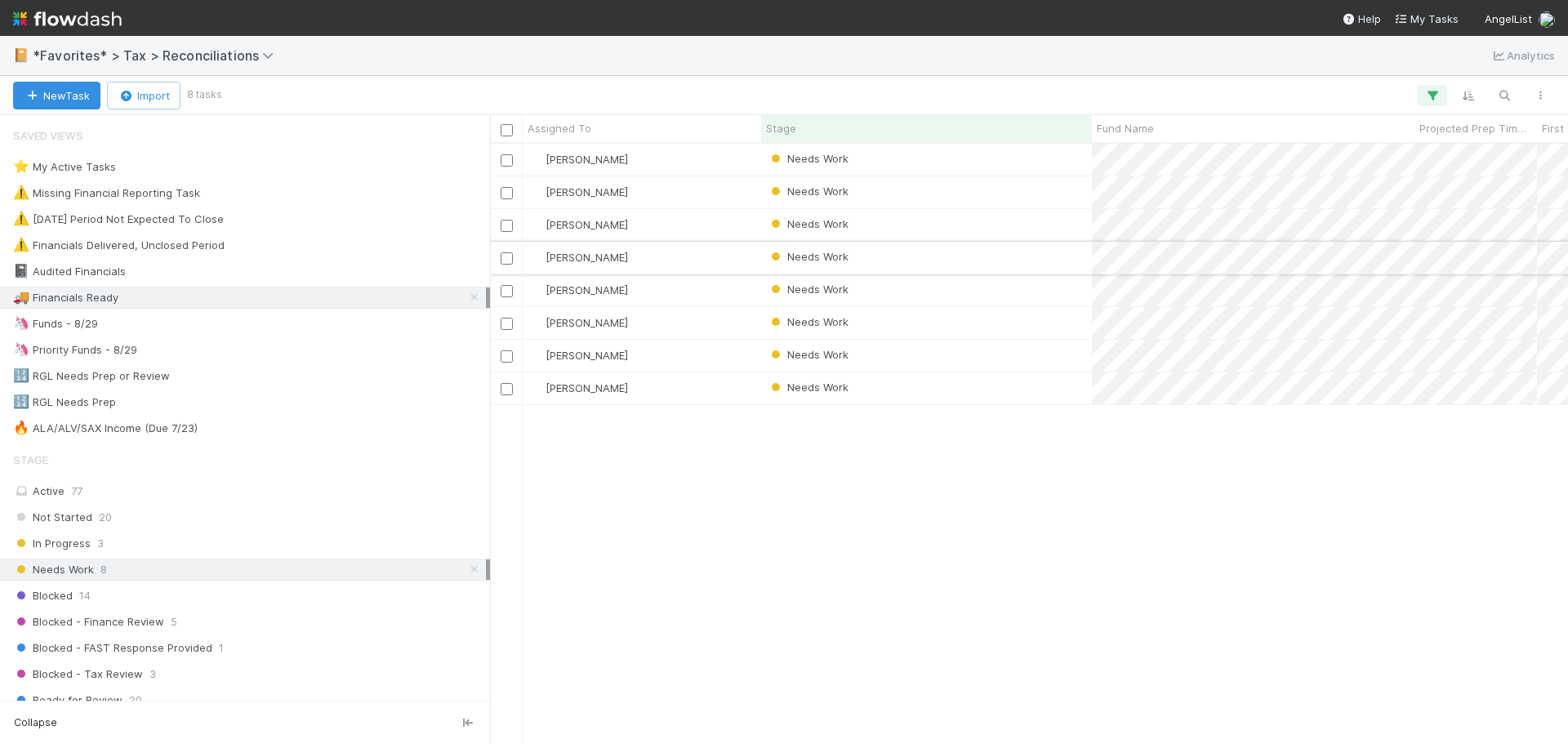
scroll to position [588, 1066]
click at [994, 235] on div "Needs Work" at bounding box center [926, 225] width 331 height 31
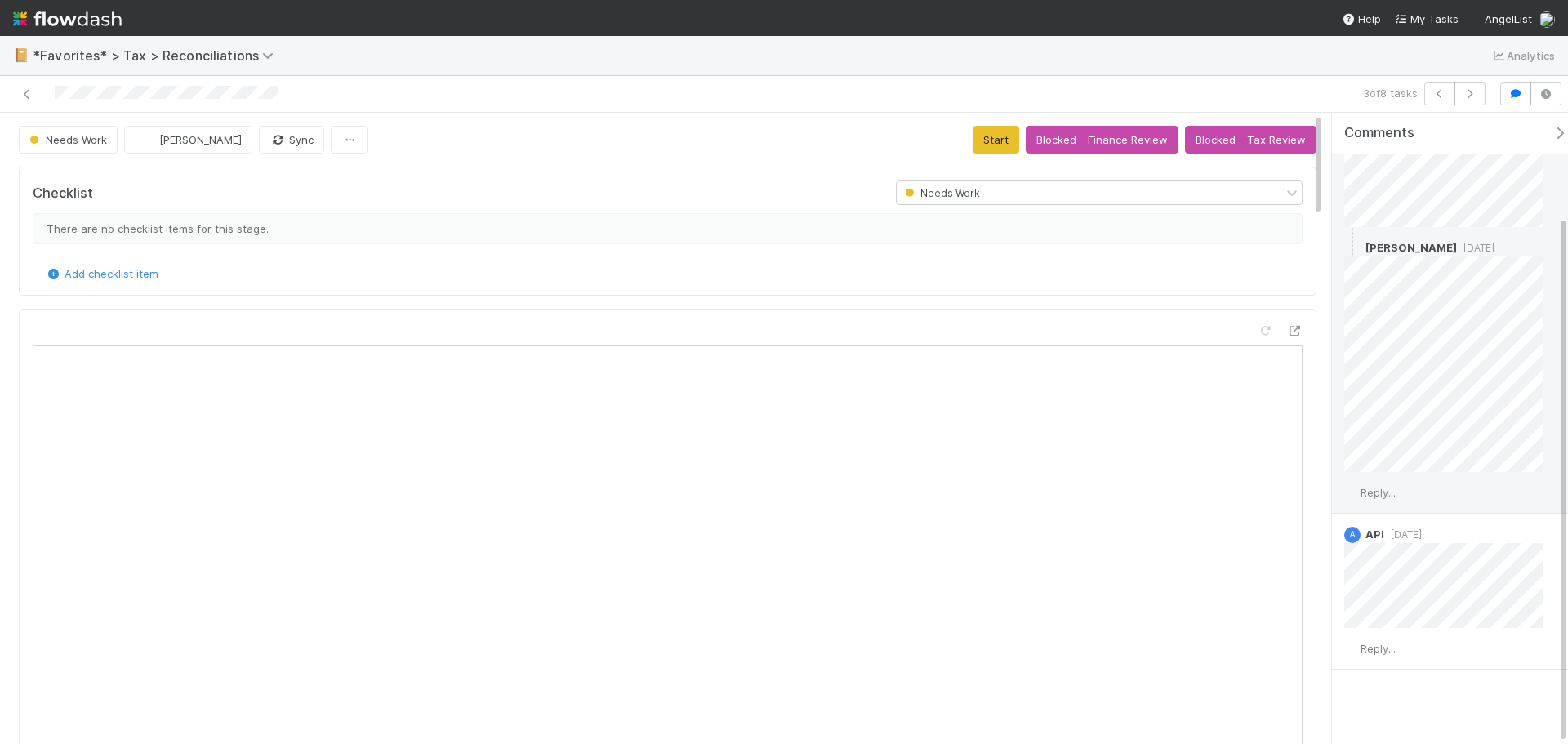
scroll to position [123, 0]
click at [24, 97] on icon at bounding box center [27, 94] width 16 height 11
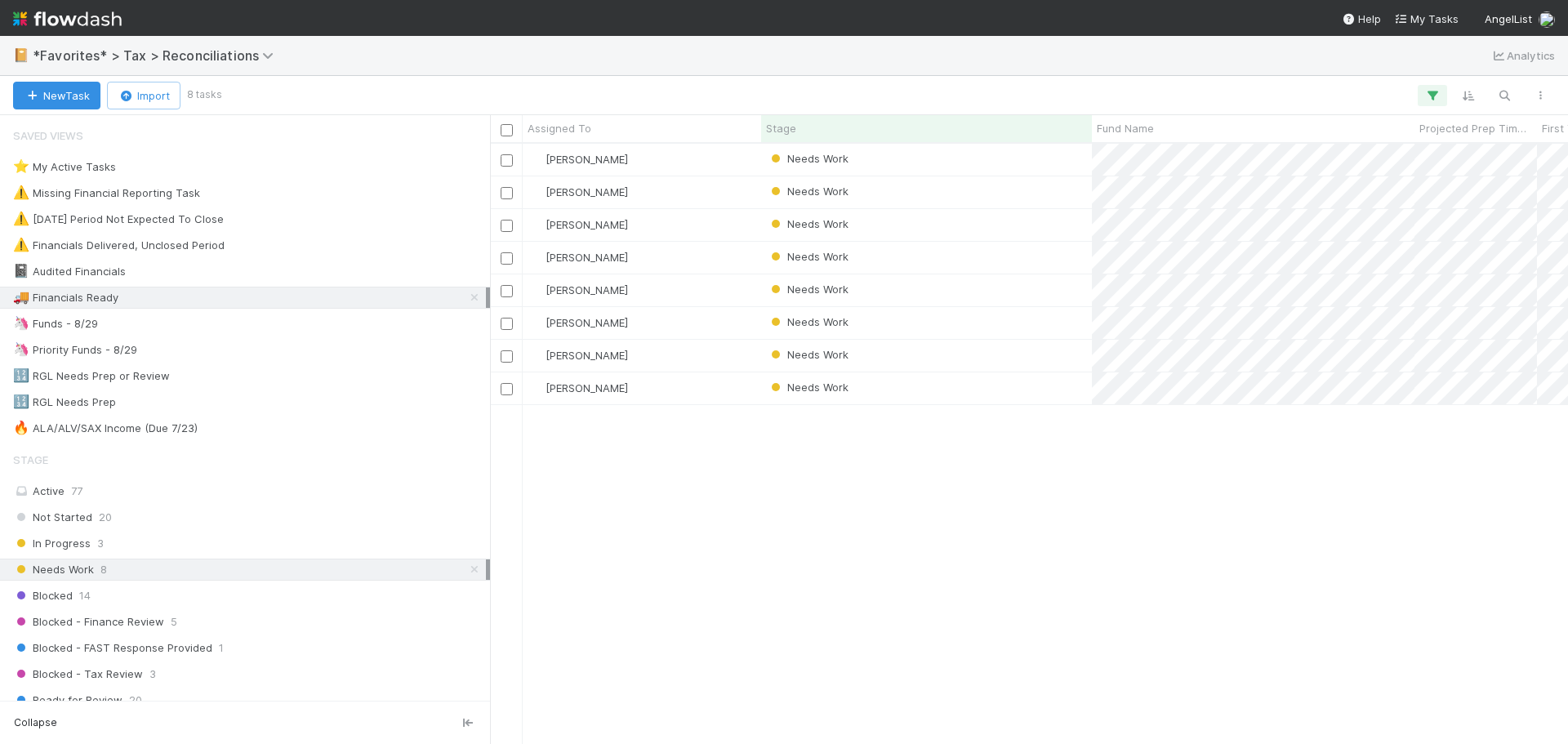
scroll to position [588, 1066]
click at [1029, 484] on div "Helen Vo Needs Work 1 1 3 4 3/18/25, 9:48:26 AM 8/9/25, 6:03:35 AM 1 0 Blake Ha…" at bounding box center [1029, 443] width 1078 height 599
click at [1041, 260] on div "Needs Work" at bounding box center [926, 257] width 331 height 31
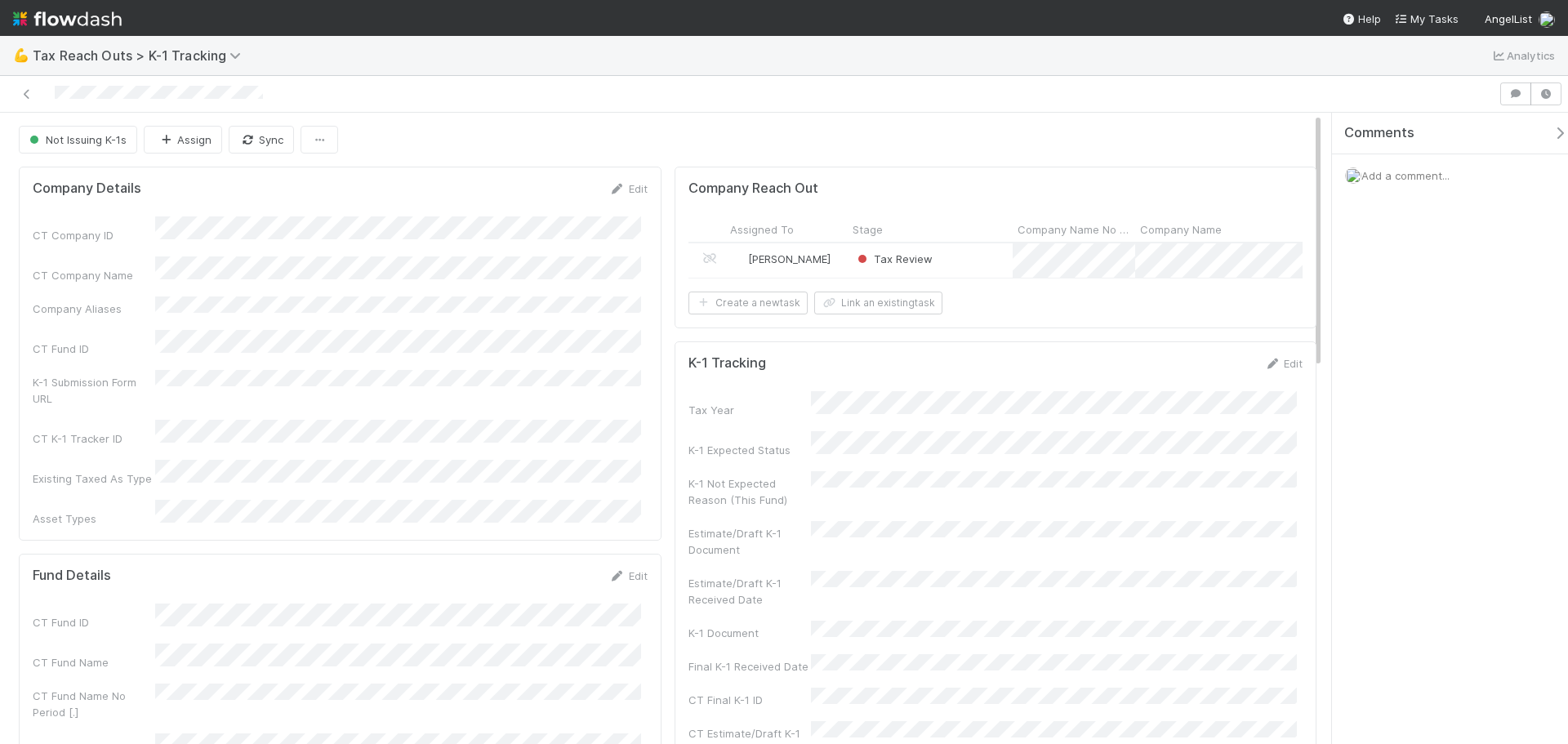
click at [957, 249] on div "Tax Review" at bounding box center [931, 261] width 165 height 34
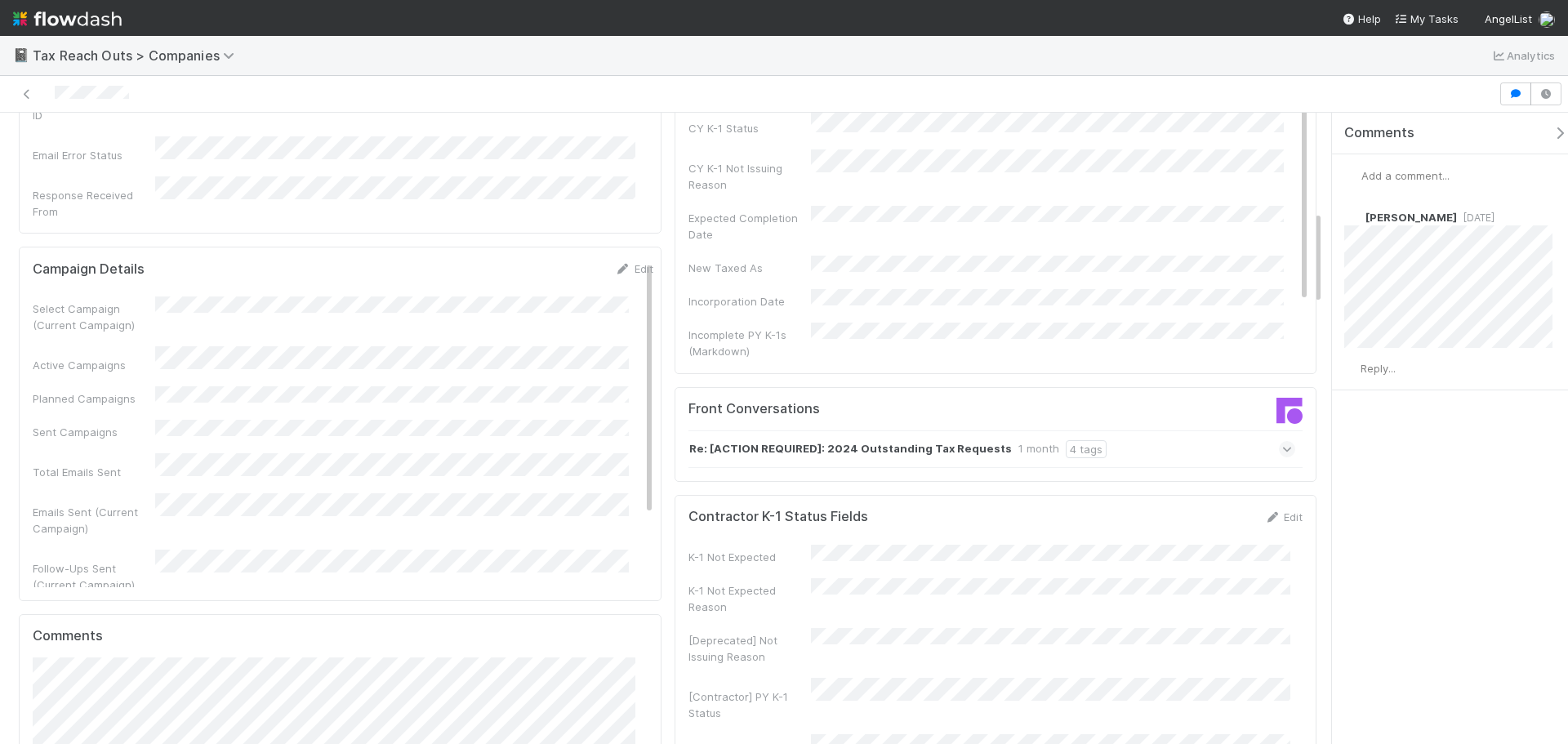
scroll to position [653, 0]
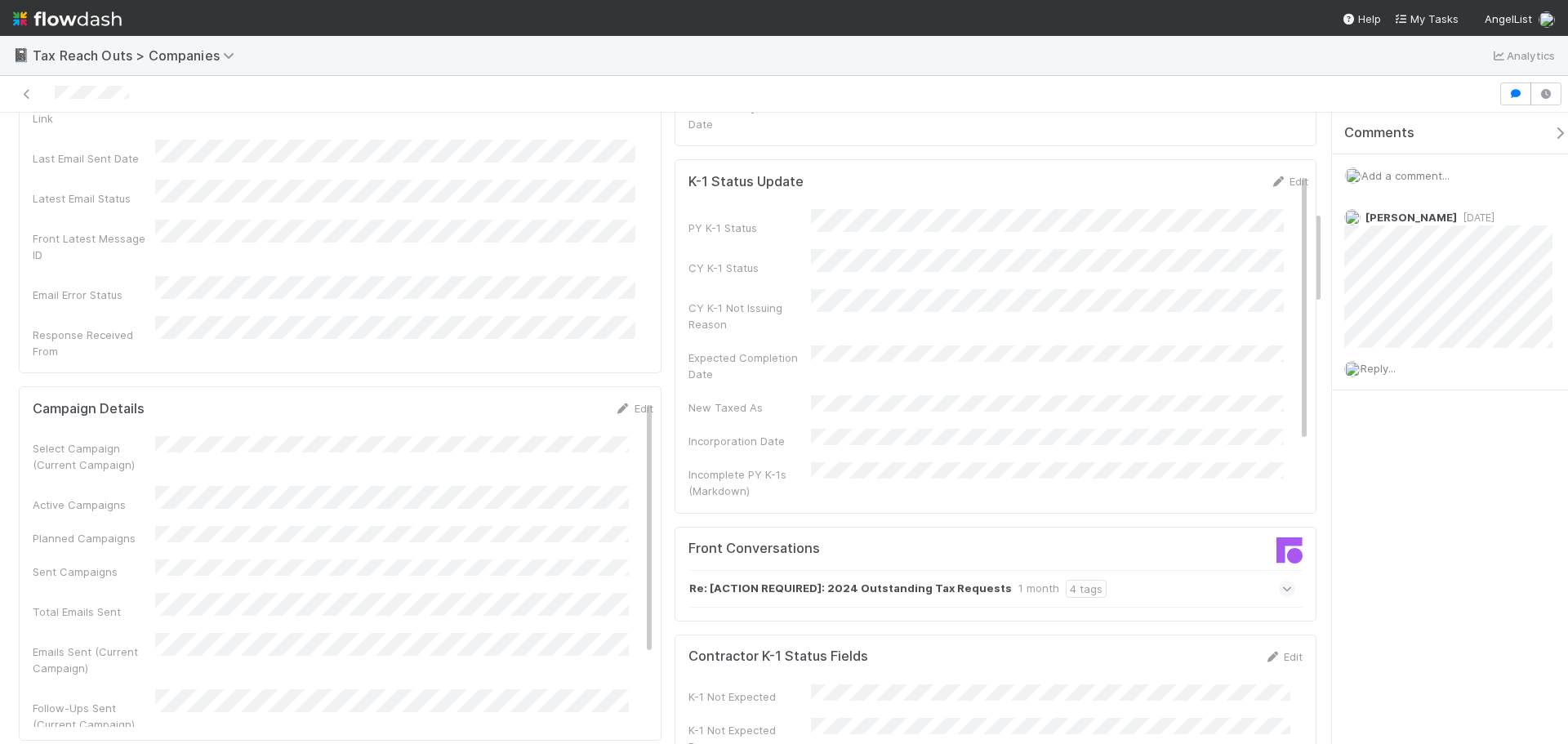
click at [1282, 580] on icon at bounding box center [1288, 589] width 11 height 16
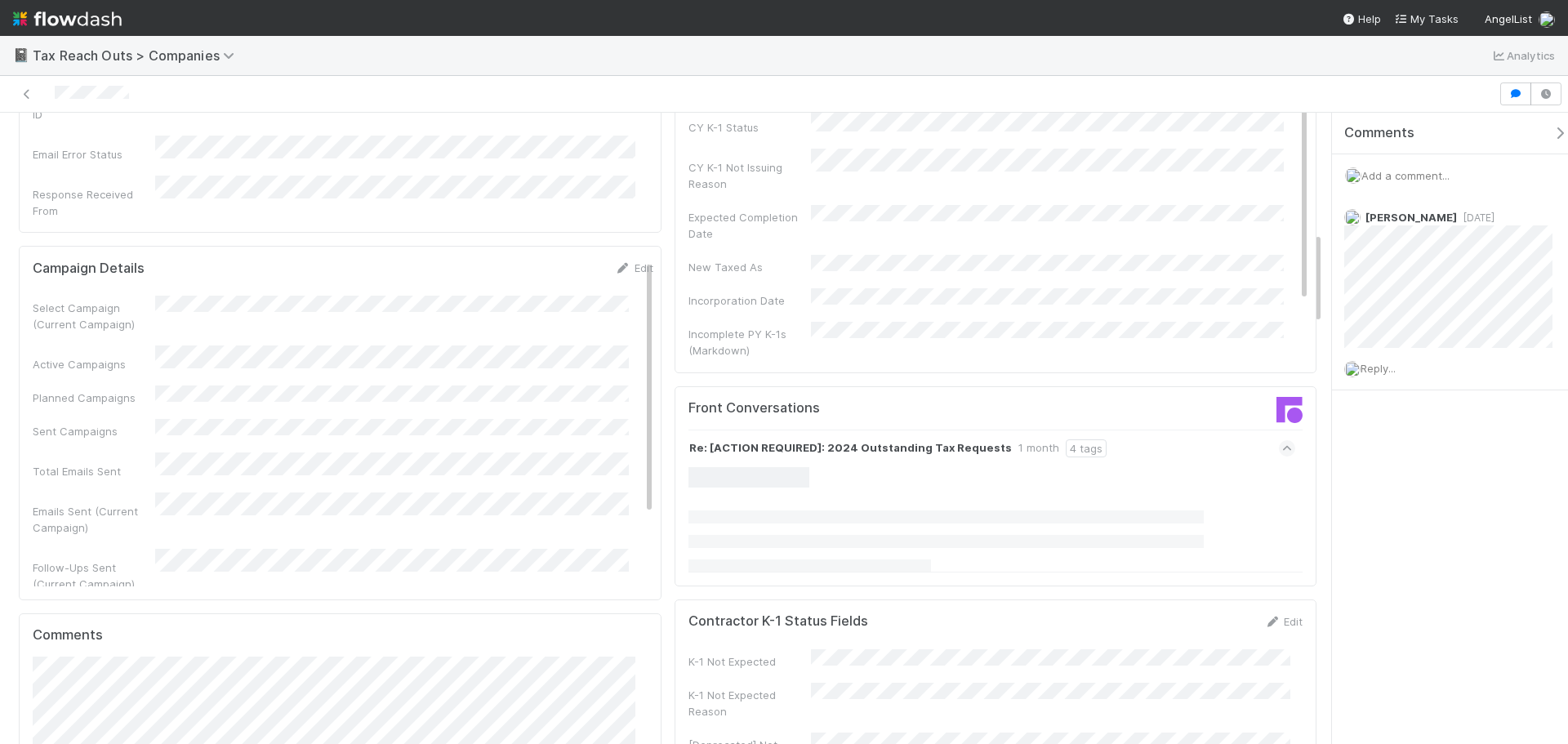
scroll to position [817, 0]
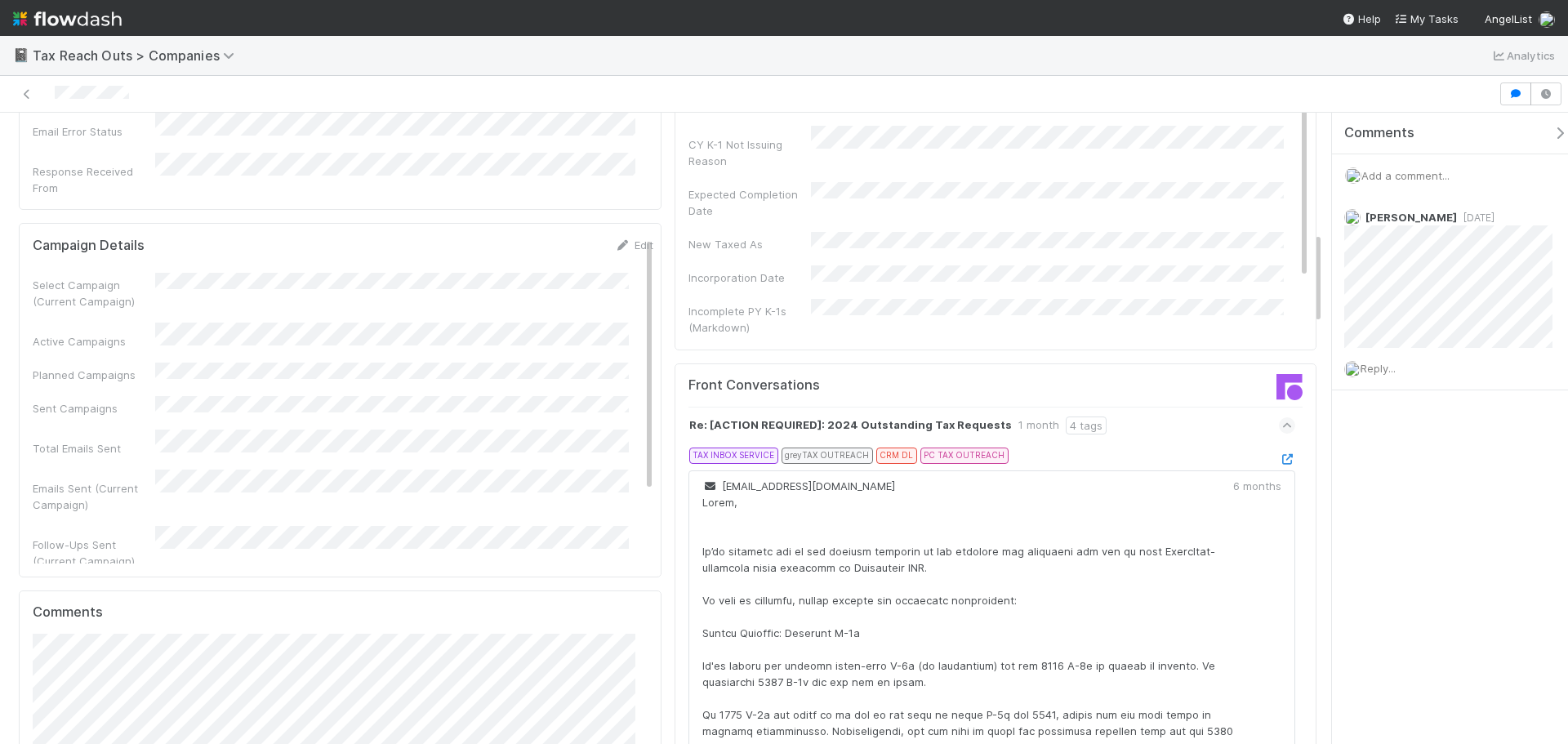
drag, startPoint x: 1150, startPoint y: 385, endPoint x: 1127, endPoint y: 438, distance: 57.8
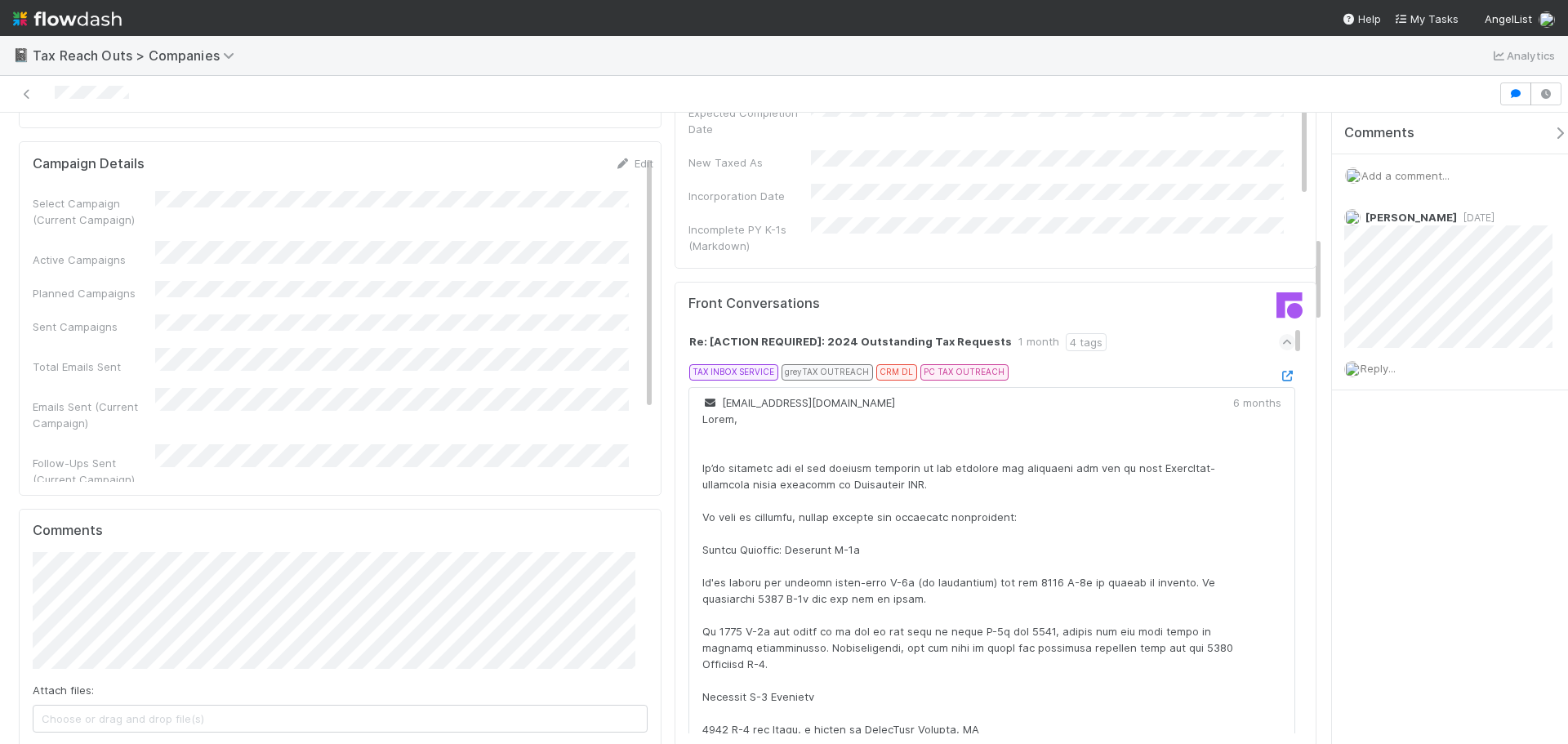
scroll to position [0, 0]
click at [1279, 373] on icon at bounding box center [1287, 378] width 16 height 11
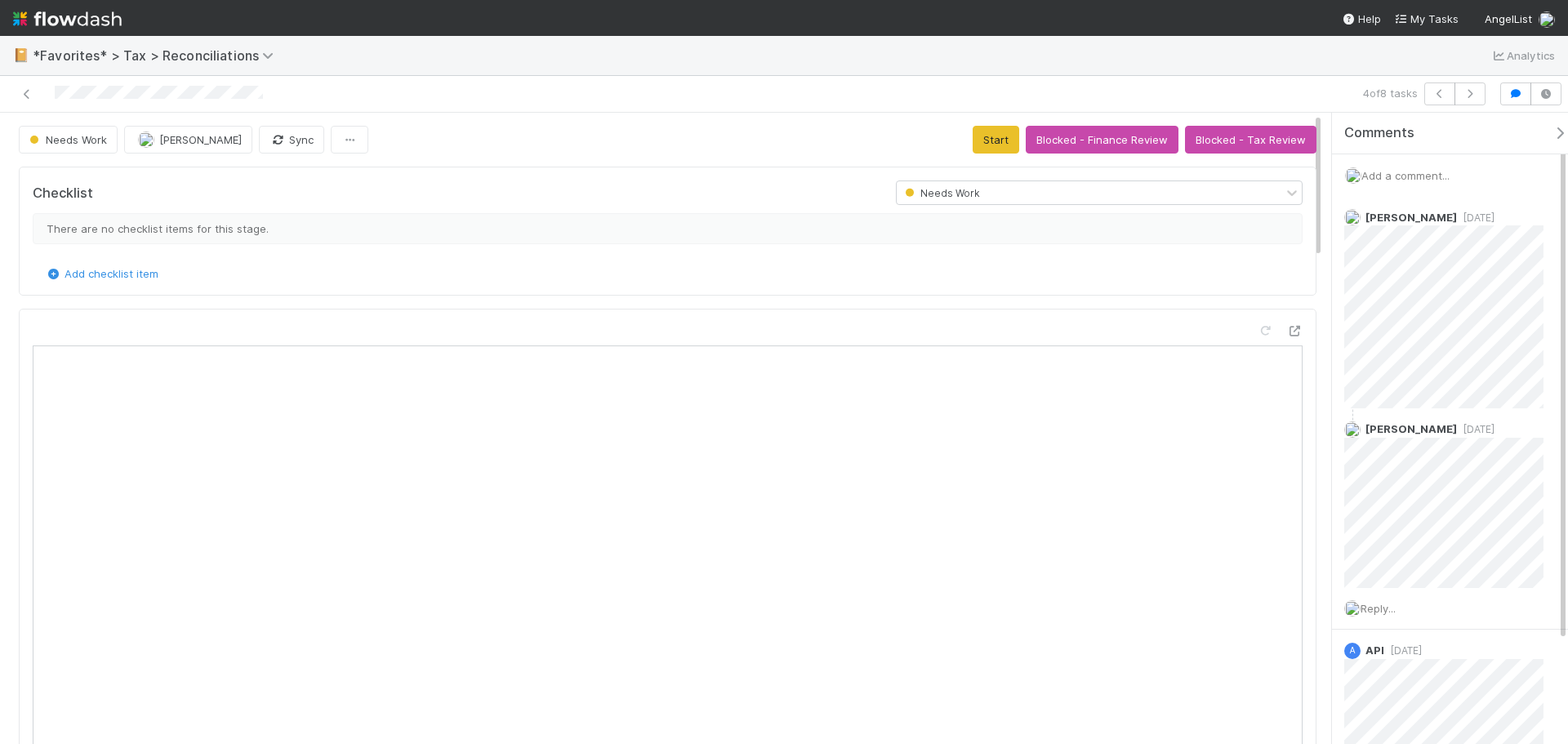
scroll to position [319, 597]
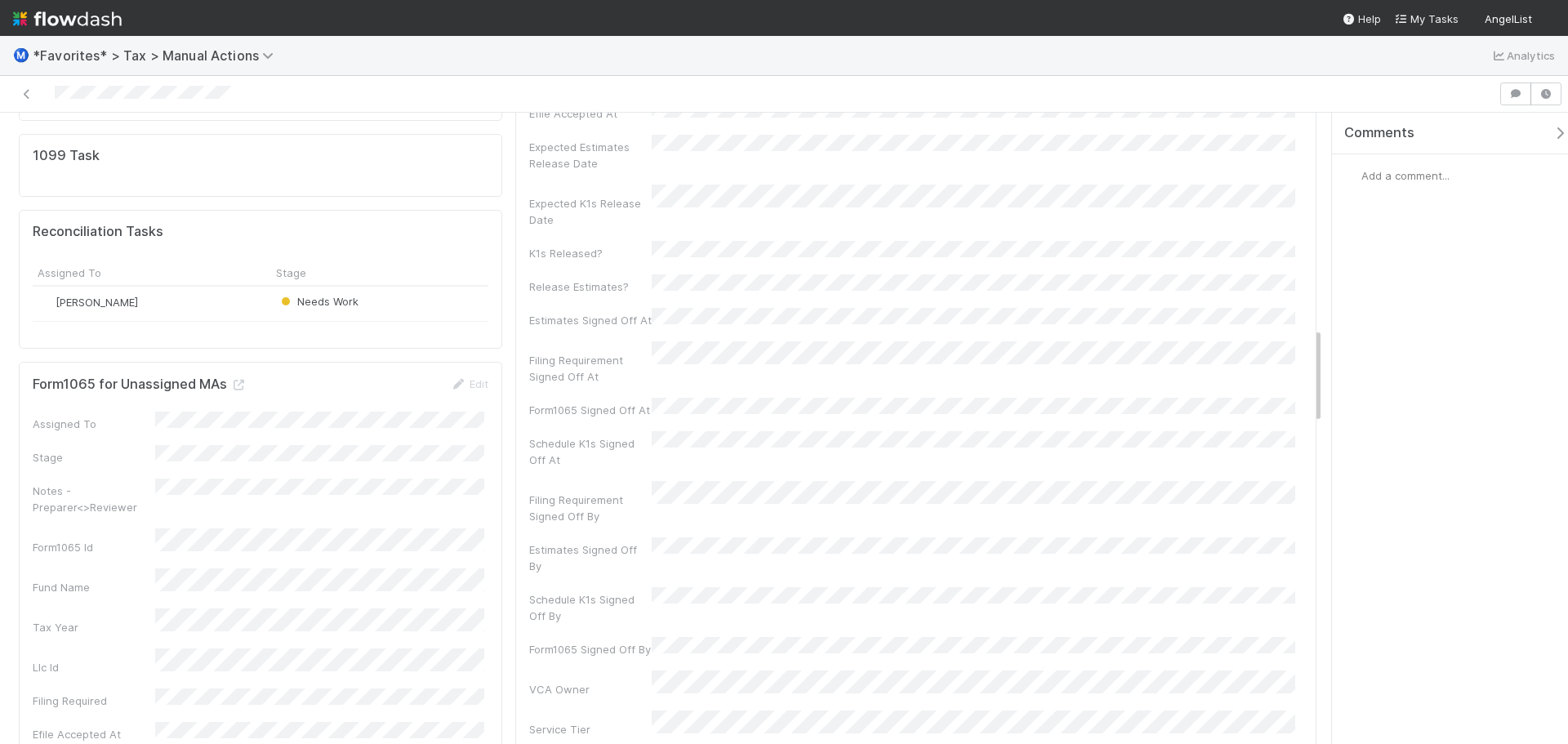
scroll to position [1470, 0]
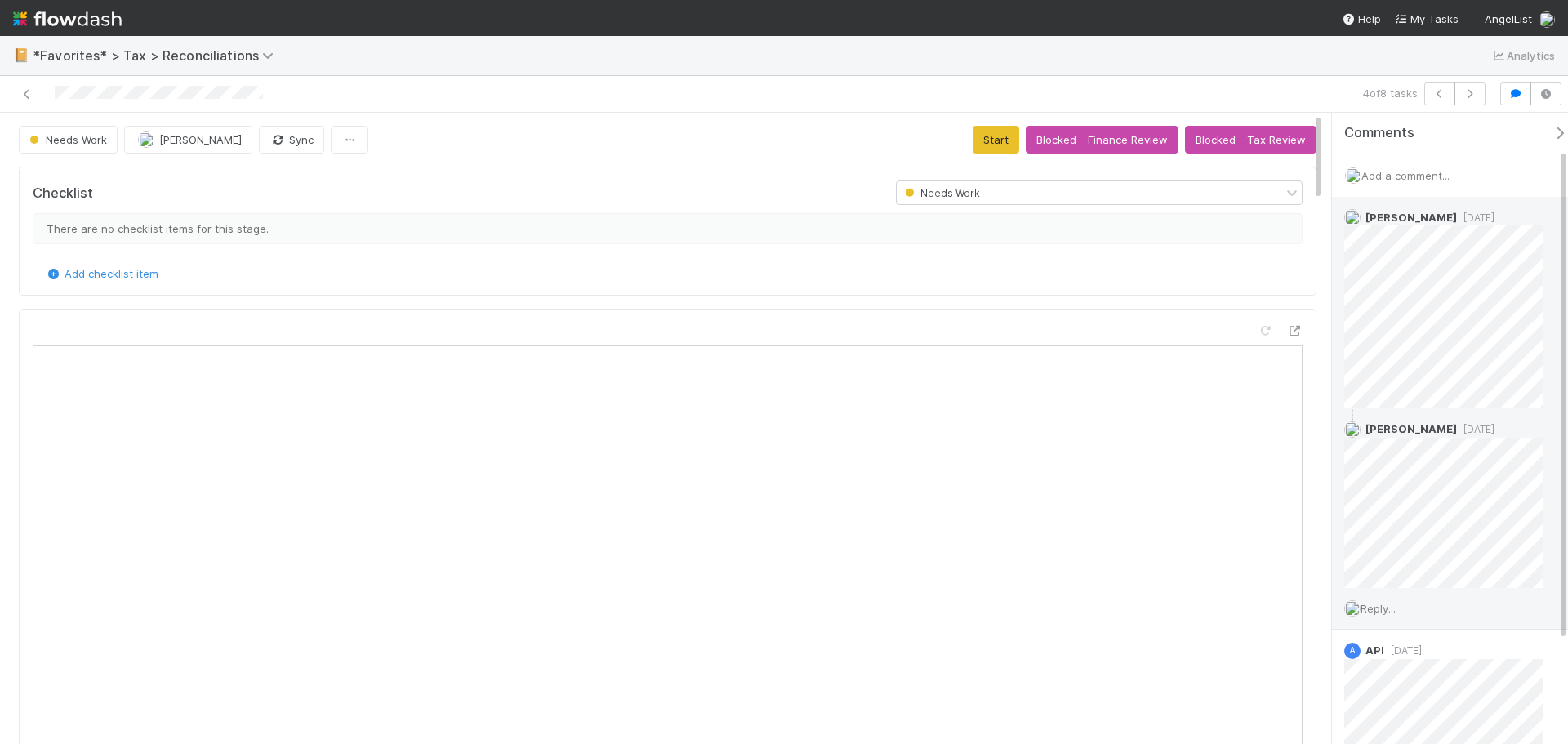
click at [1388, 606] on span "Reply..." at bounding box center [1378, 608] width 35 height 13
click at [1396, 677] on img "button" at bounding box center [1394, 681] width 16 height 16
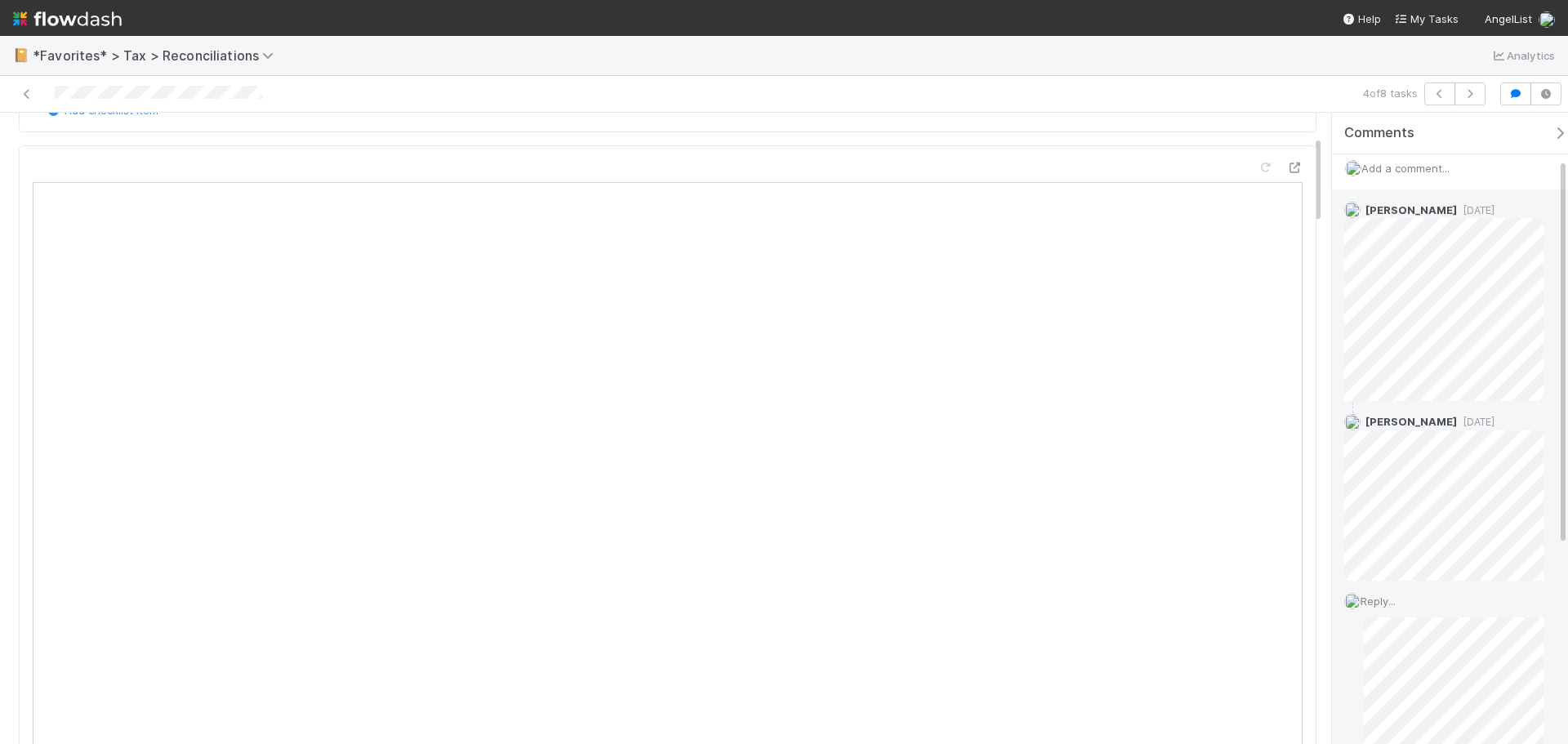
scroll to position [252, 0]
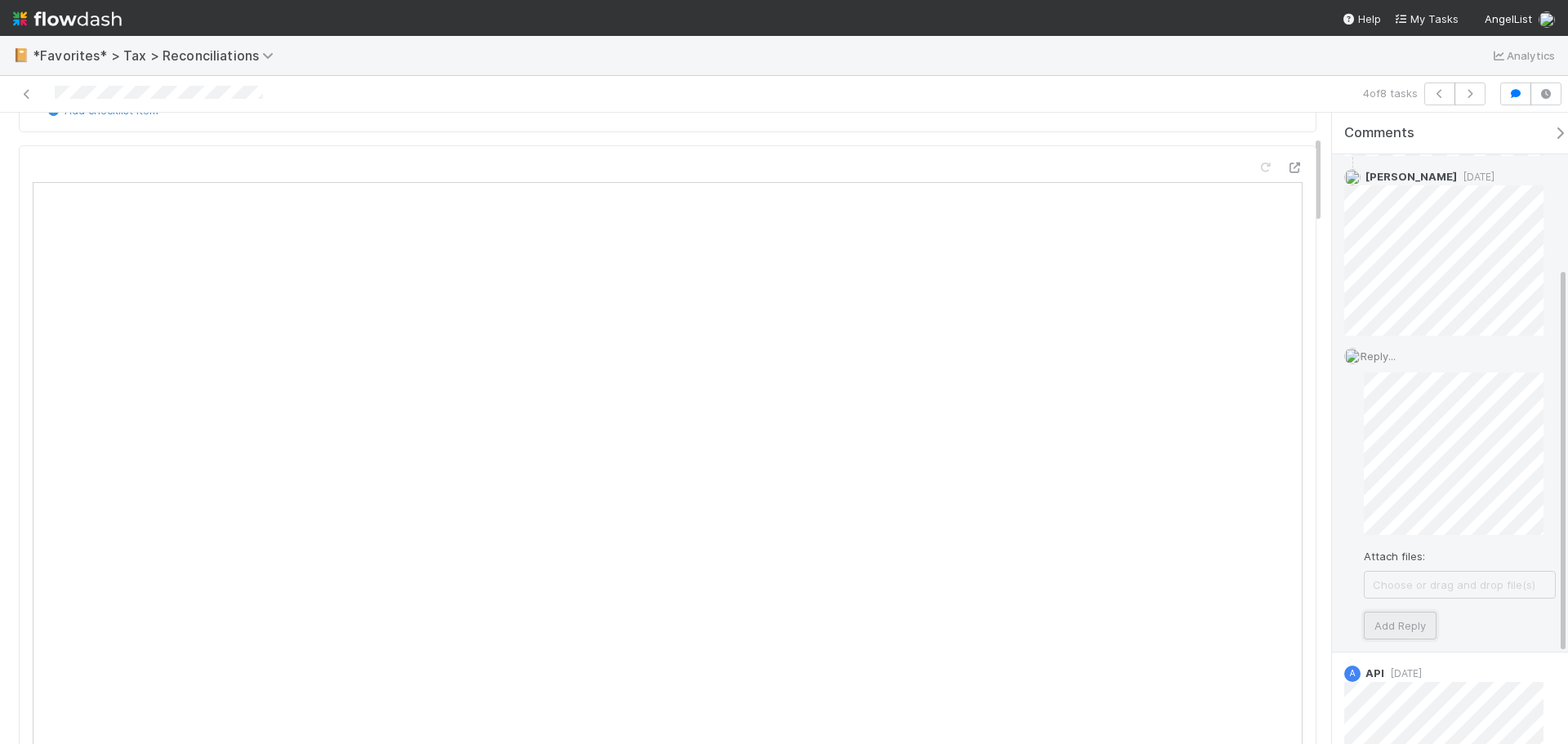
click at [1410, 635] on button "Add Reply" at bounding box center [1400, 625] width 73 height 28
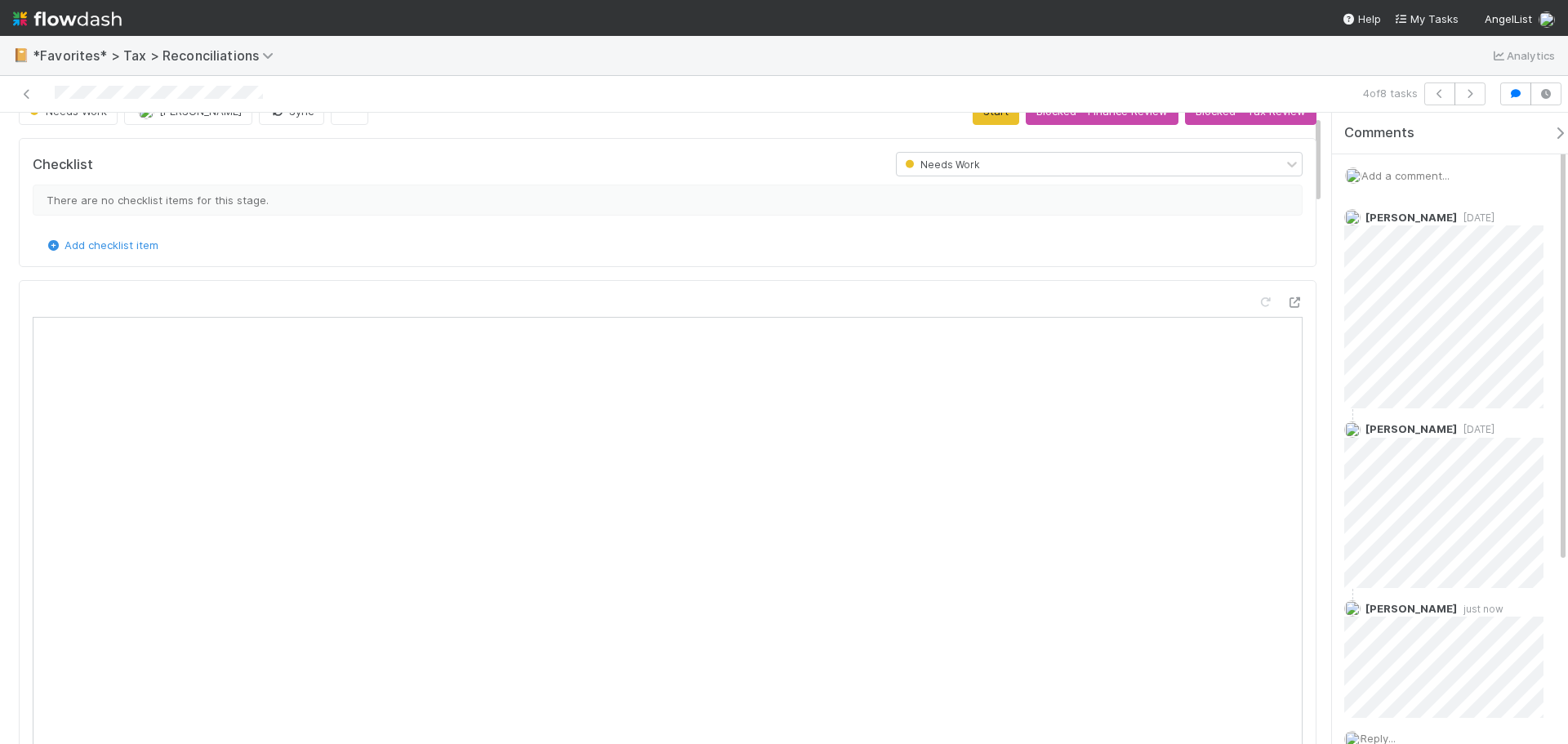
scroll to position [0, 0]
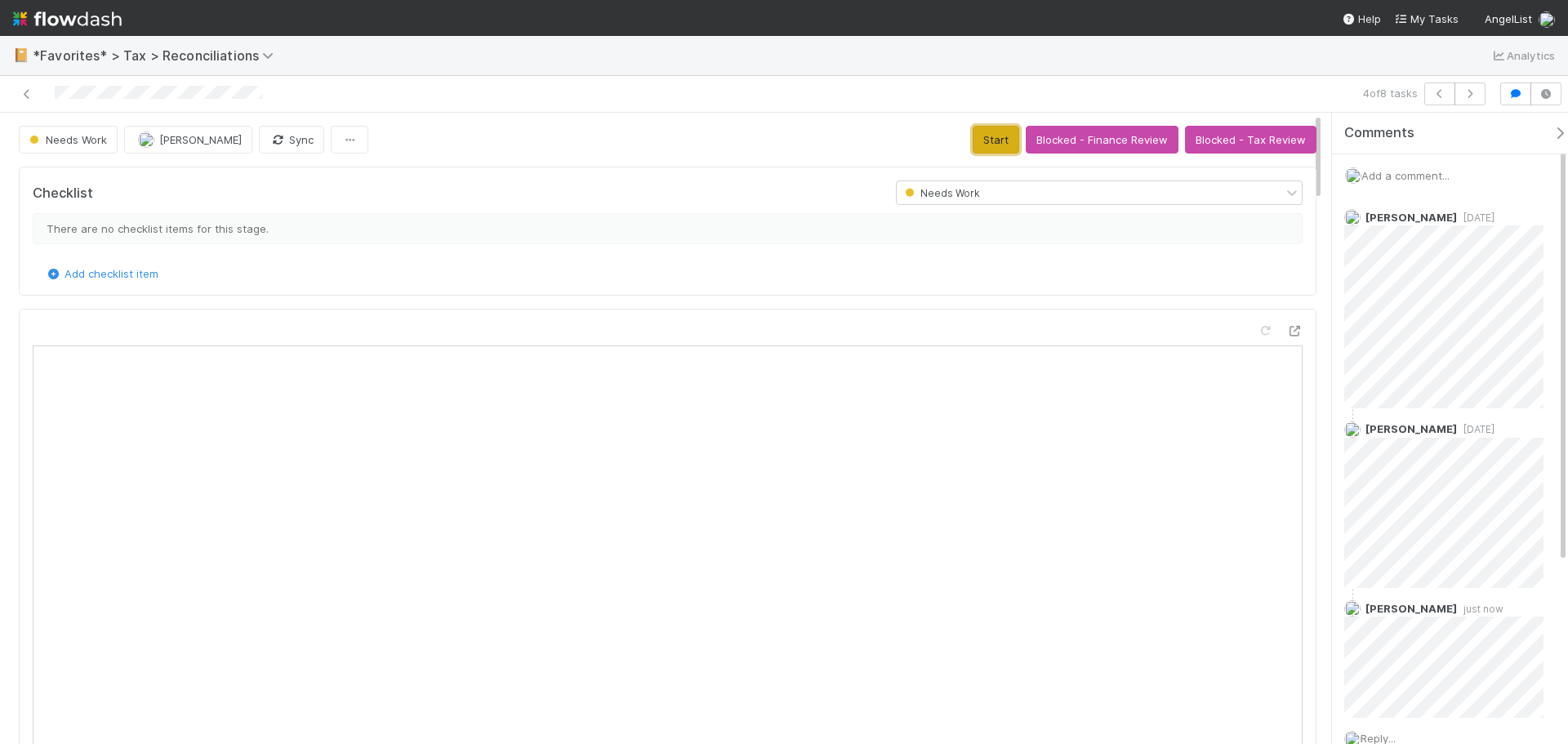
click at [981, 146] on button "Start" at bounding box center [997, 139] width 47 height 28
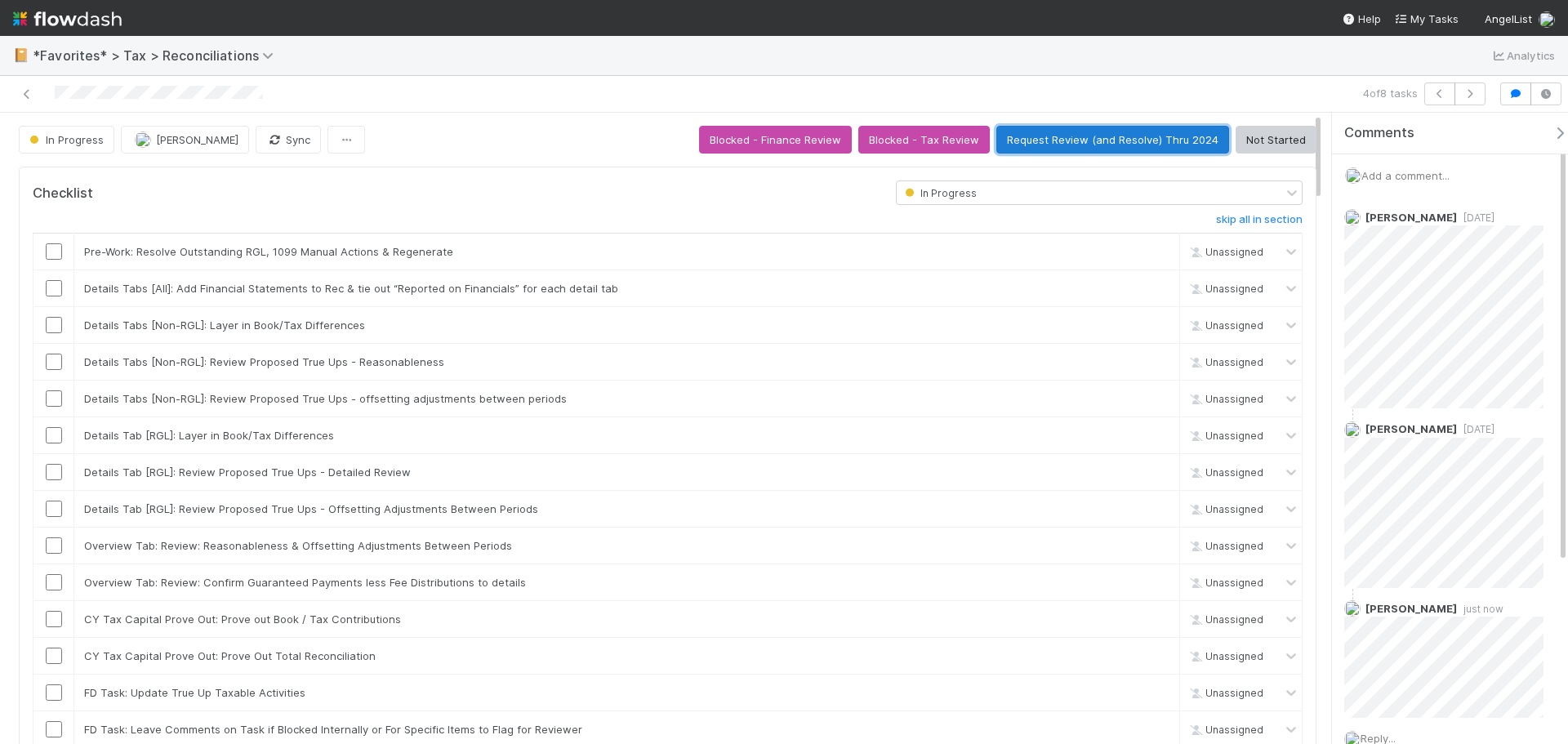
click at [1104, 139] on button "Request Review (and Resolve) Thru 2024" at bounding box center [1112, 139] width 233 height 28
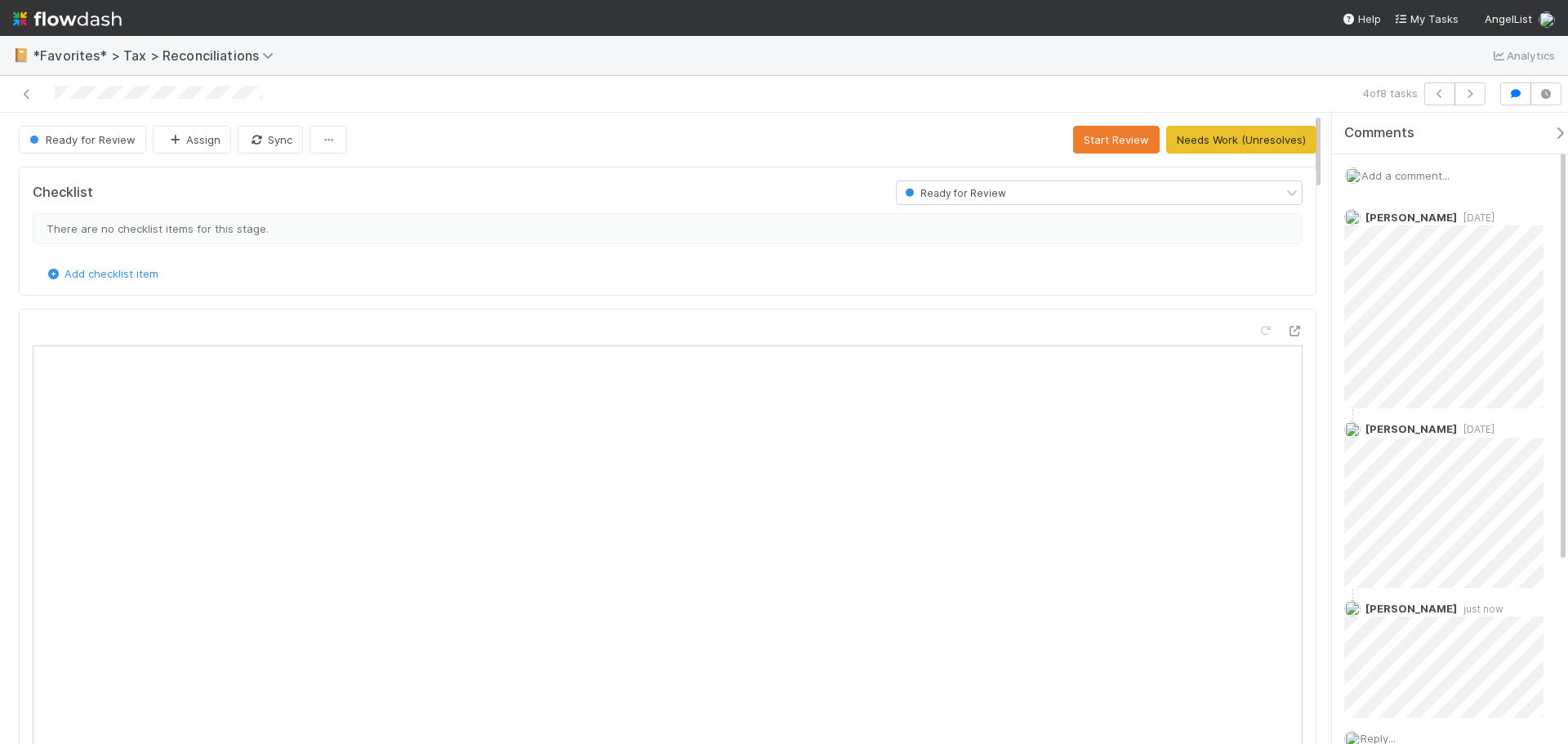
click at [38, 93] on div at bounding box center [379, 93] width 746 height 22
click at [28, 90] on icon at bounding box center [27, 94] width 16 height 11
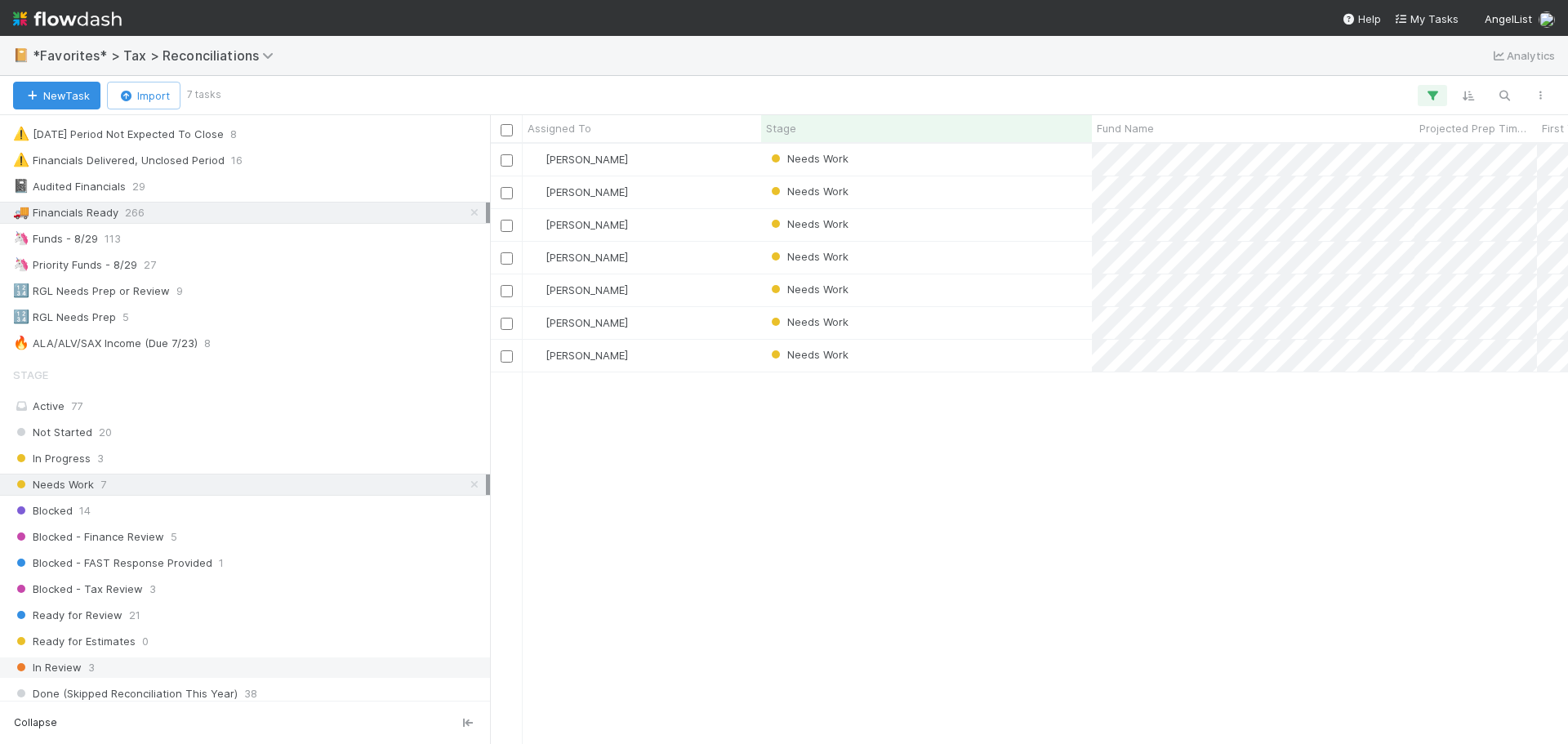
scroll to position [164, 0]
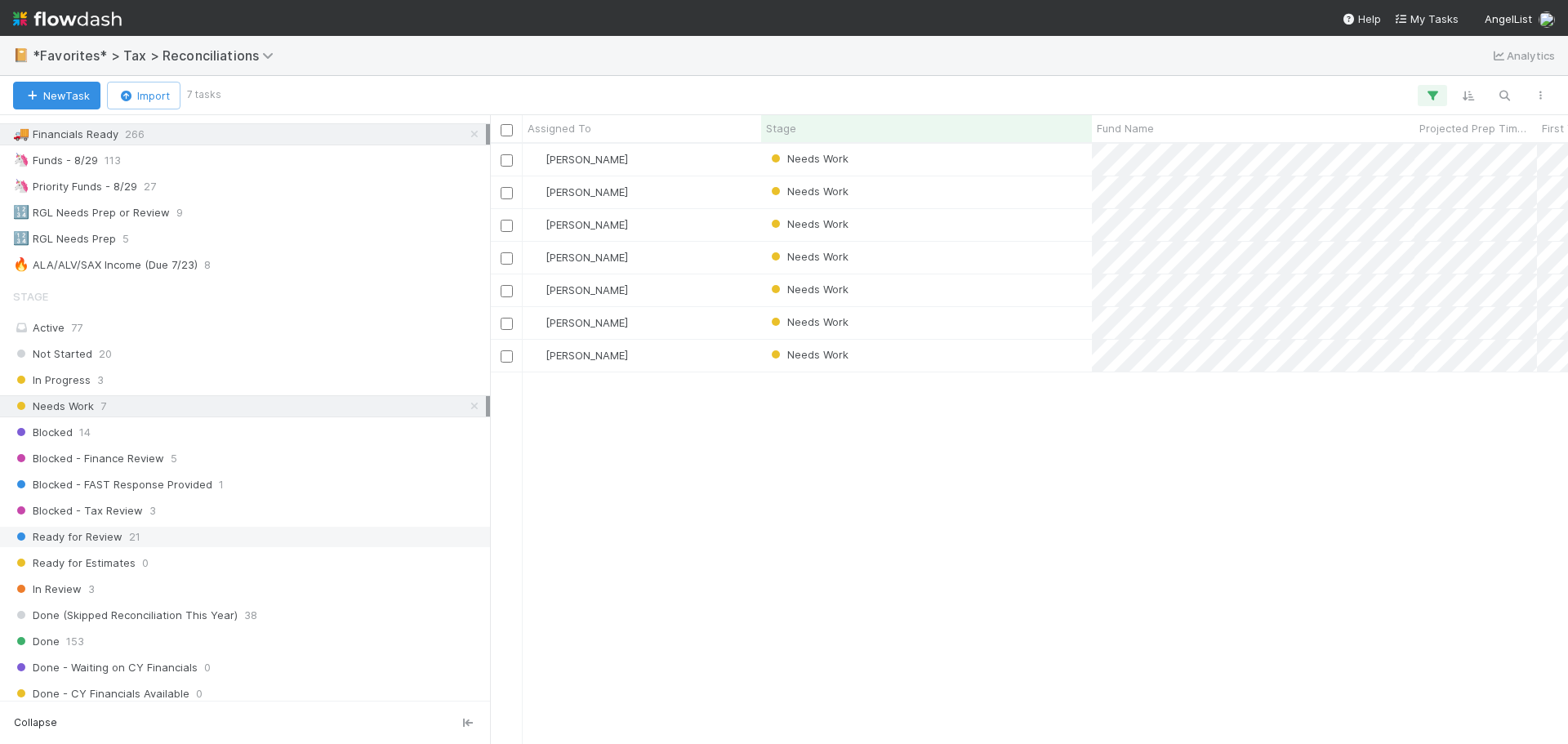
click at [144, 528] on div "Ready for Review 21" at bounding box center [250, 536] width 473 height 21
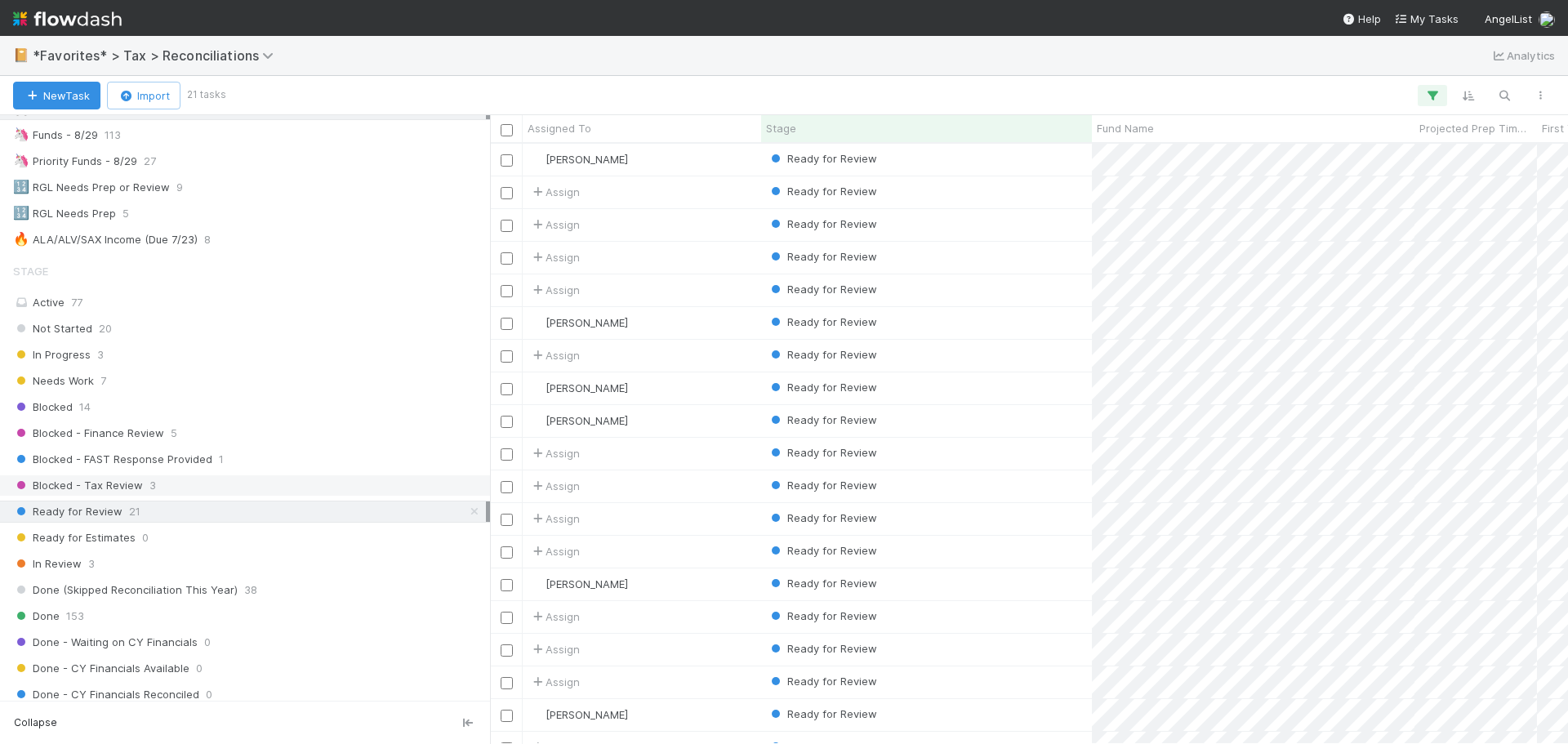
scroll to position [164, 0]
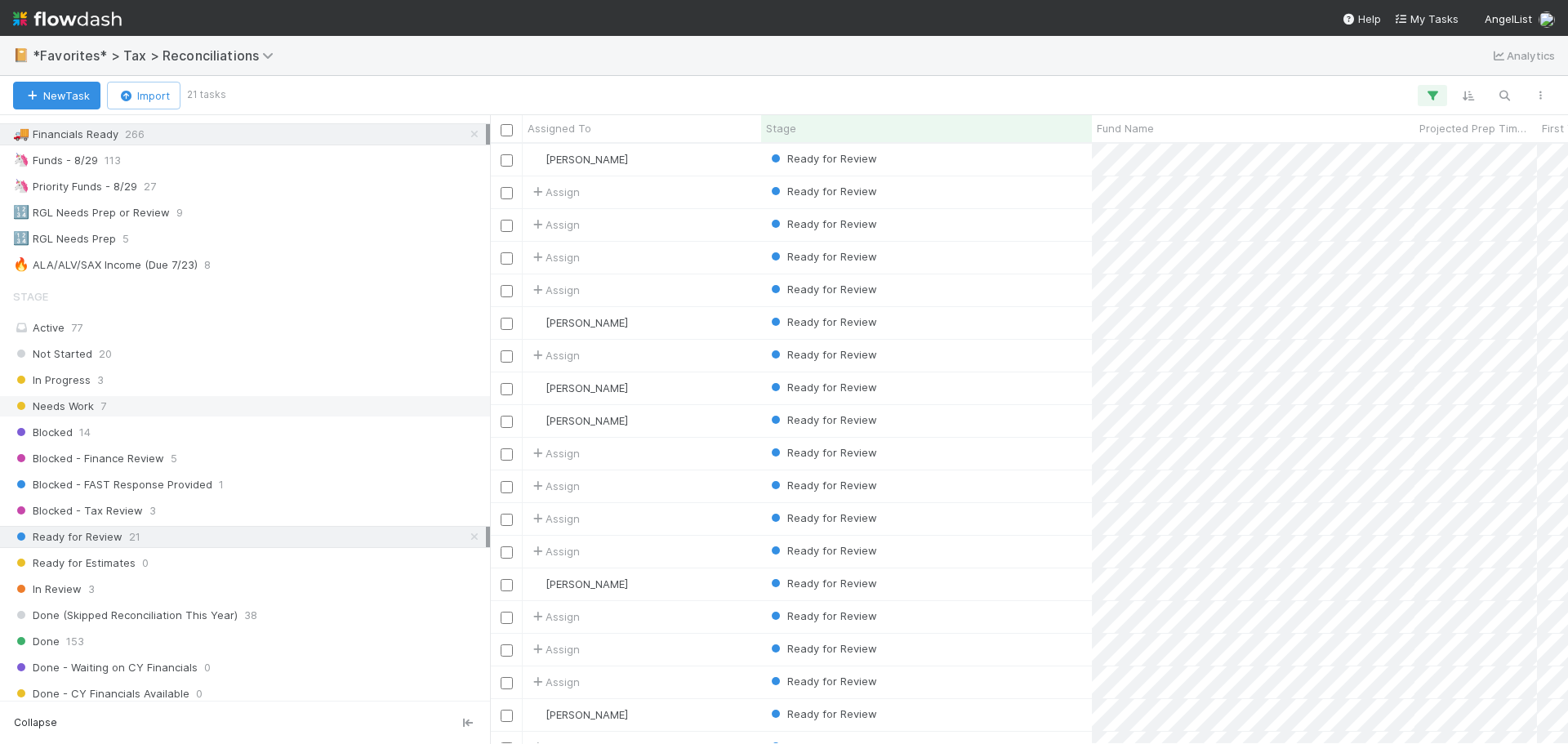
click at [112, 396] on div "Needs Work 7" at bounding box center [250, 406] width 473 height 21
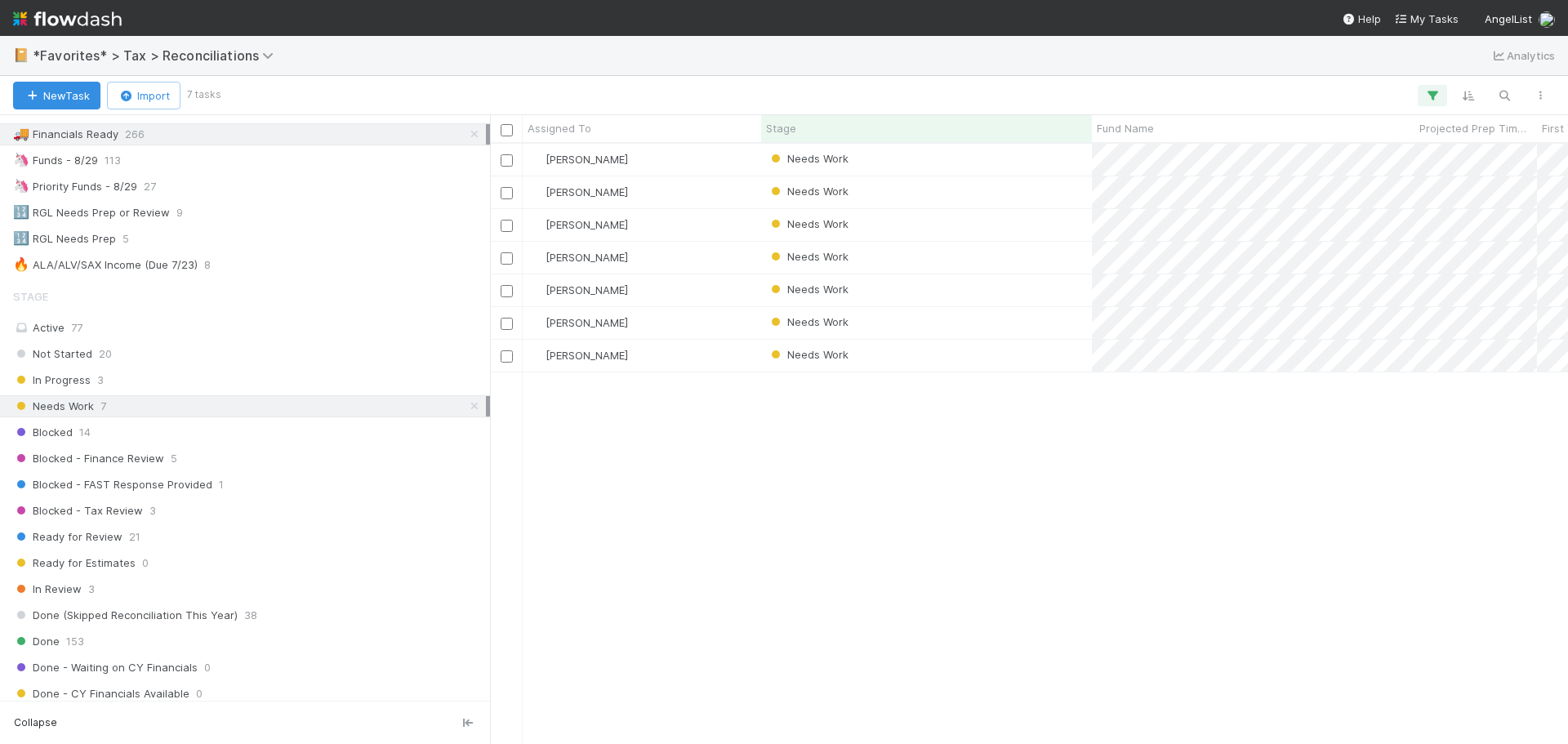
scroll to position [588, 1066]
click at [1007, 213] on div "Needs Work" at bounding box center [926, 225] width 331 height 31
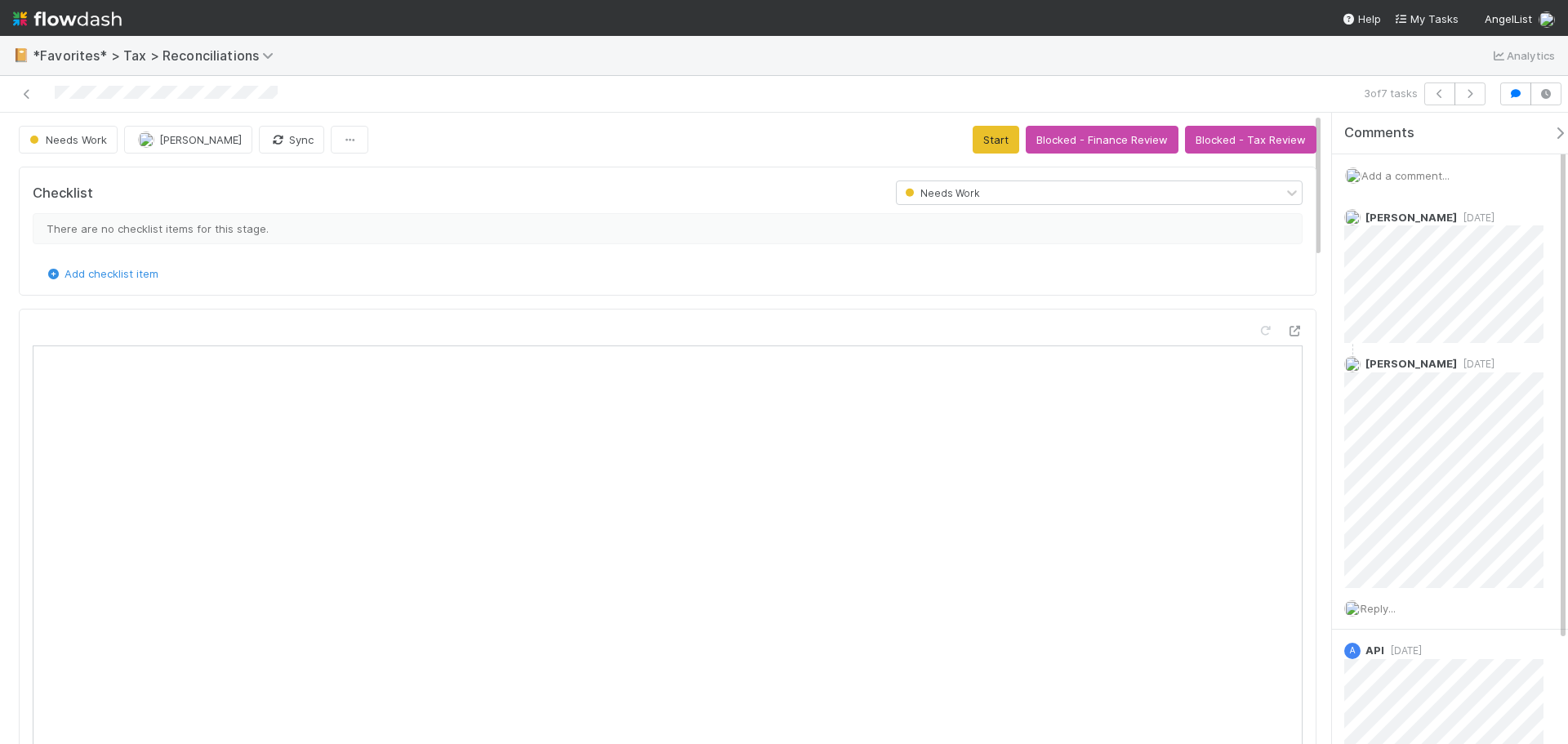
drag, startPoint x: 279, startPoint y: 94, endPoint x: 58, endPoint y: 103, distance: 221.2
click at [49, 103] on div at bounding box center [379, 93] width 746 height 22
click at [49, 91] on div at bounding box center [379, 93] width 746 height 22
click at [131, 93] on div at bounding box center [379, 93] width 746 height 22
click at [30, 97] on icon at bounding box center [27, 94] width 16 height 11
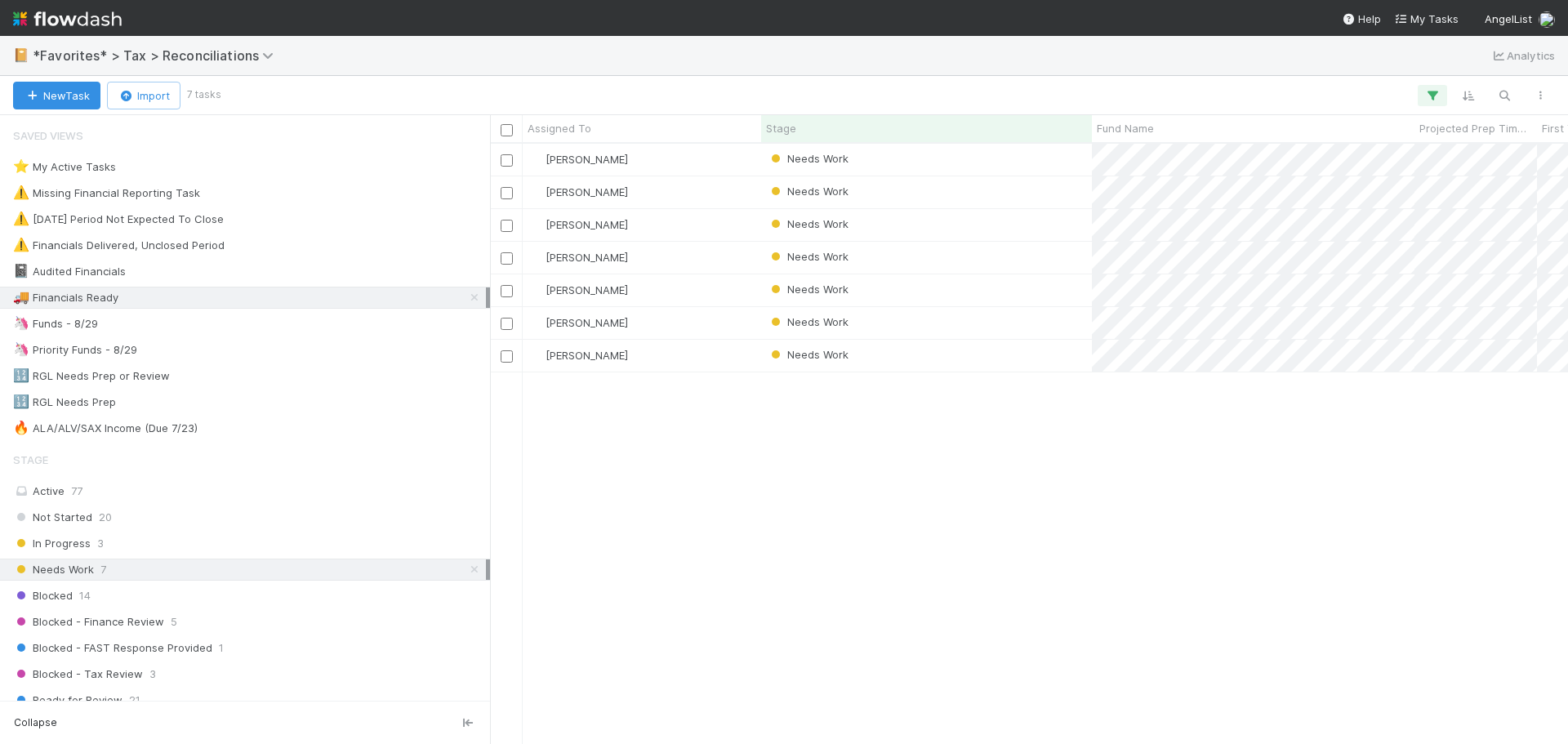
scroll to position [588, 1066]
click at [934, 190] on div "Needs Work" at bounding box center [926, 191] width 331 height 31
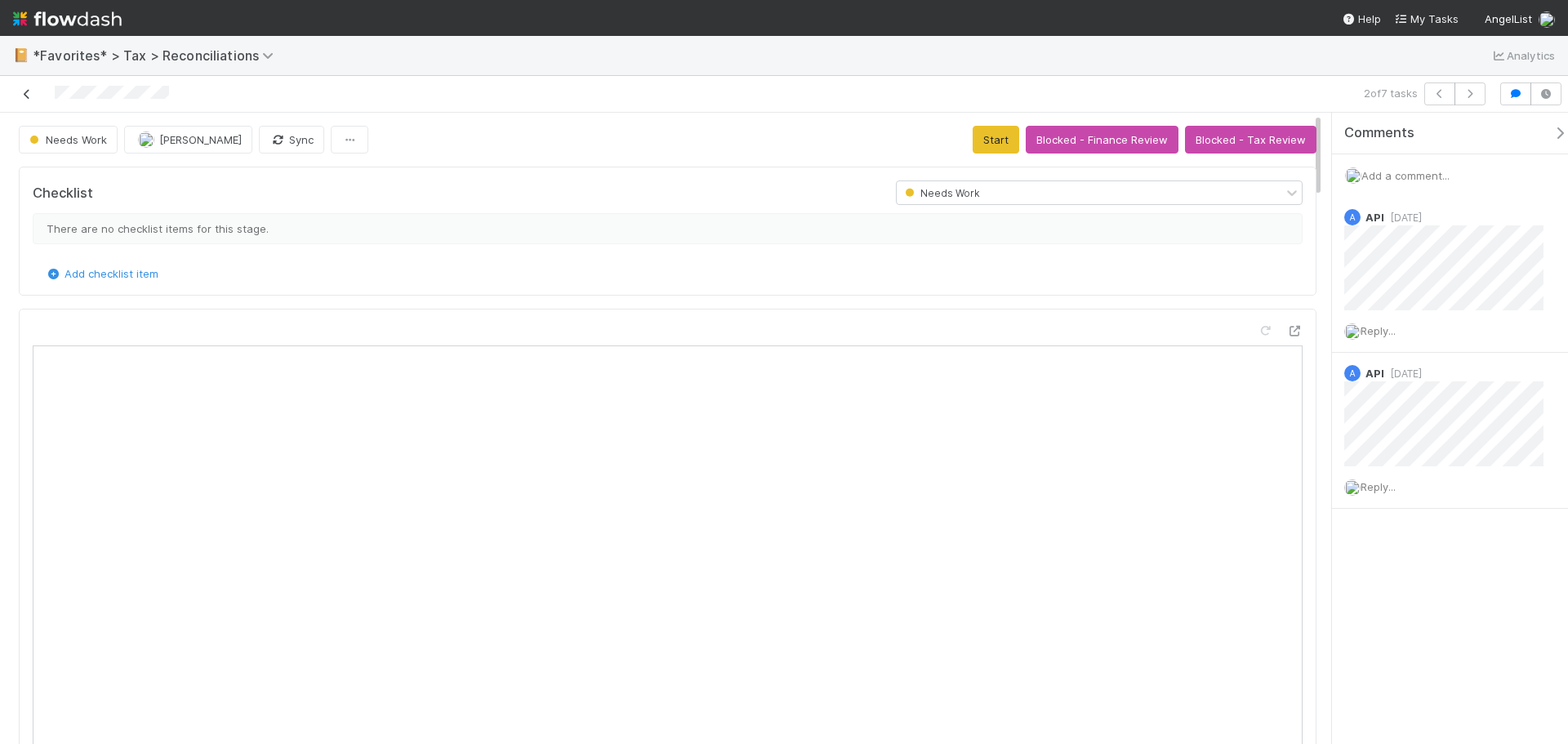
click at [25, 97] on icon at bounding box center [27, 94] width 16 height 11
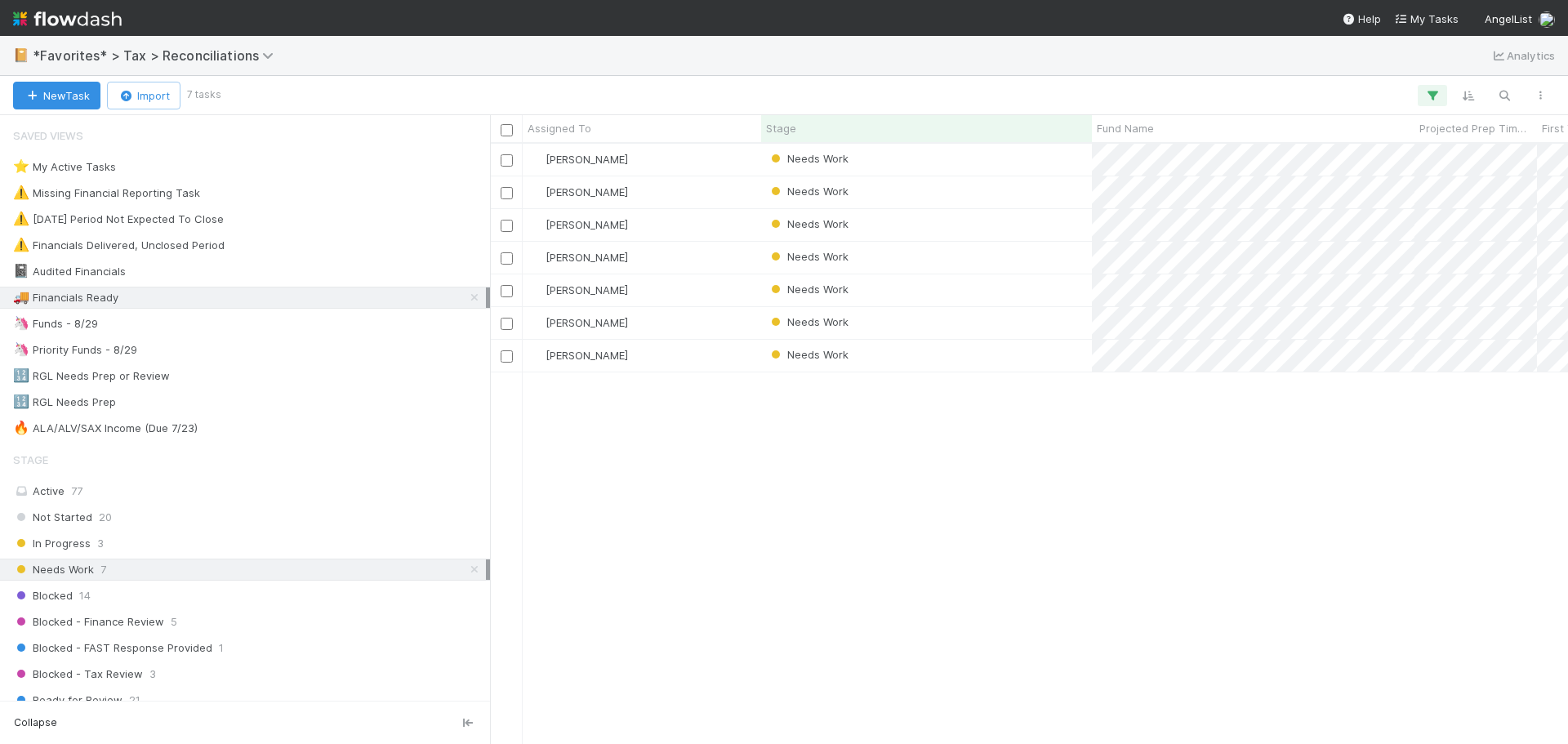
scroll to position [588, 1066]
click at [972, 194] on div "Needs Work" at bounding box center [926, 191] width 331 height 31
